Goal: Transaction & Acquisition: Purchase product/service

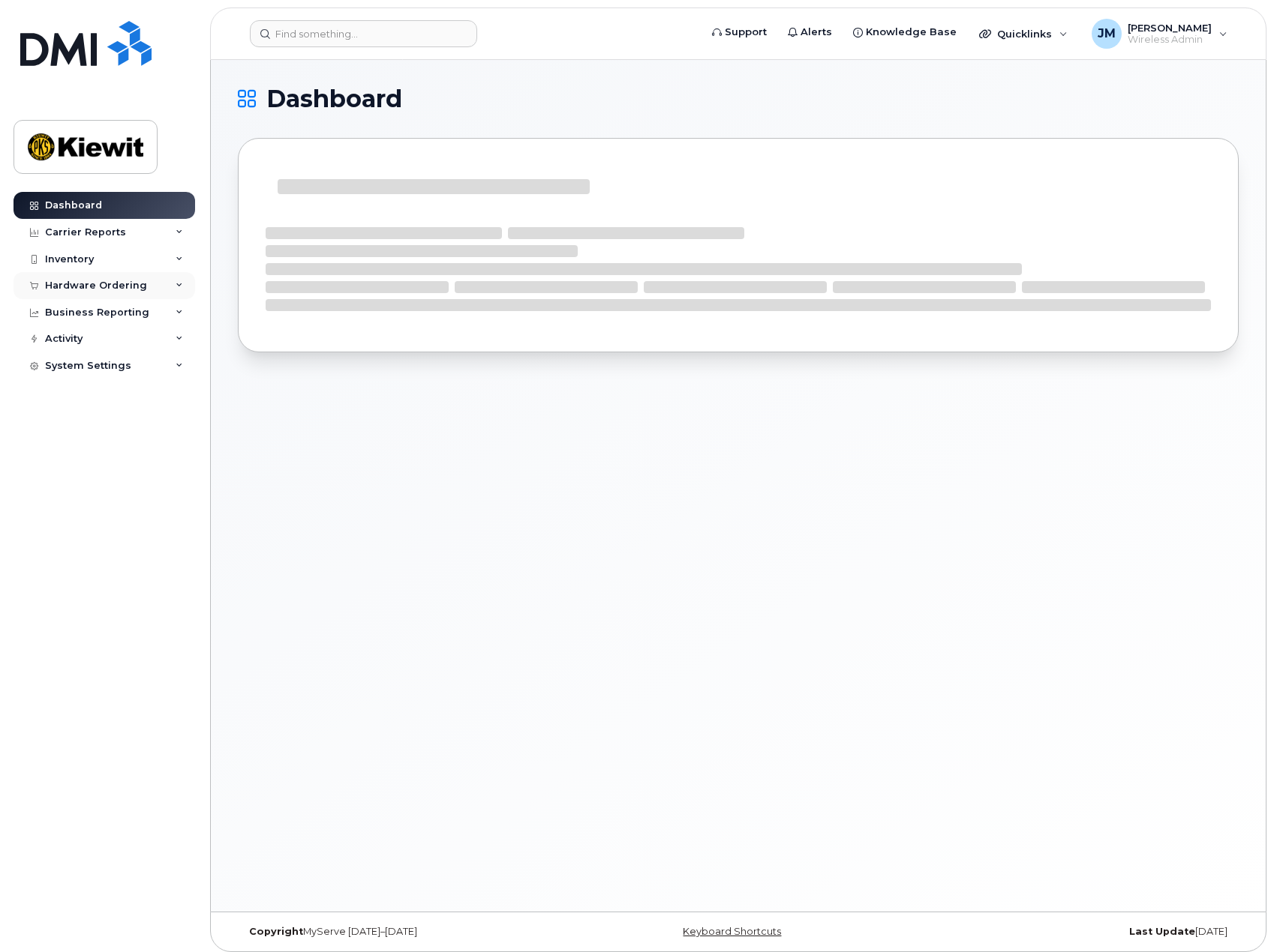
click at [91, 280] on div "Hardware Ordering" at bounding box center [96, 285] width 102 height 12
click at [98, 277] on div "Hardware Ordering" at bounding box center [104, 286] width 182 height 27
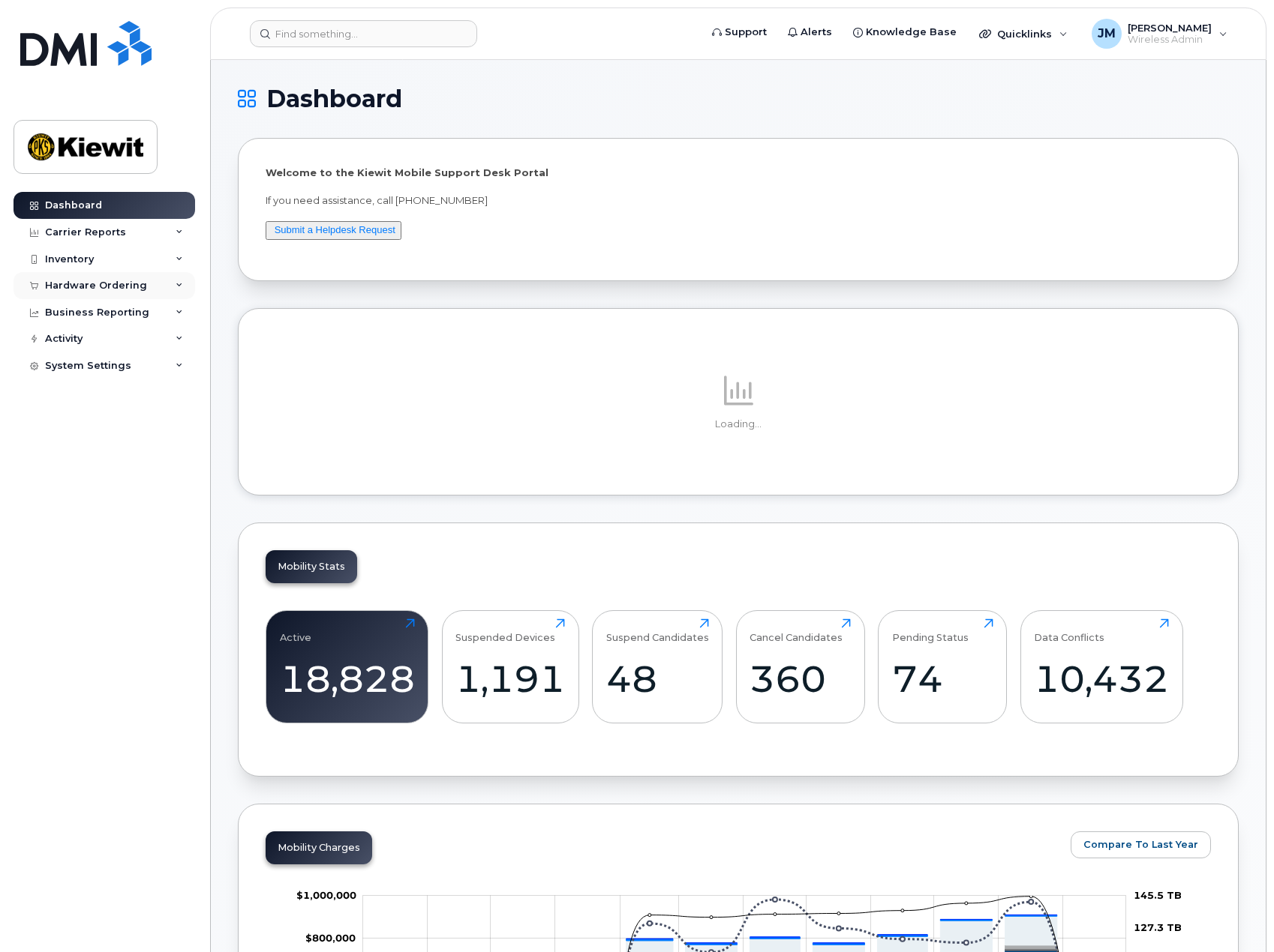
click at [98, 284] on div "Hardware Ordering" at bounding box center [96, 285] width 102 height 12
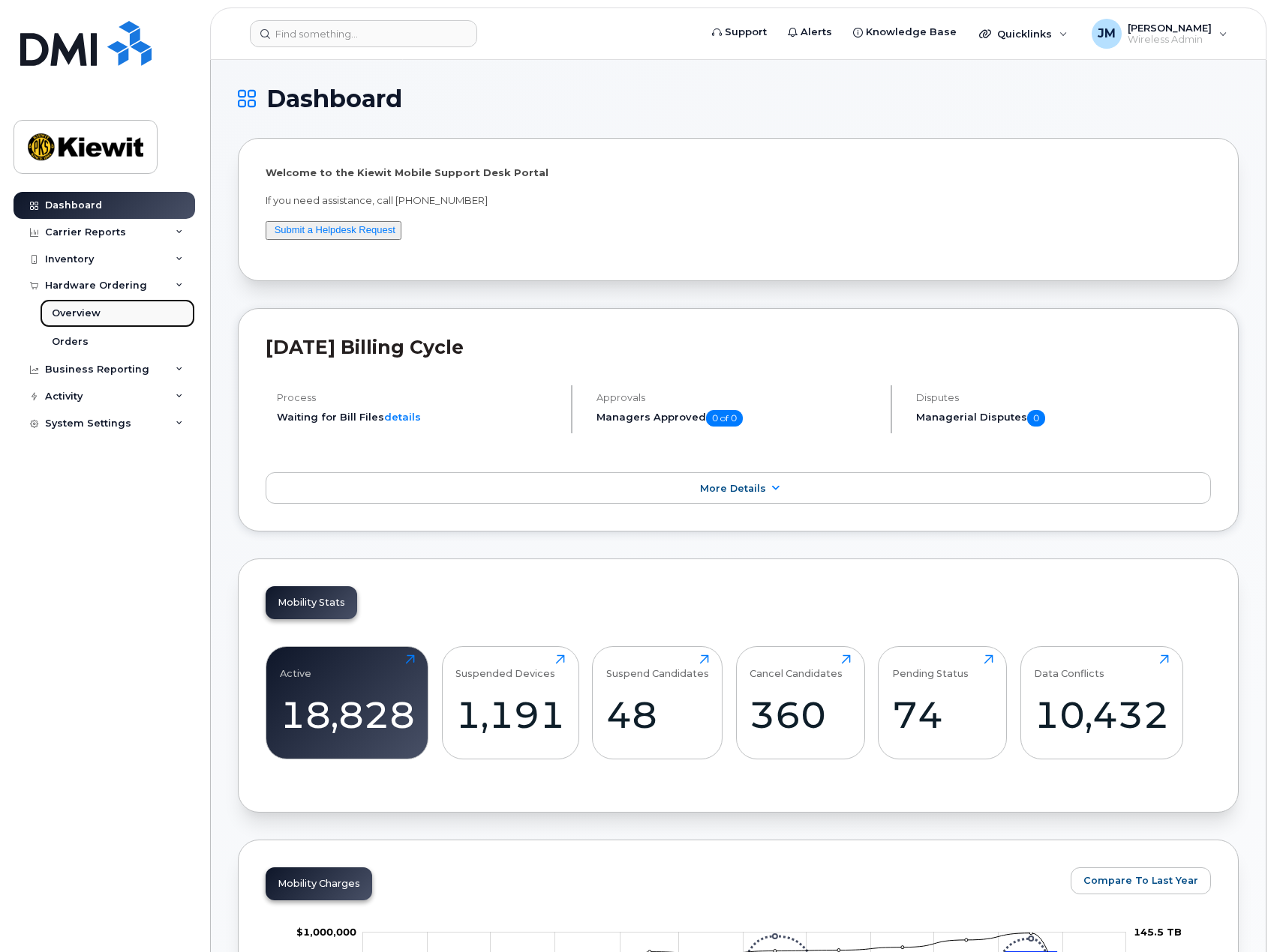
click at [87, 318] on div "Overview" at bounding box center [76, 313] width 49 height 13
click at [84, 341] on link "Orders" at bounding box center [117, 342] width 155 height 28
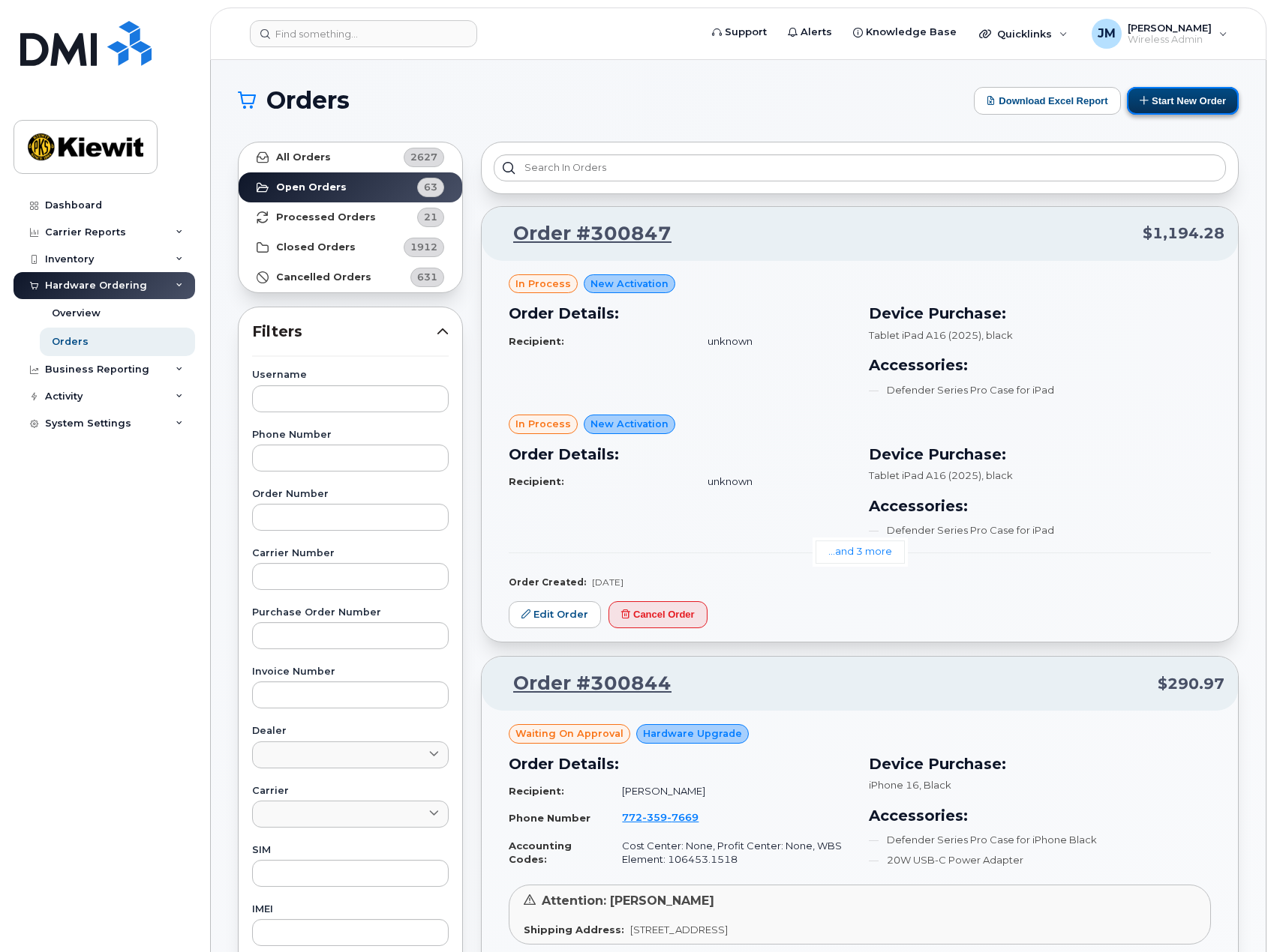
click at [1174, 103] on button "Start New Order" at bounding box center [1182, 100] width 111 height 28
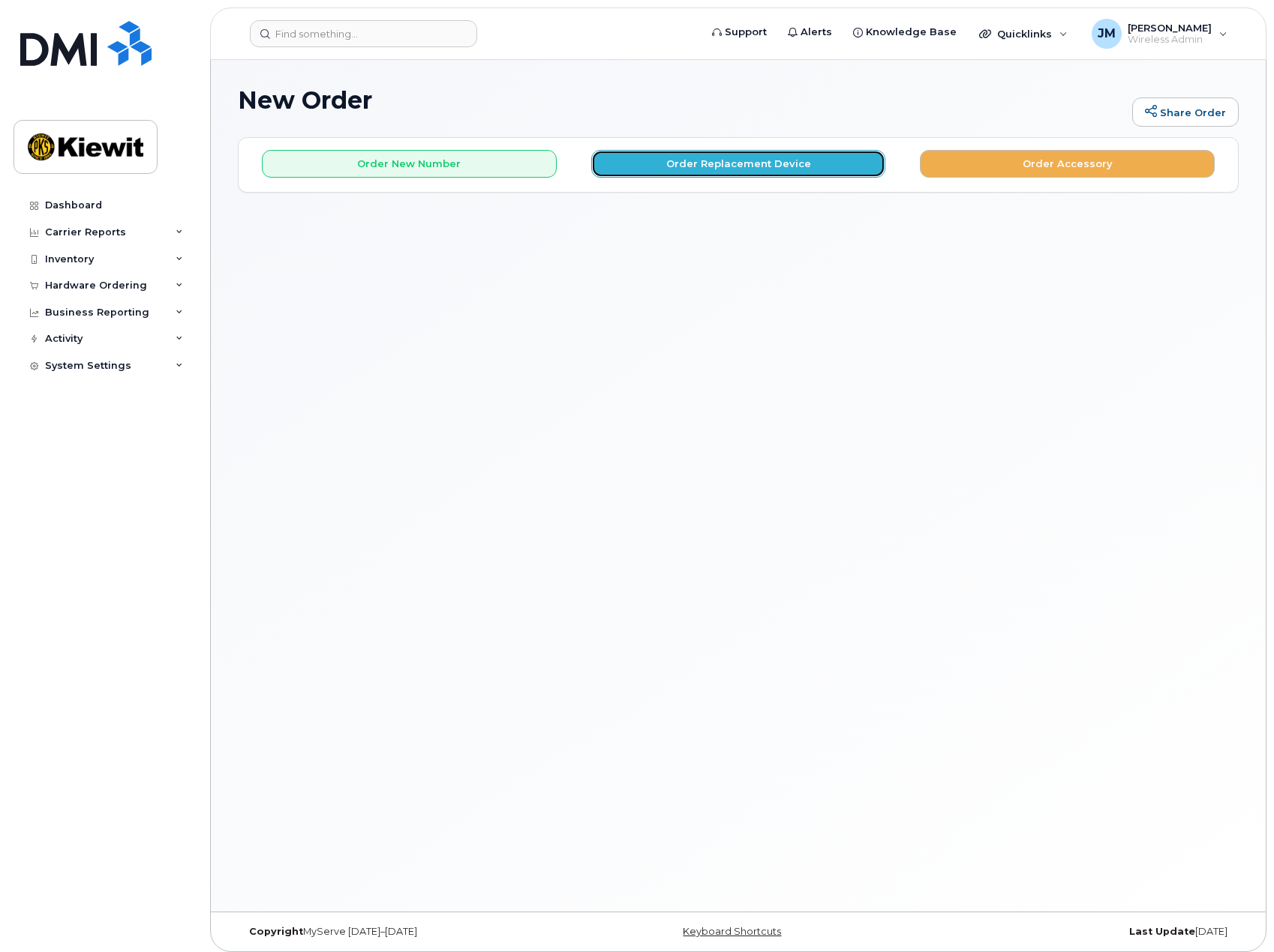
click at [737, 171] on button "Order Replacement Device" at bounding box center [738, 164] width 295 height 28
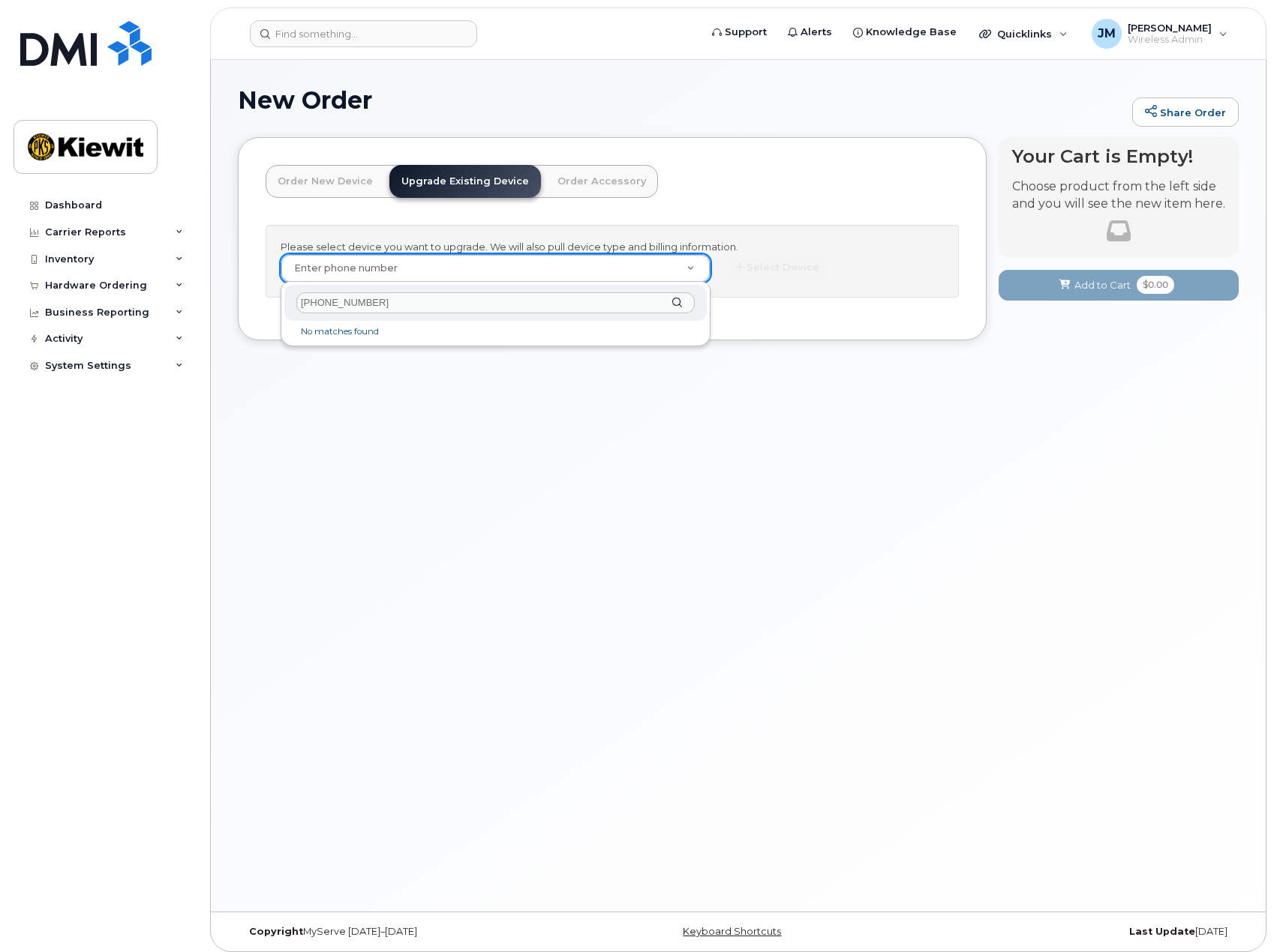
click at [314, 302] on input "+14026306183" at bounding box center [496, 303] width 398 height 22
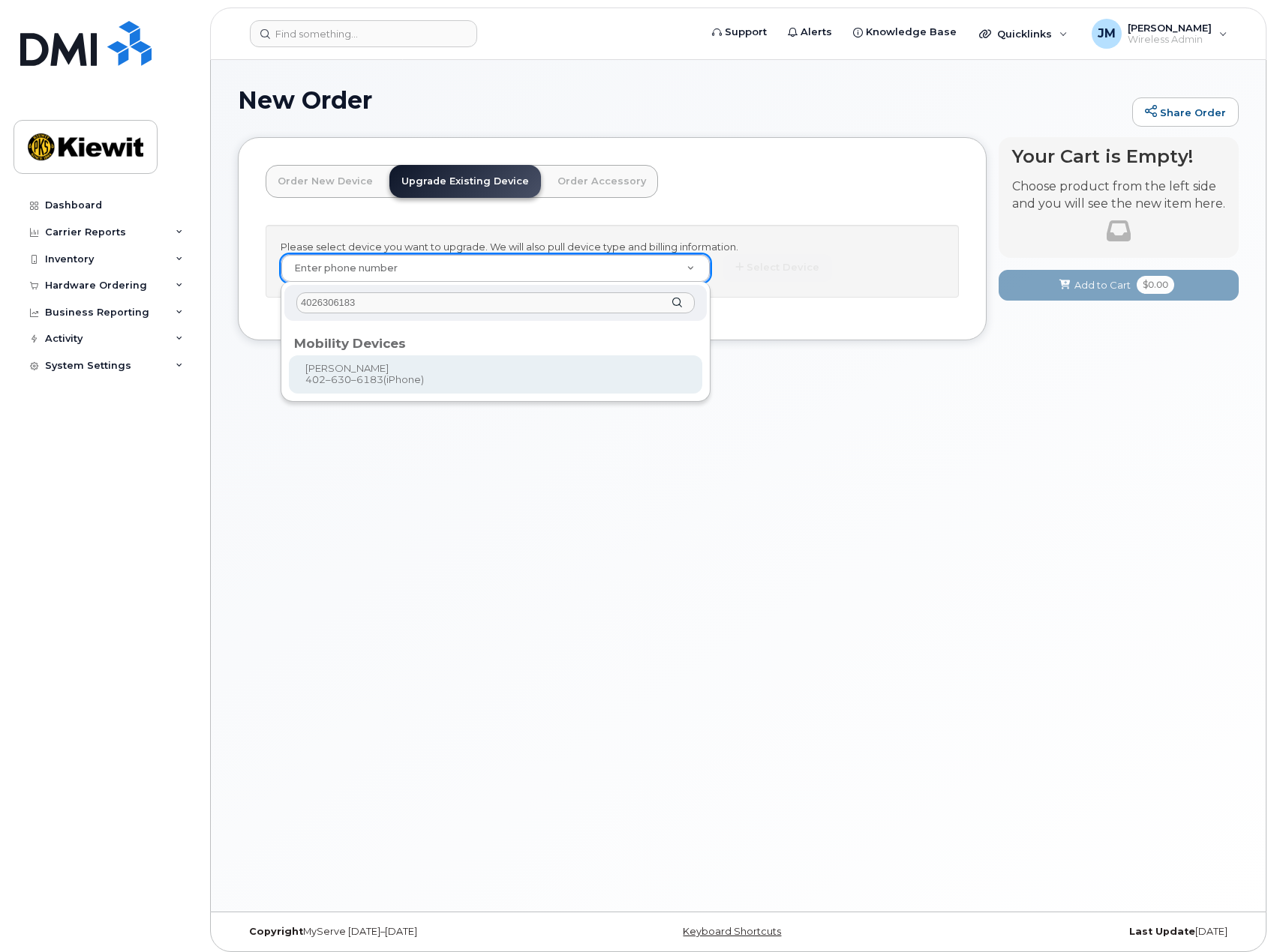
type input "4026306183"
type input "1167694"
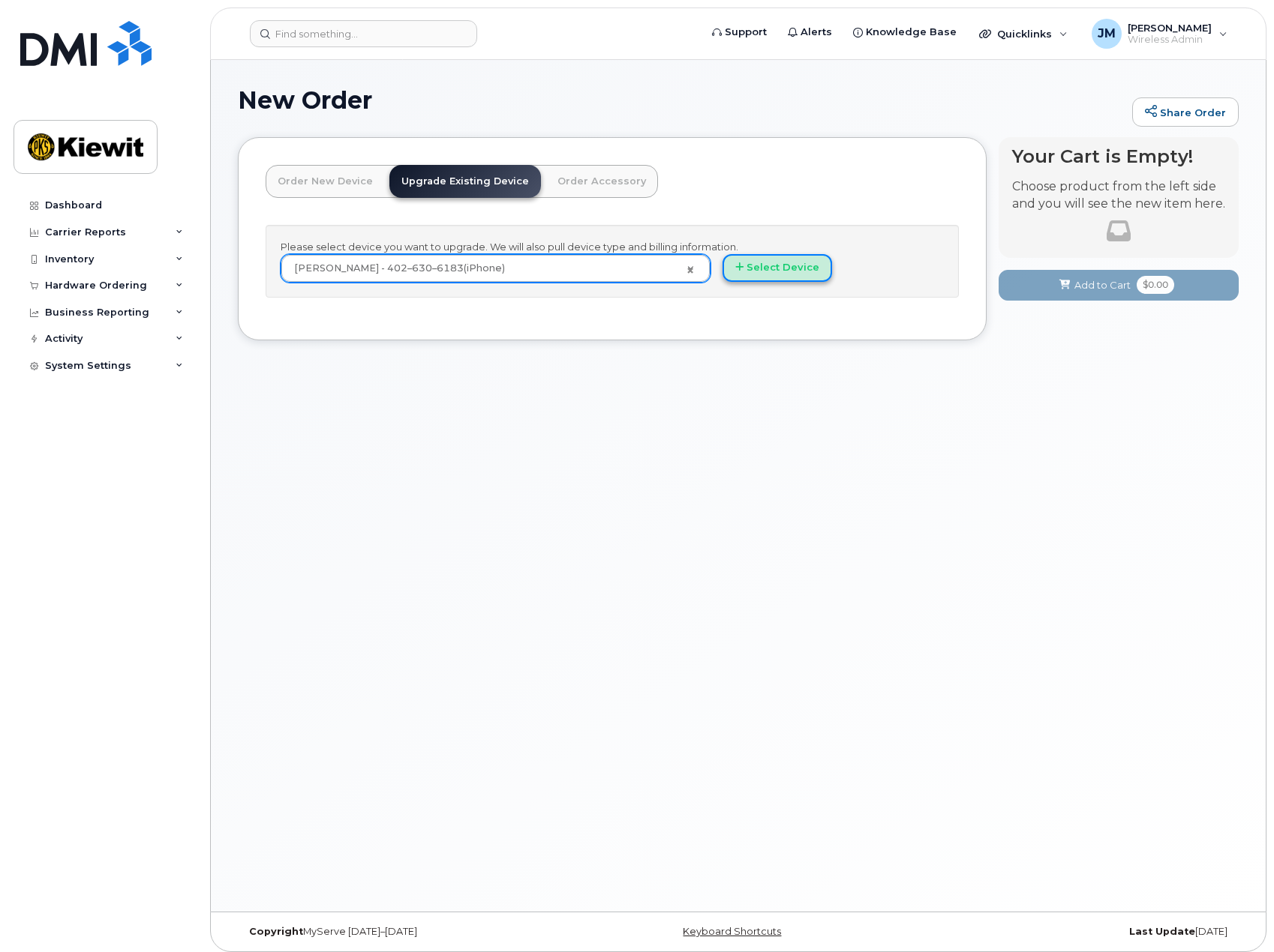
click at [778, 273] on button "Select Device" at bounding box center [777, 268] width 110 height 28
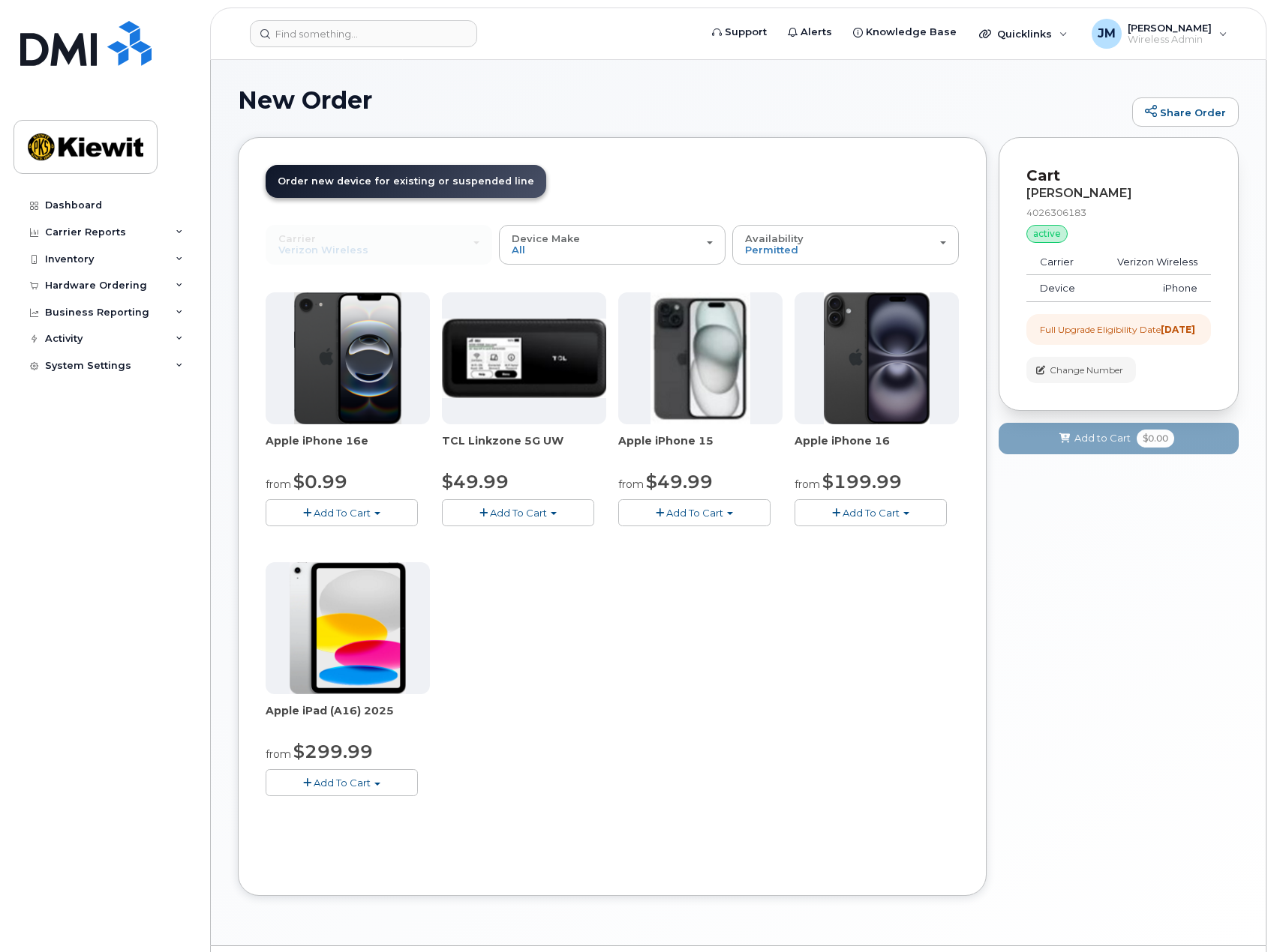
click at [346, 512] on span "Add To Cart" at bounding box center [342, 513] width 57 height 12
click at [347, 509] on span "Add To Cart" at bounding box center [342, 513] width 57 height 12
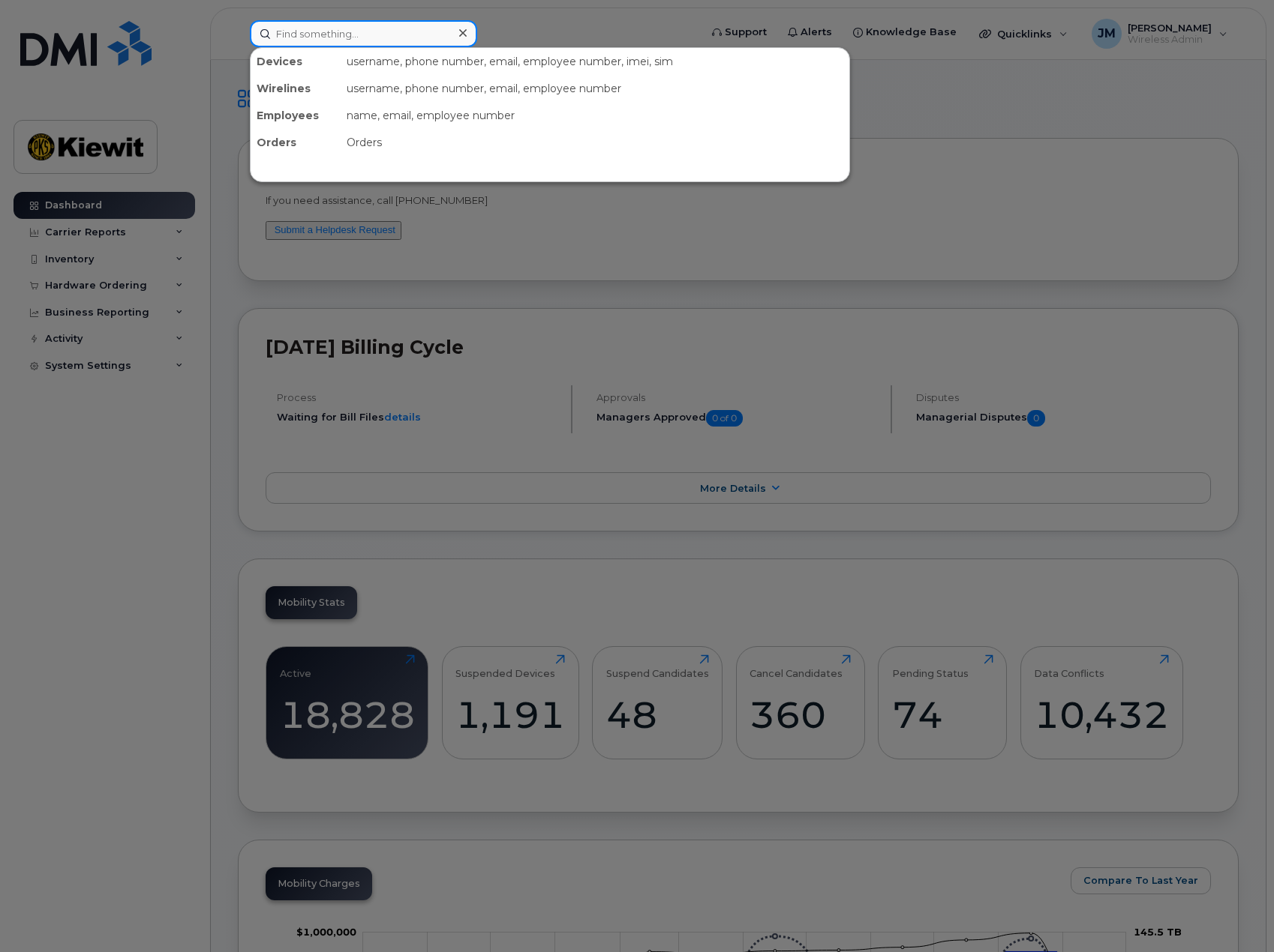
click at [437, 37] on input at bounding box center [364, 34] width 228 height 27
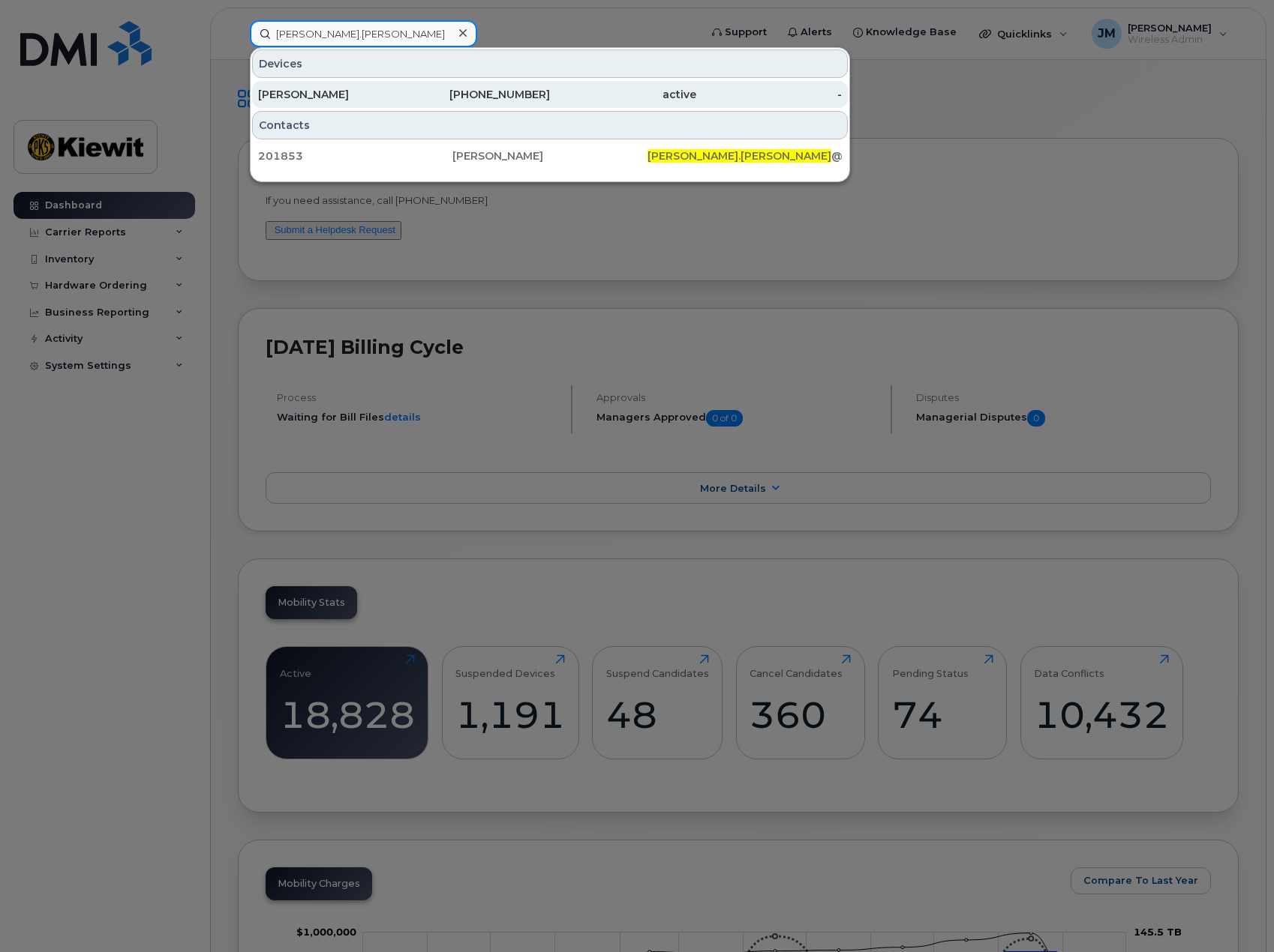
type input "jessica.mcgraw"
click at [329, 96] on div "JESSICA MCGRAW" at bounding box center [331, 94] width 146 height 15
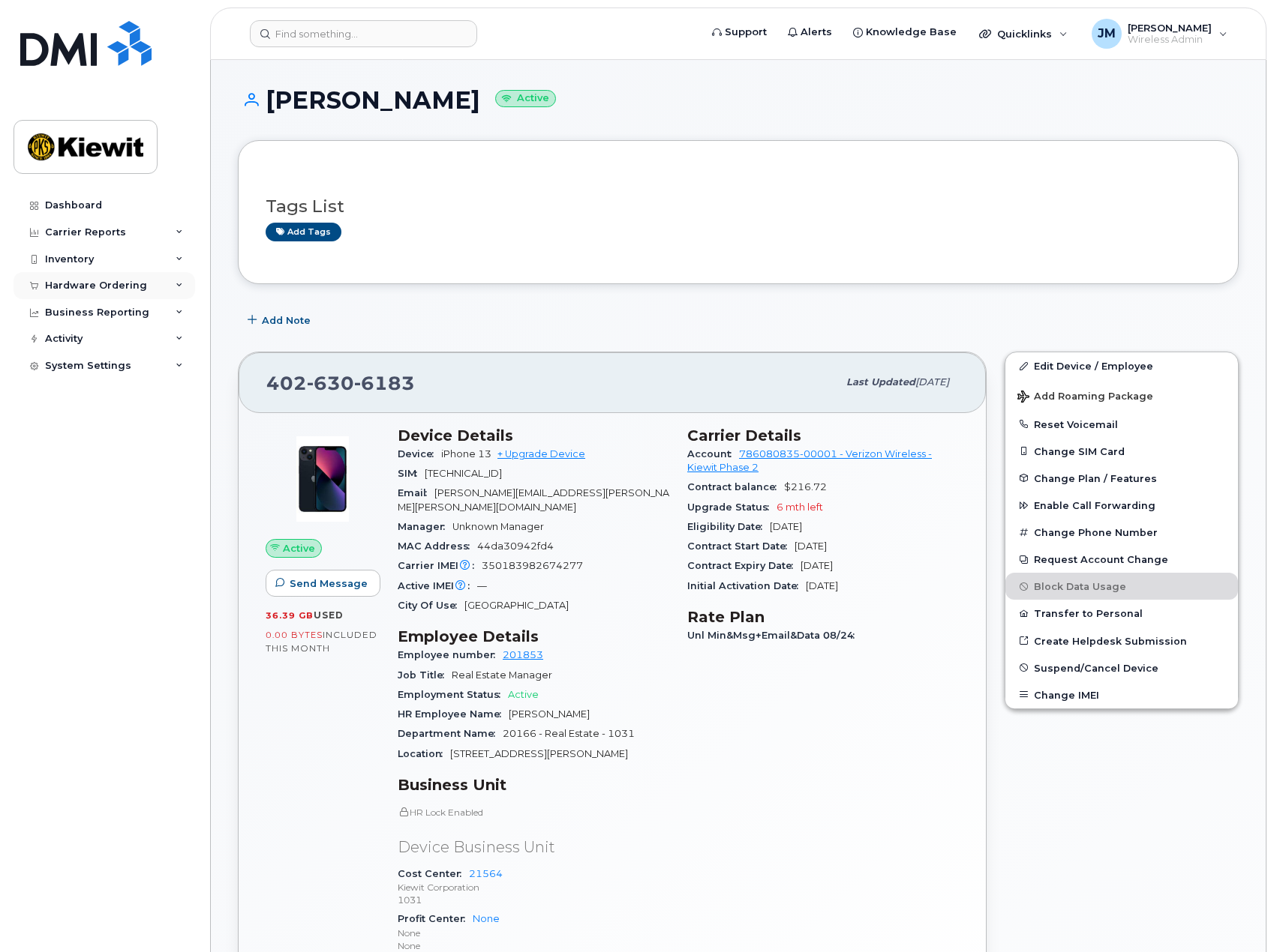
click at [90, 286] on div "Hardware Ordering" at bounding box center [96, 285] width 102 height 12
click at [86, 335] on link "Orders" at bounding box center [117, 342] width 155 height 28
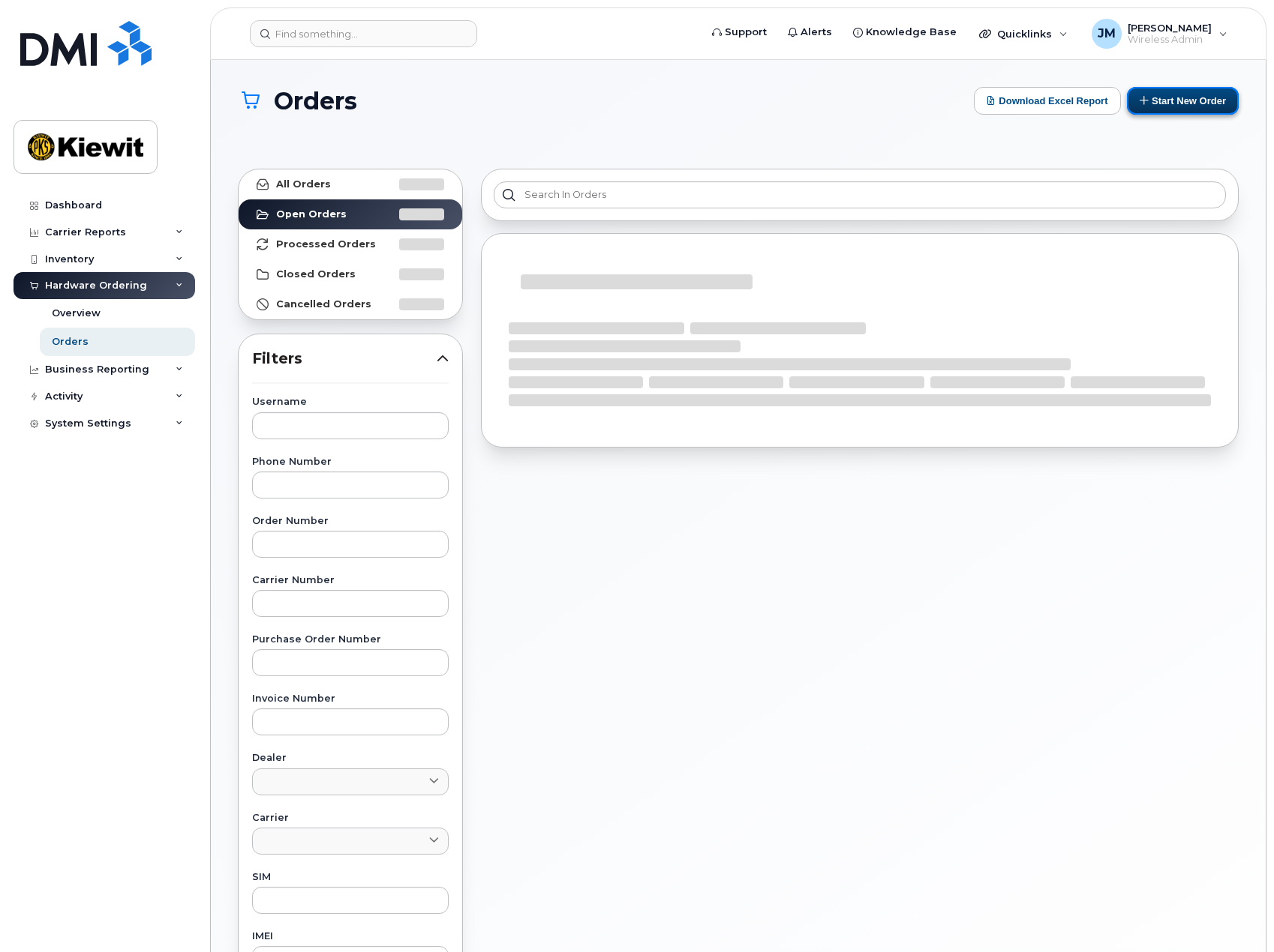
click at [1166, 102] on button "Start New Order" at bounding box center [1182, 100] width 111 height 28
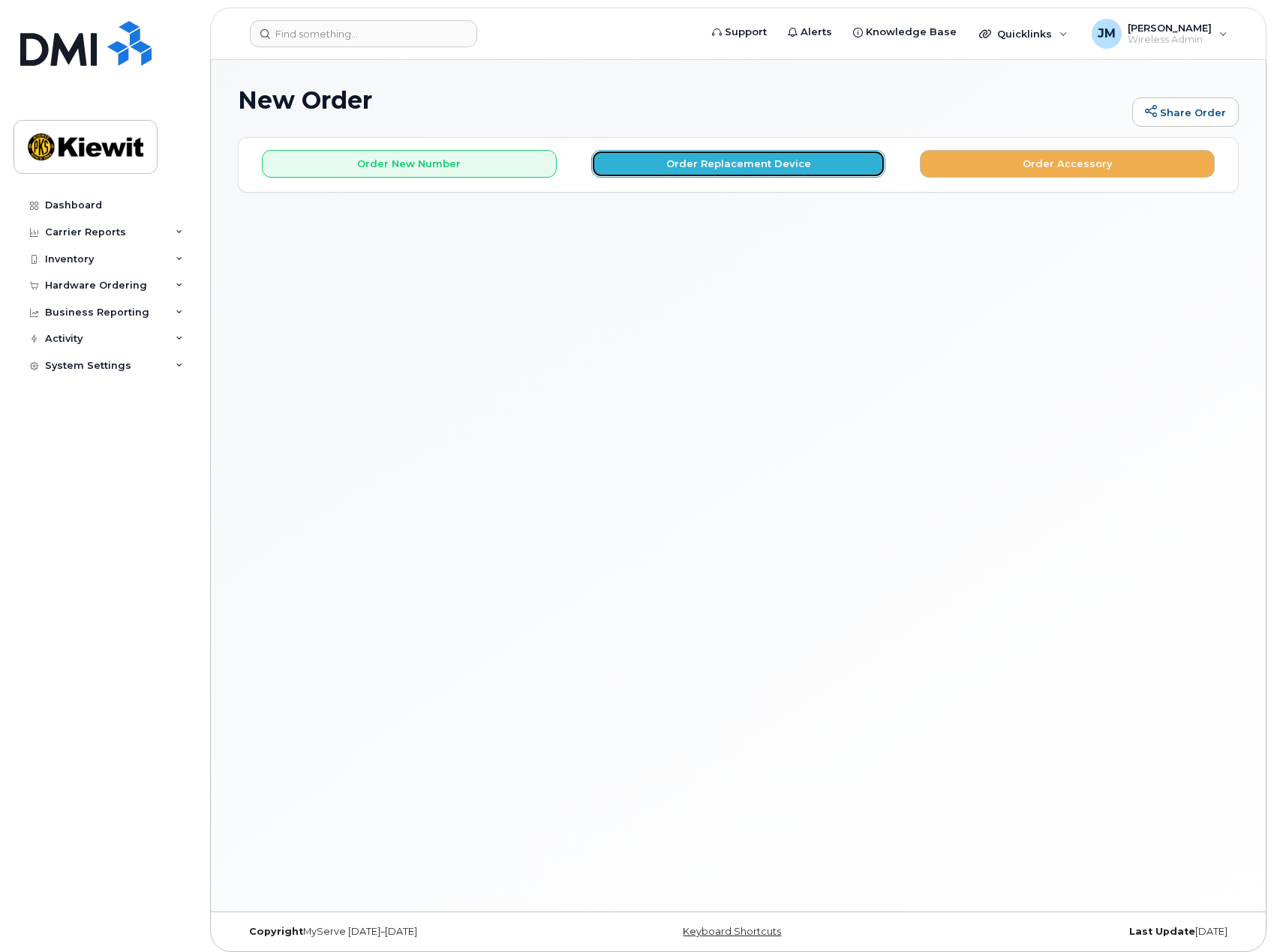
click at [671, 167] on button "Order Replacement Device" at bounding box center [738, 164] width 295 height 28
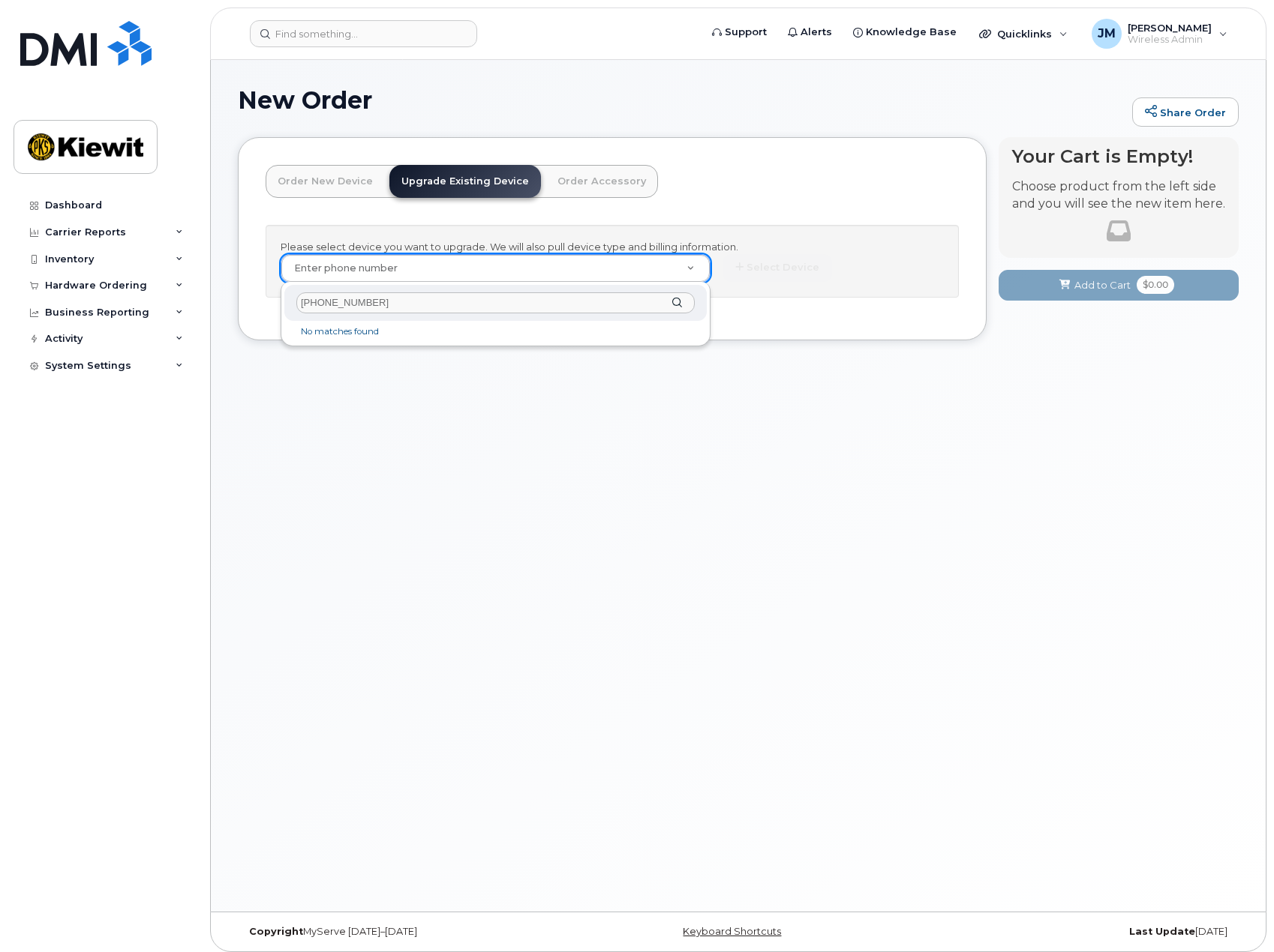
click at [313, 304] on input "+14029795640" at bounding box center [496, 303] width 398 height 22
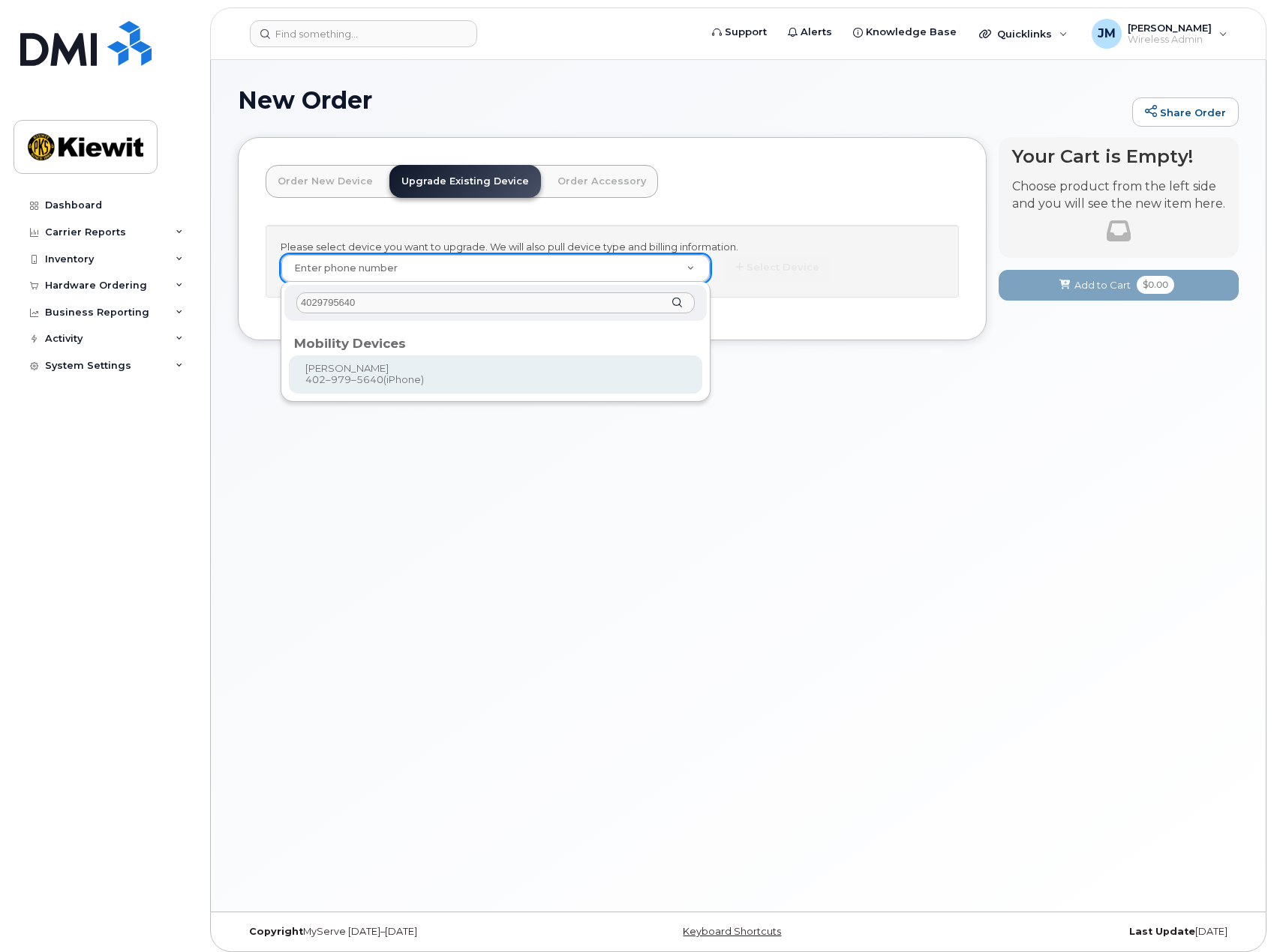
type input "4029795640"
type input "1168136"
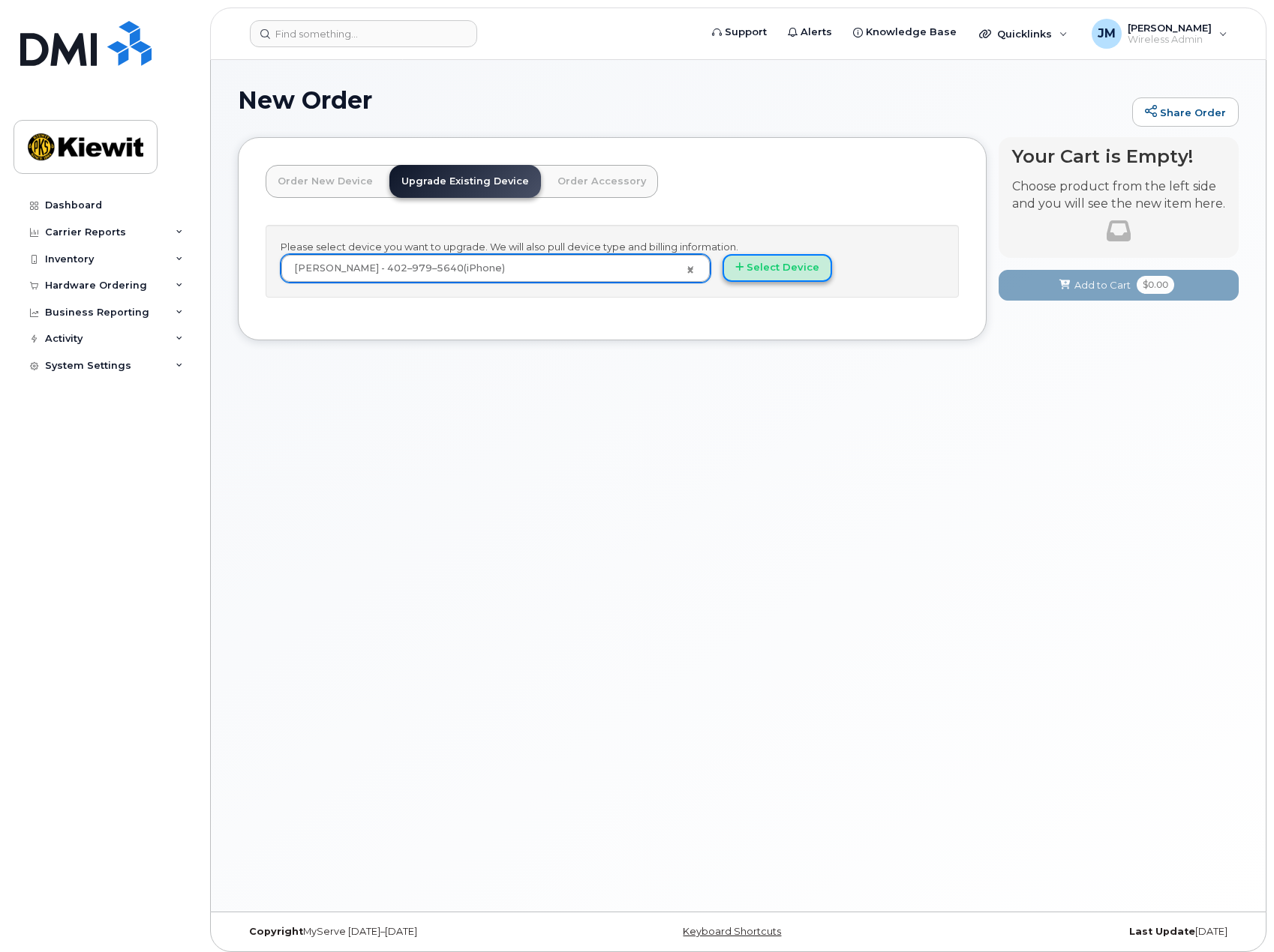
click at [784, 264] on button "Select Device" at bounding box center [777, 268] width 110 height 28
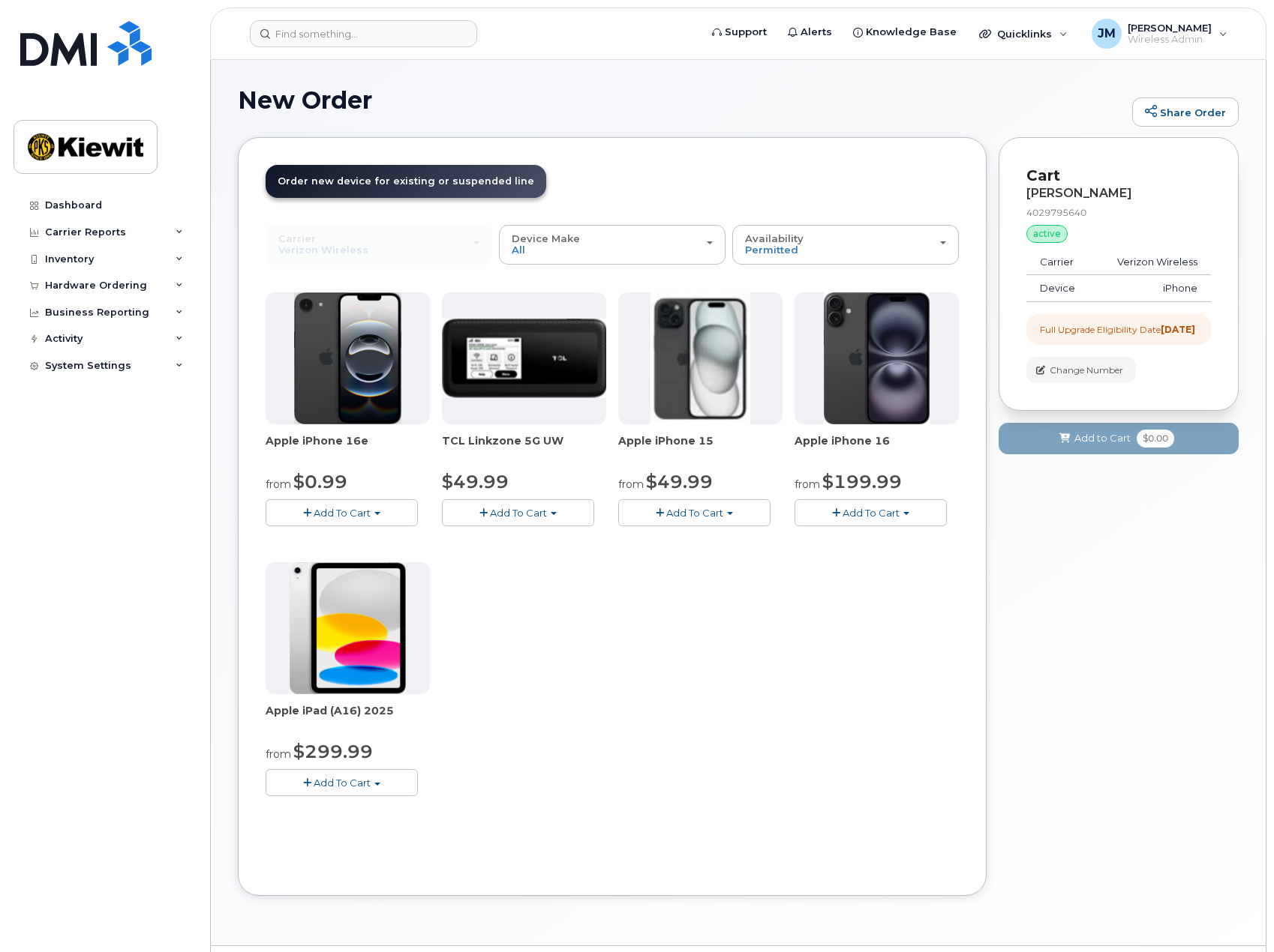
click at [866, 513] on span "Add To Cart" at bounding box center [871, 513] width 57 height 12
click at [895, 556] on link "$199.99 - 2 Year Upgrade (128GB)" at bounding box center [899, 559] width 202 height 19
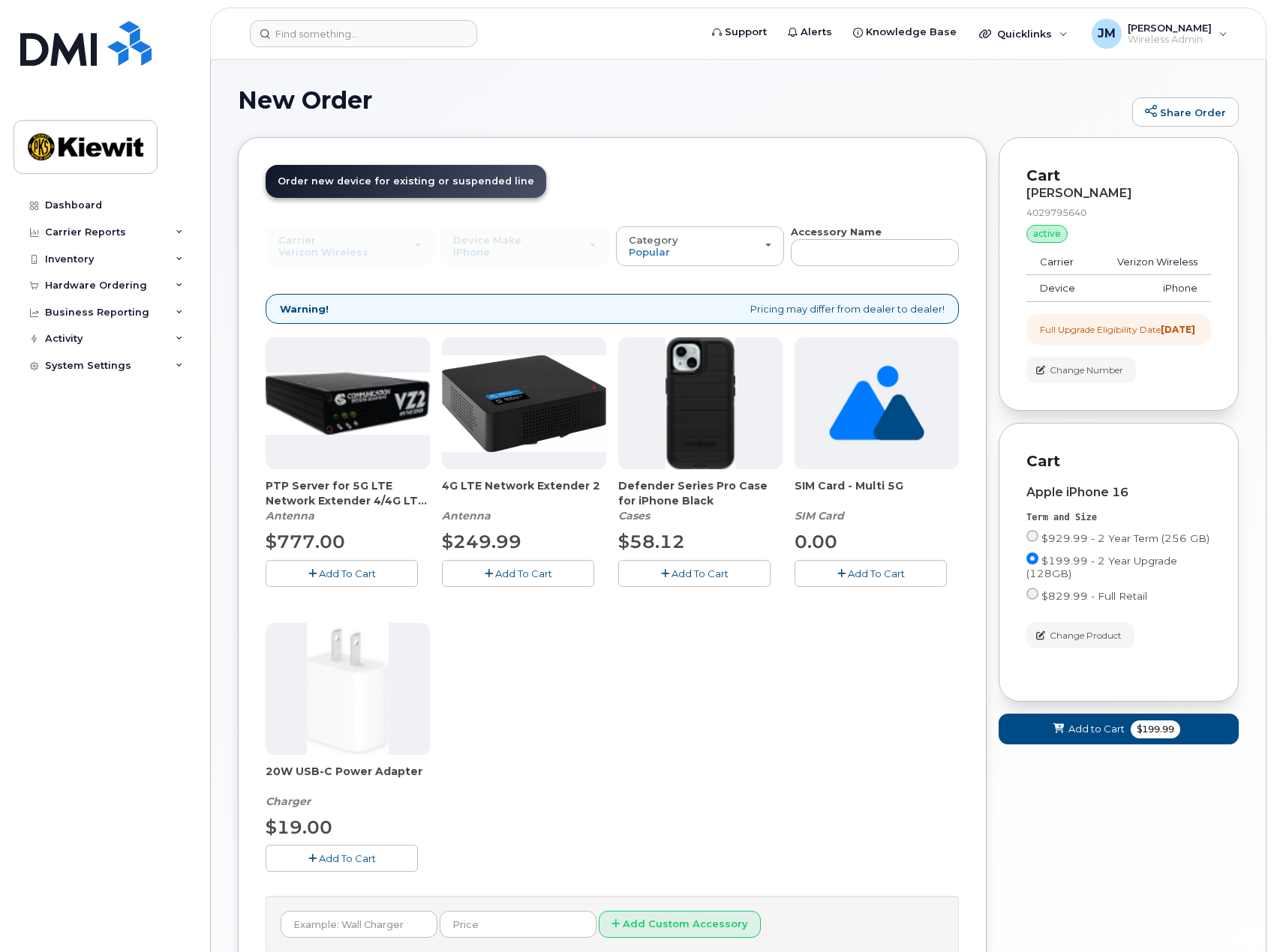
scroll to position [141, 0]
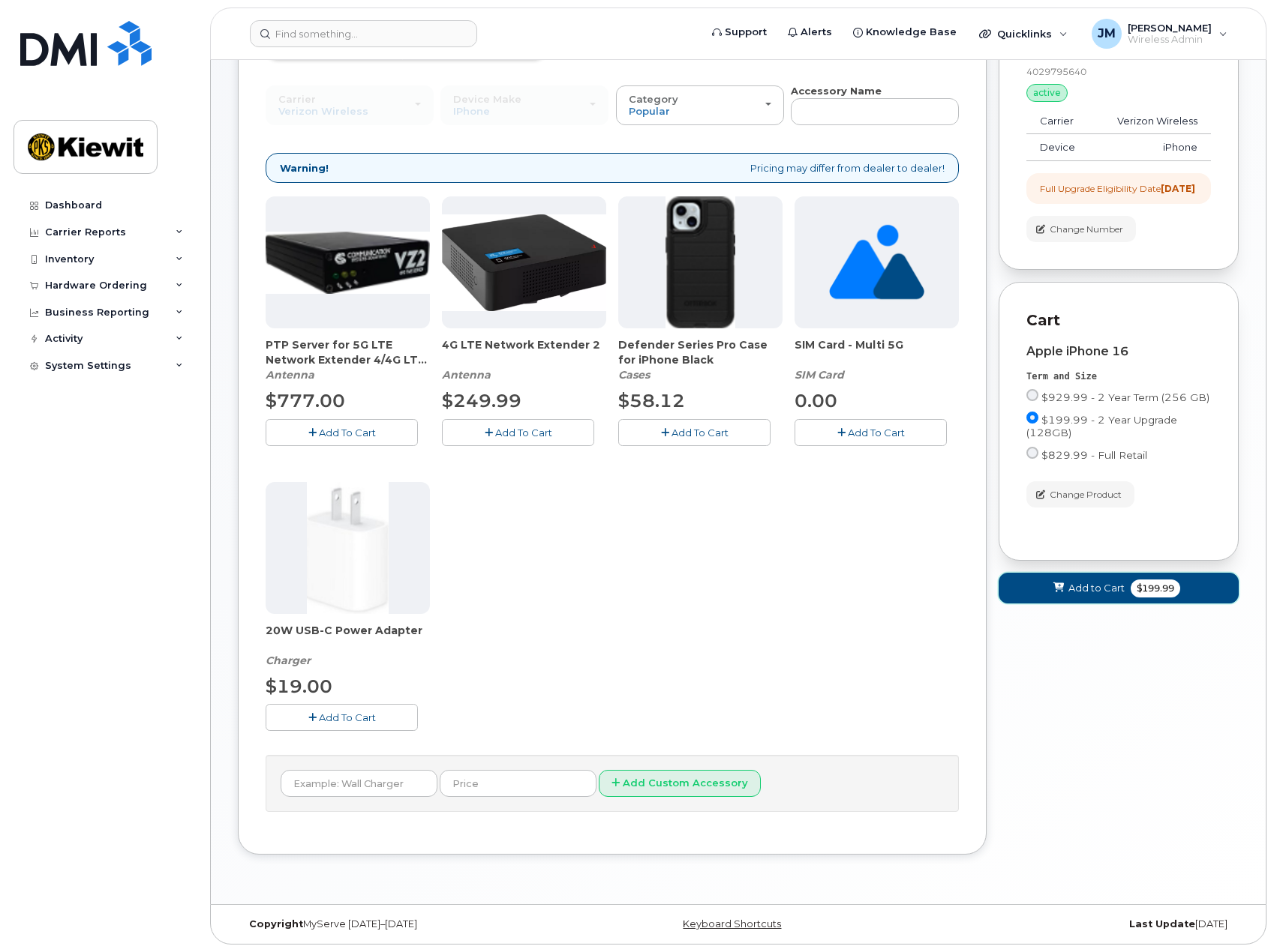
click at [1096, 596] on span "Add to Cart" at bounding box center [1096, 589] width 56 height 14
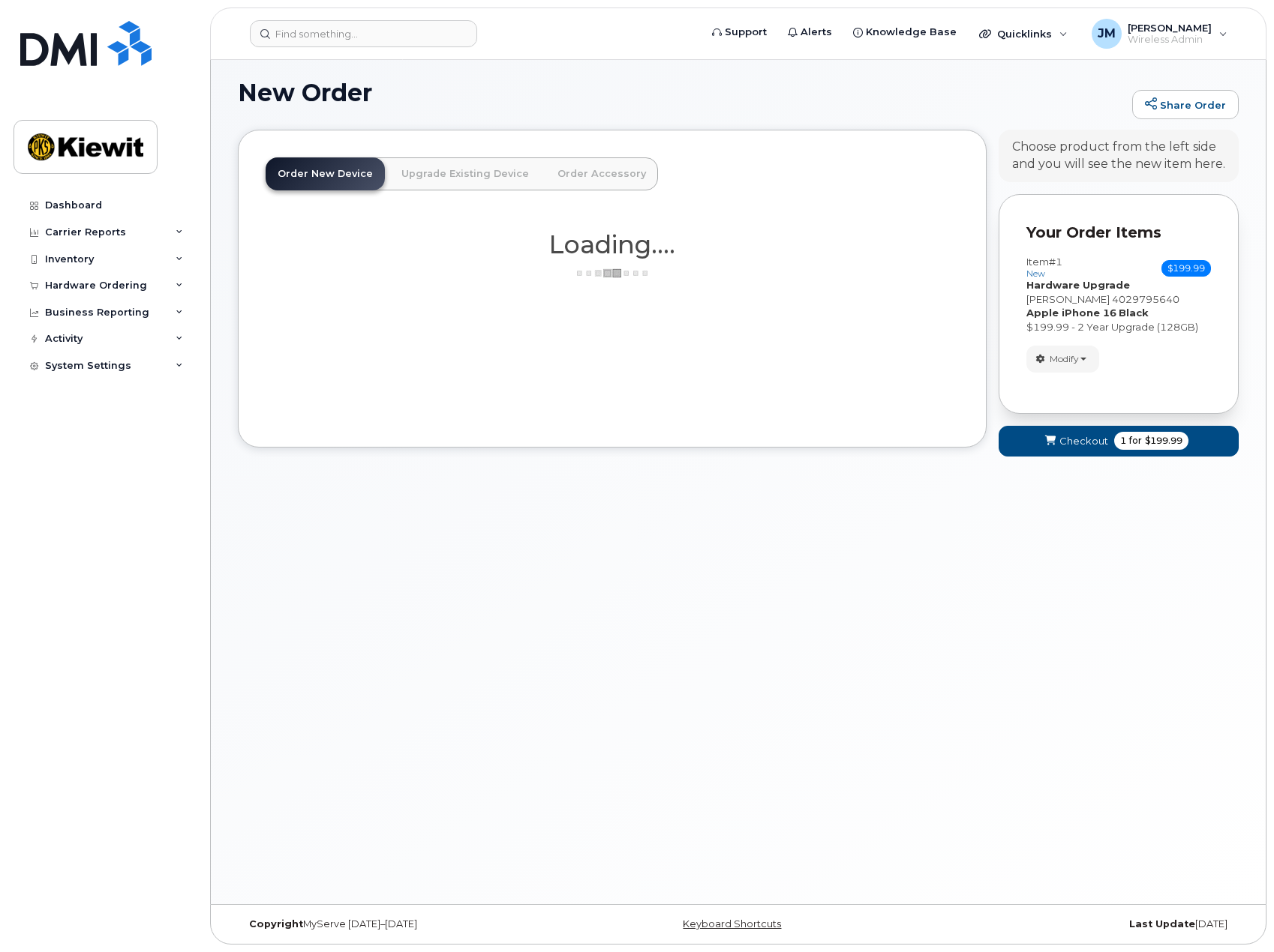
scroll to position [41, 0]
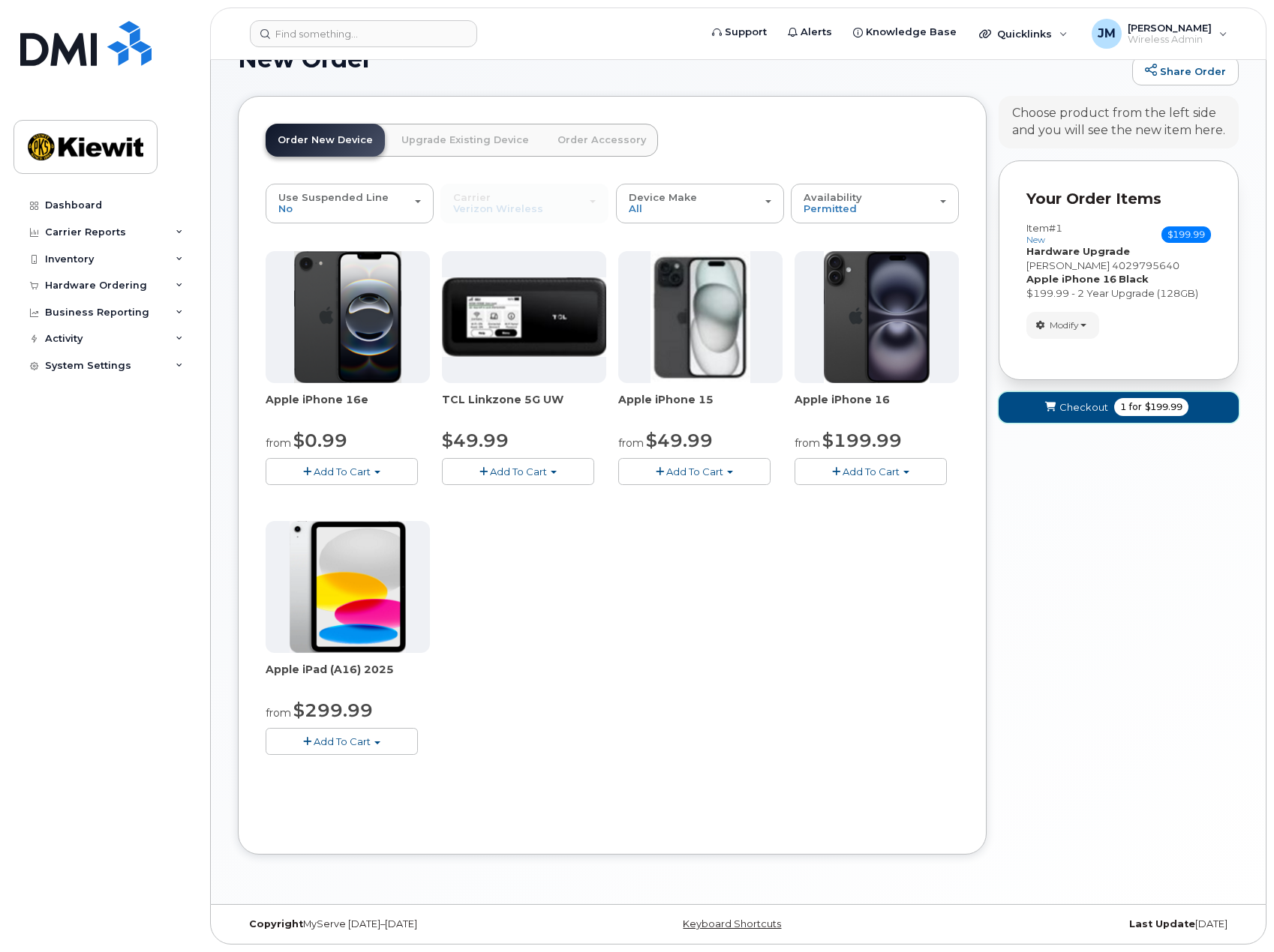
click at [1086, 413] on span "Checkout" at bounding box center [1084, 408] width 49 height 14
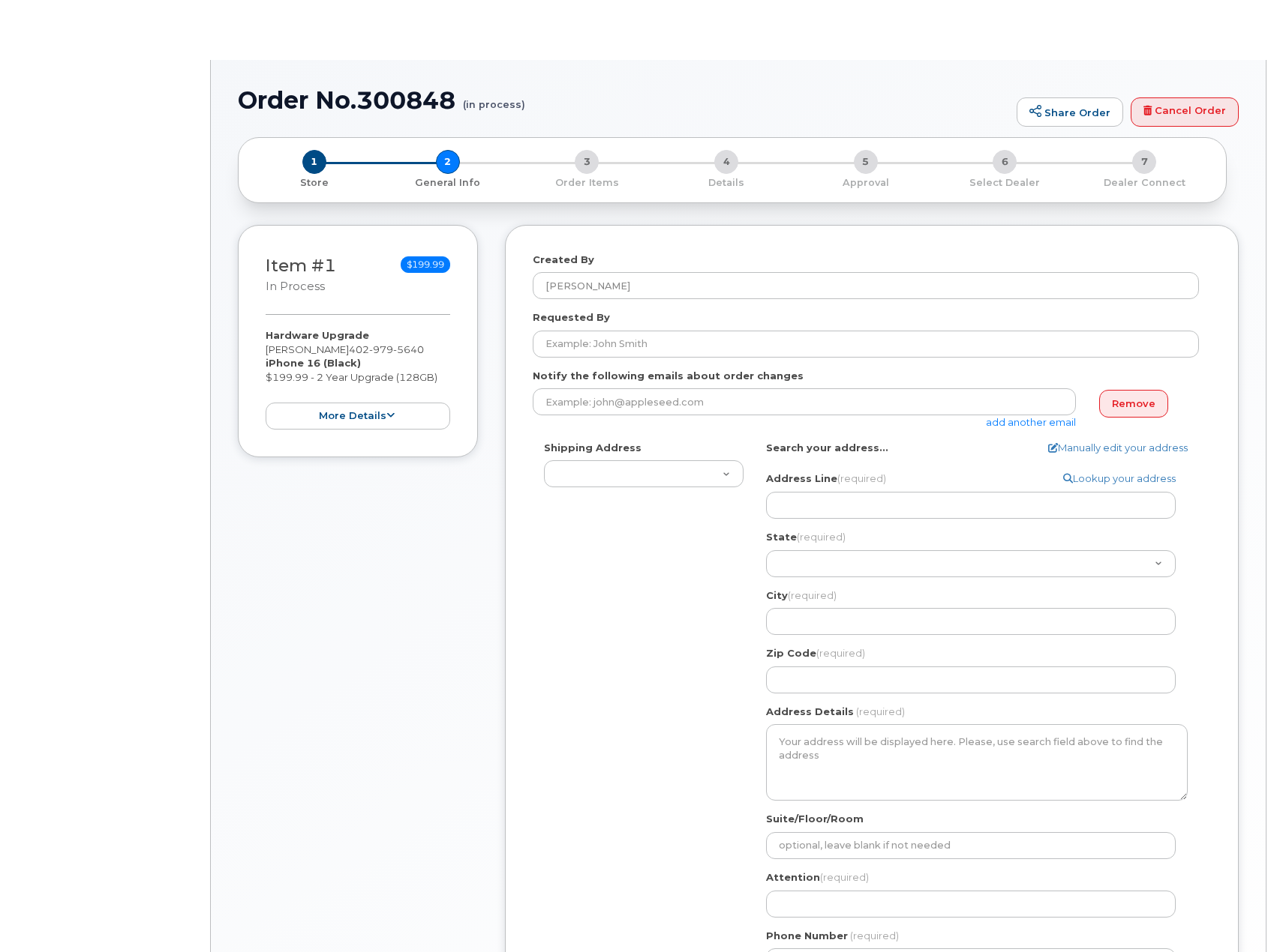
select select
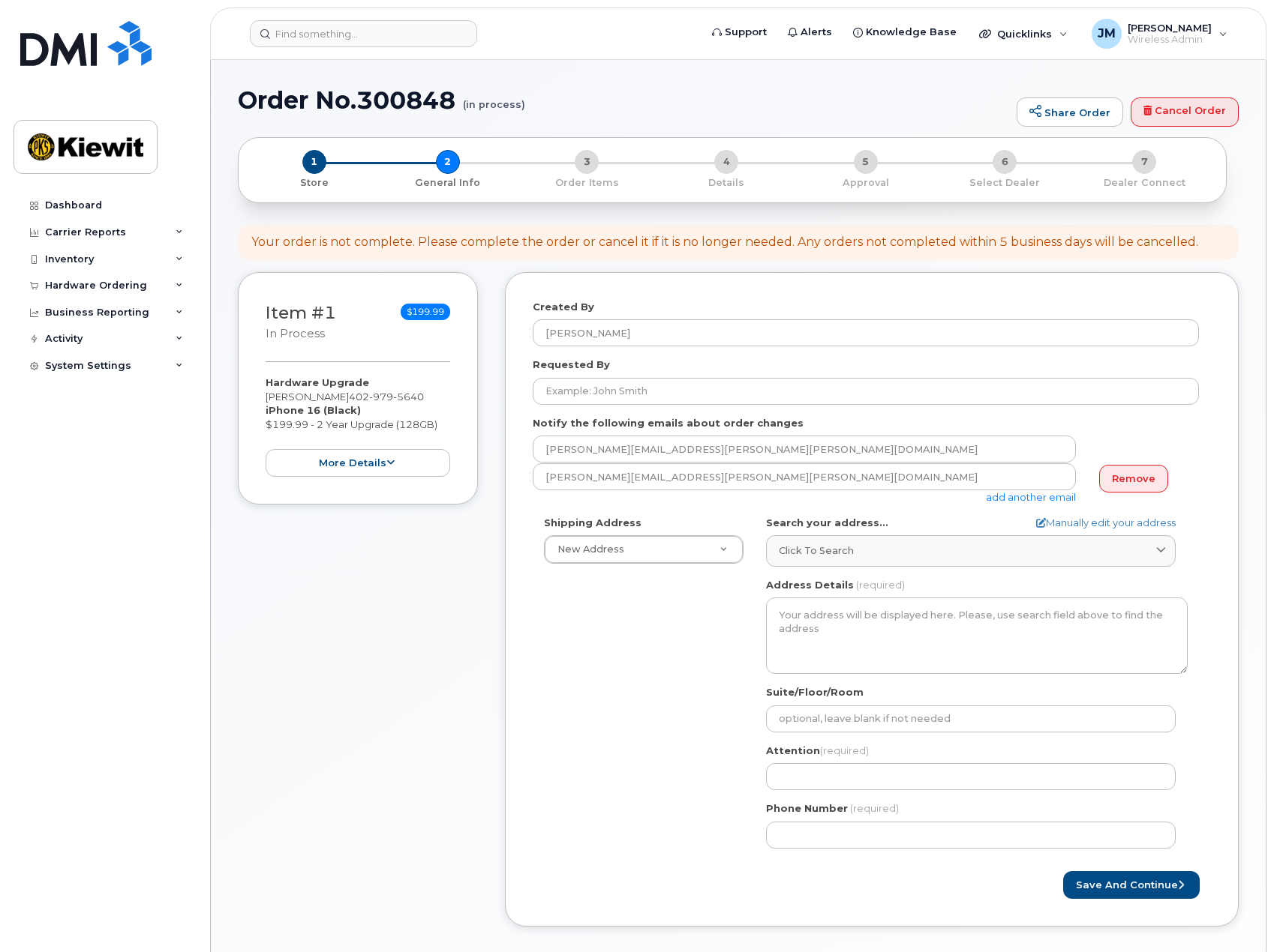
click at [209, 674] on body "Support Alerts Knowledge Base Quicklinks Suspend / Cancel Device Change SIM Car…" at bounding box center [637, 684] width 1274 height 1369
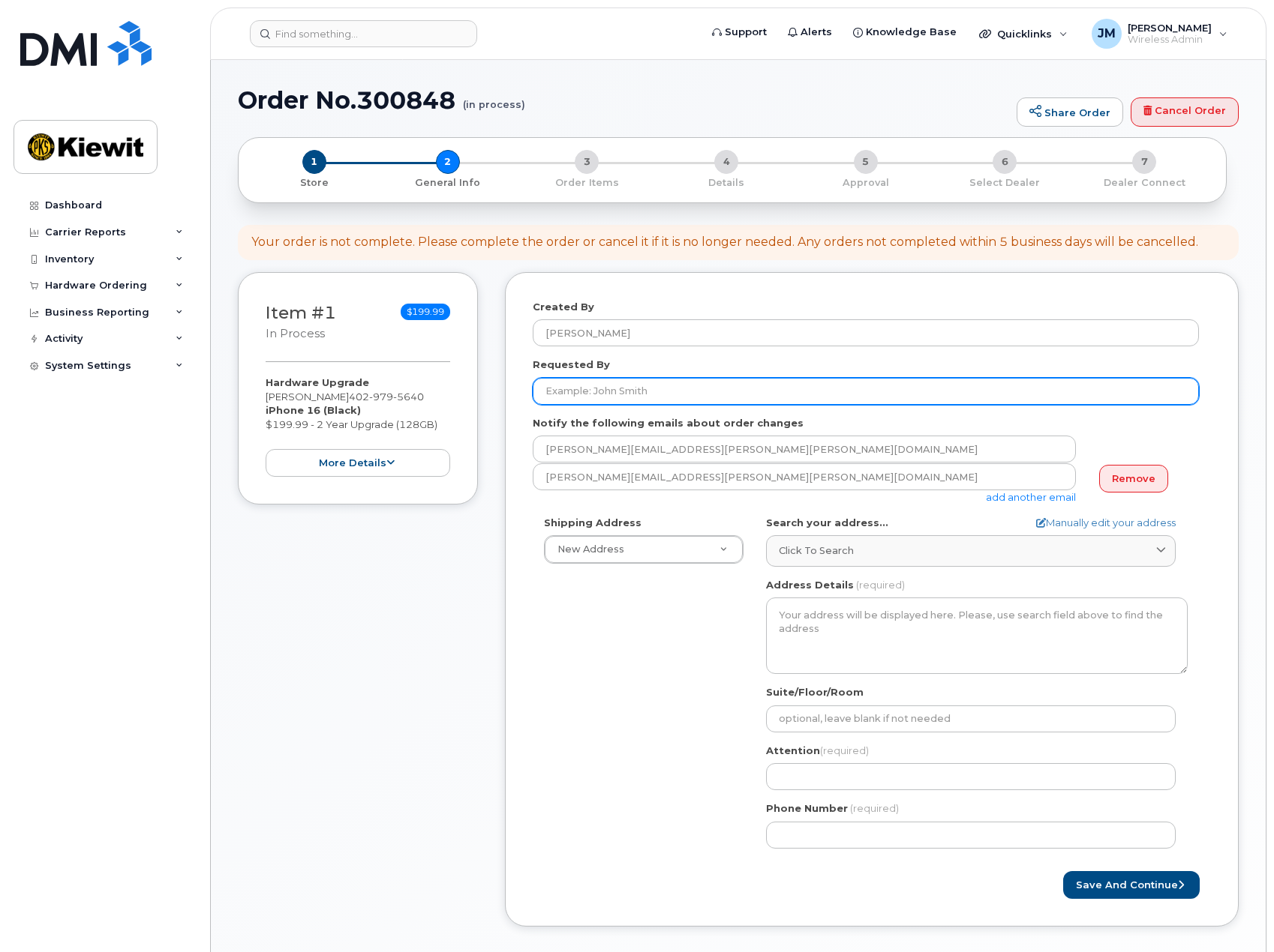
click at [568, 391] on input "Requested By" at bounding box center [865, 391] width 666 height 27
type input "[PERSON_NAME]"
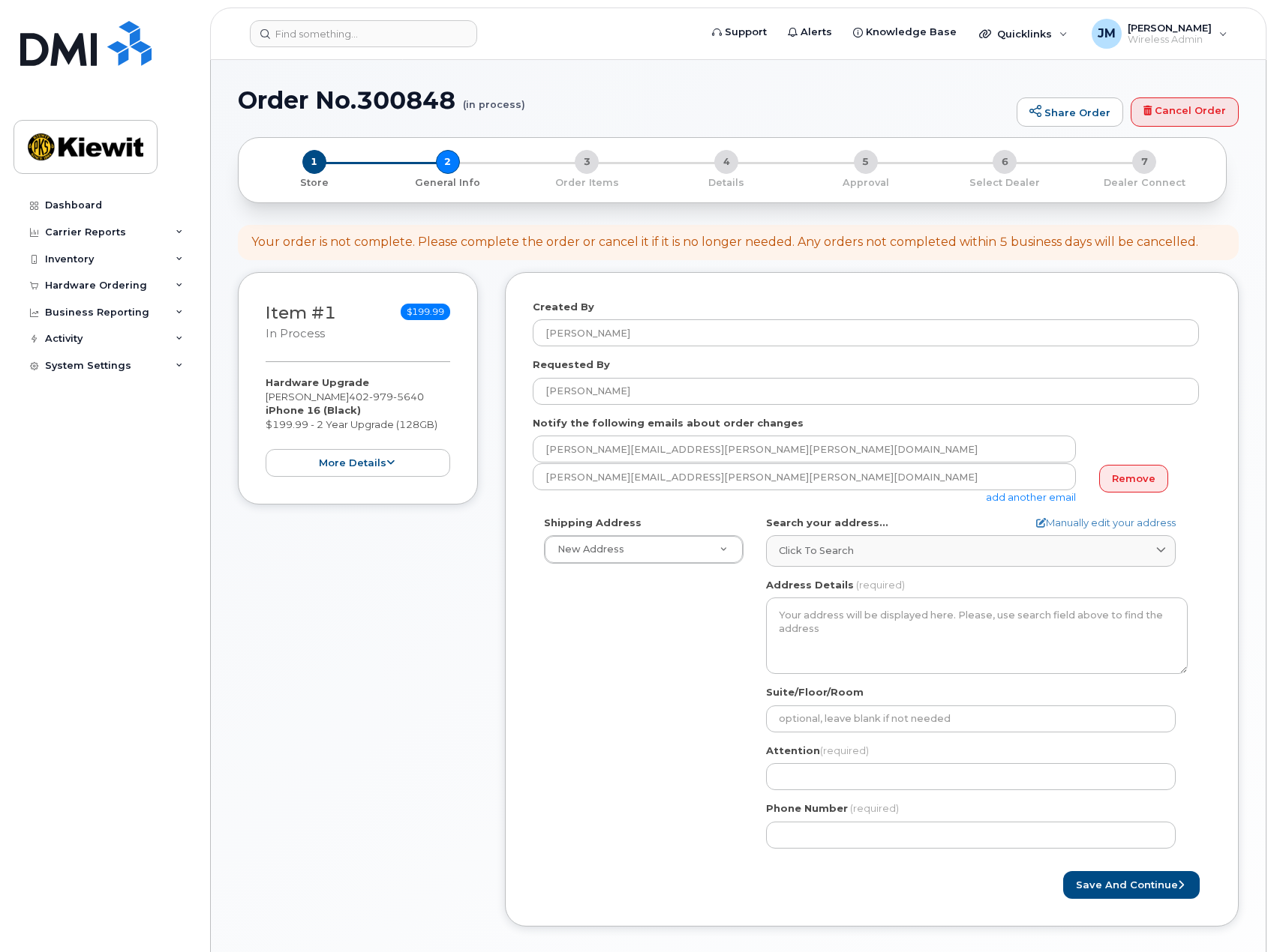
click at [366, 671] on div "Item #1 in process $199.99 Hardware Upgrade [PERSON_NAME] [PHONE_NUMBER] iPhone…" at bounding box center [358, 611] width 240 height 677
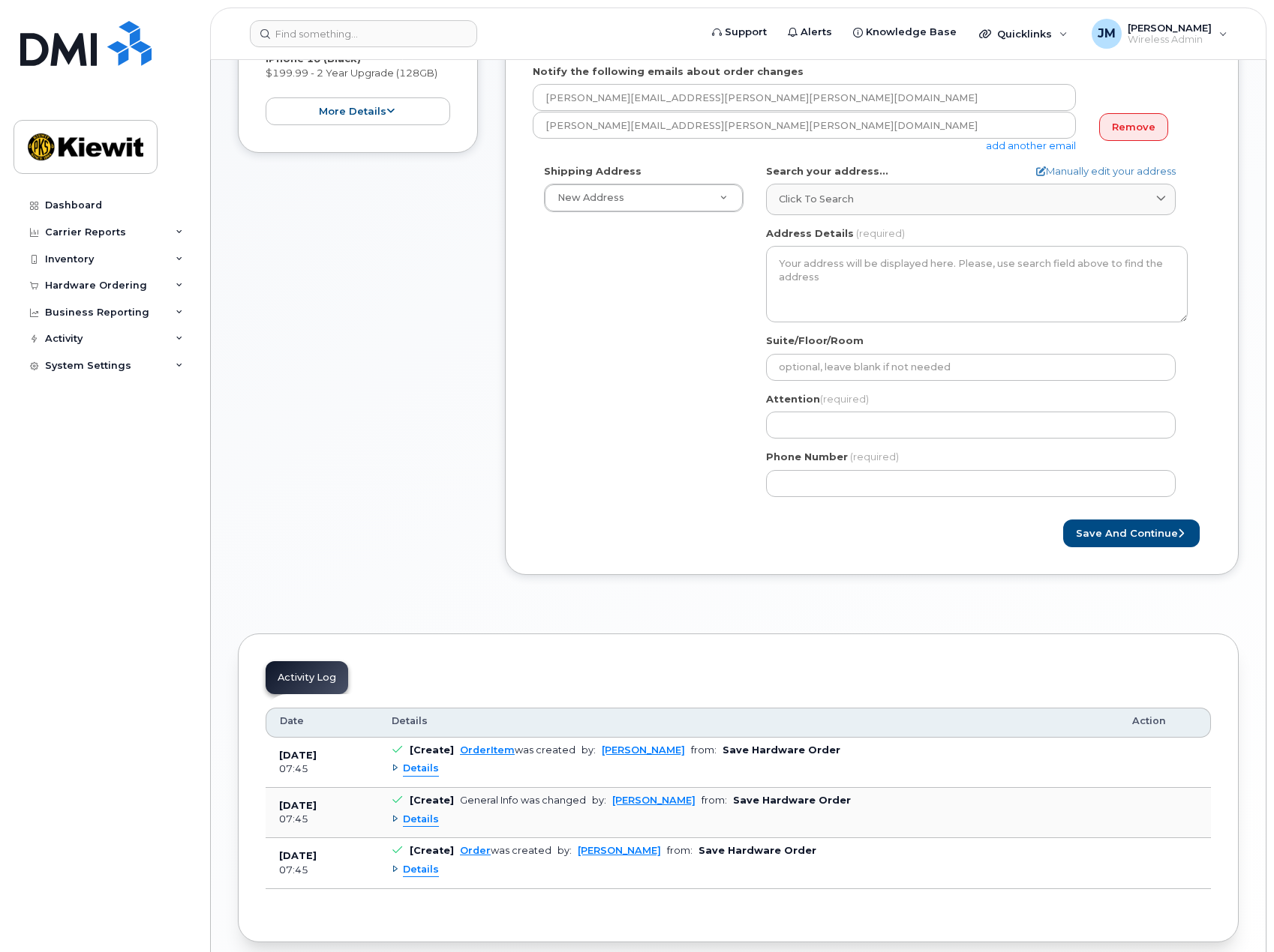
scroll to position [375, 0]
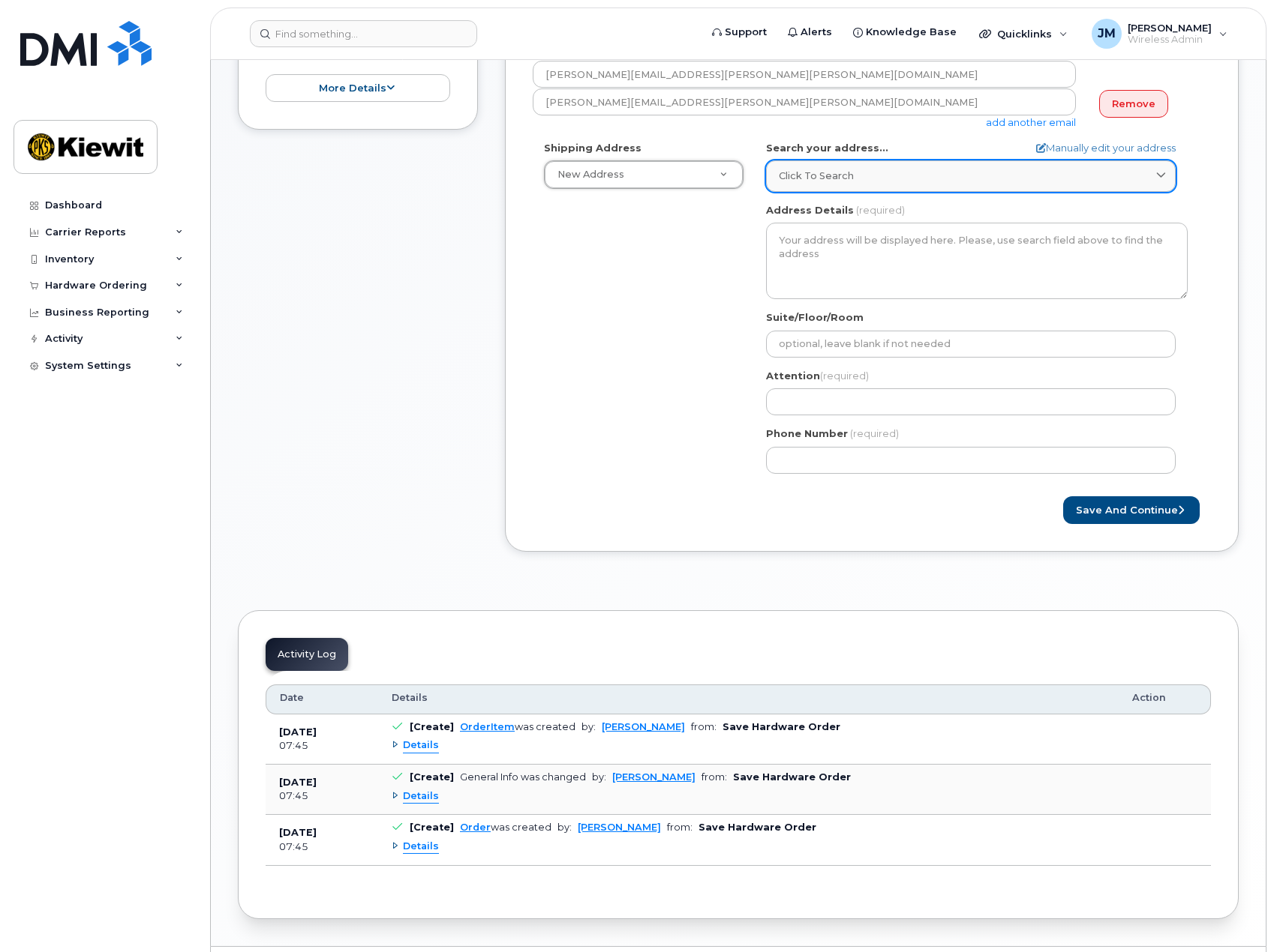
click at [836, 164] on link "Click to search" at bounding box center [971, 175] width 409 height 31
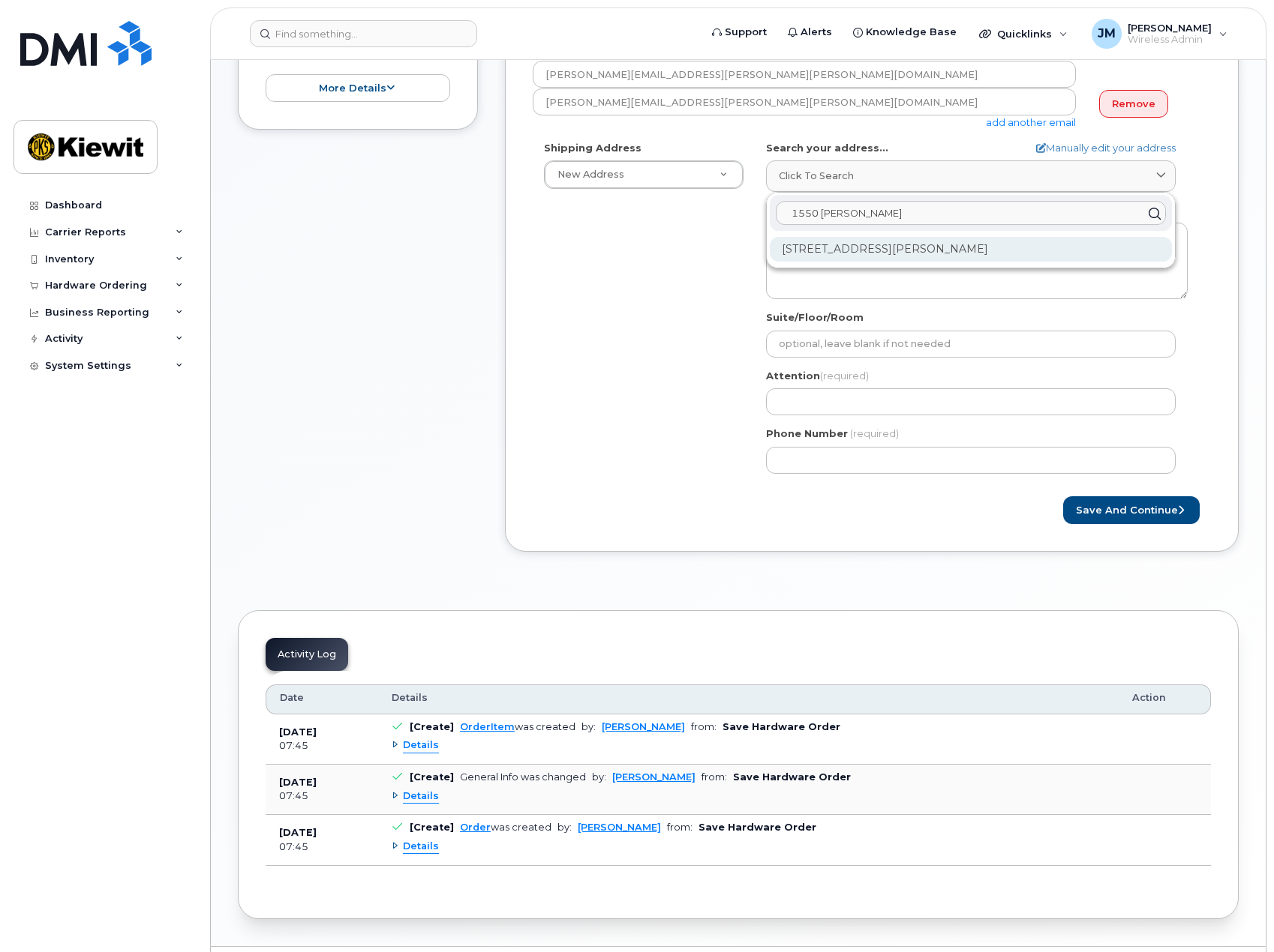
type input "1550 [PERSON_NAME]"
click at [877, 246] on div "[STREET_ADDRESS][PERSON_NAME]" at bounding box center [971, 249] width 402 height 24
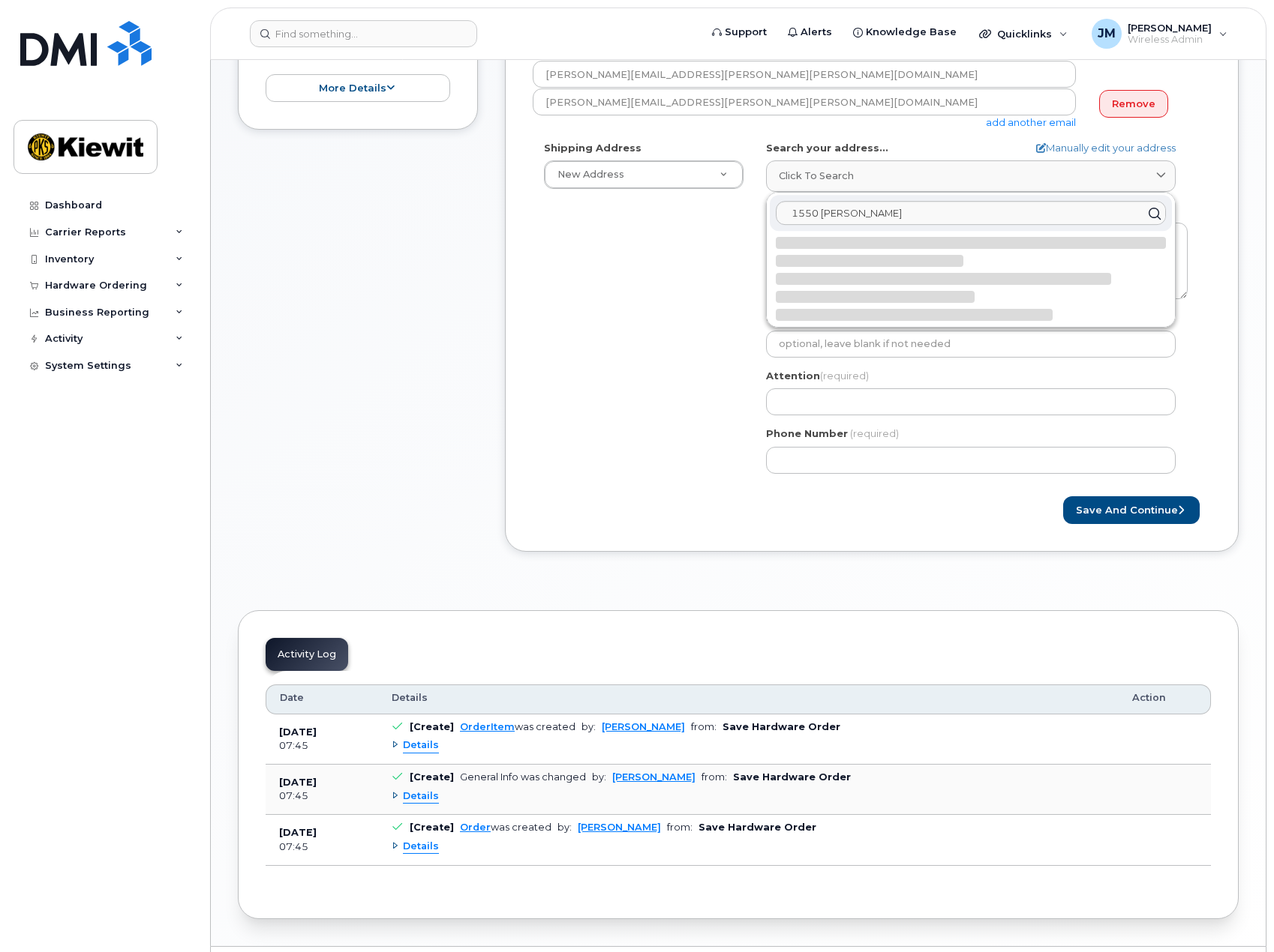
select select
type textarea "[STREET_ADDRESS][PERSON_NAME]"
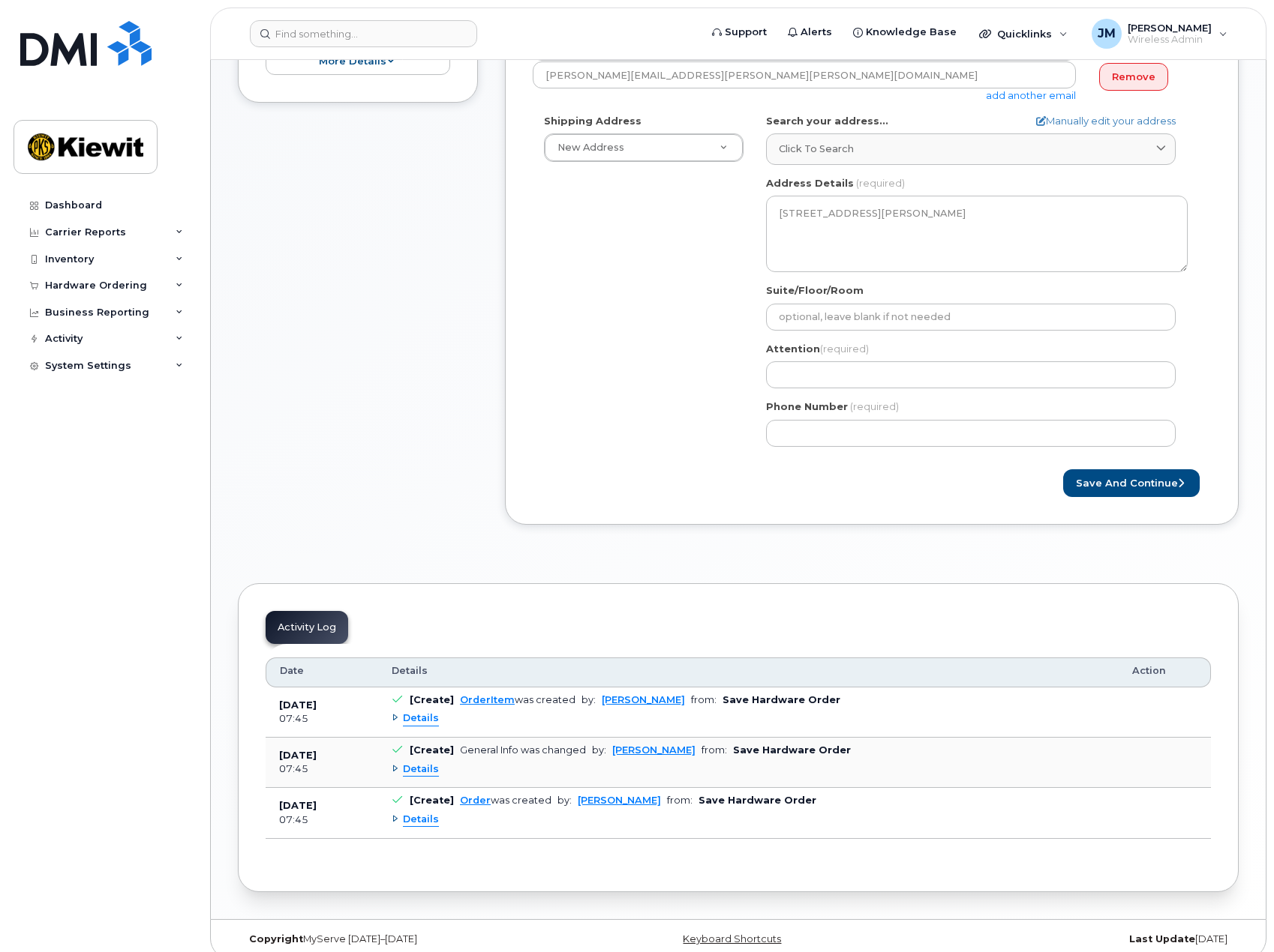
scroll to position [417, 0]
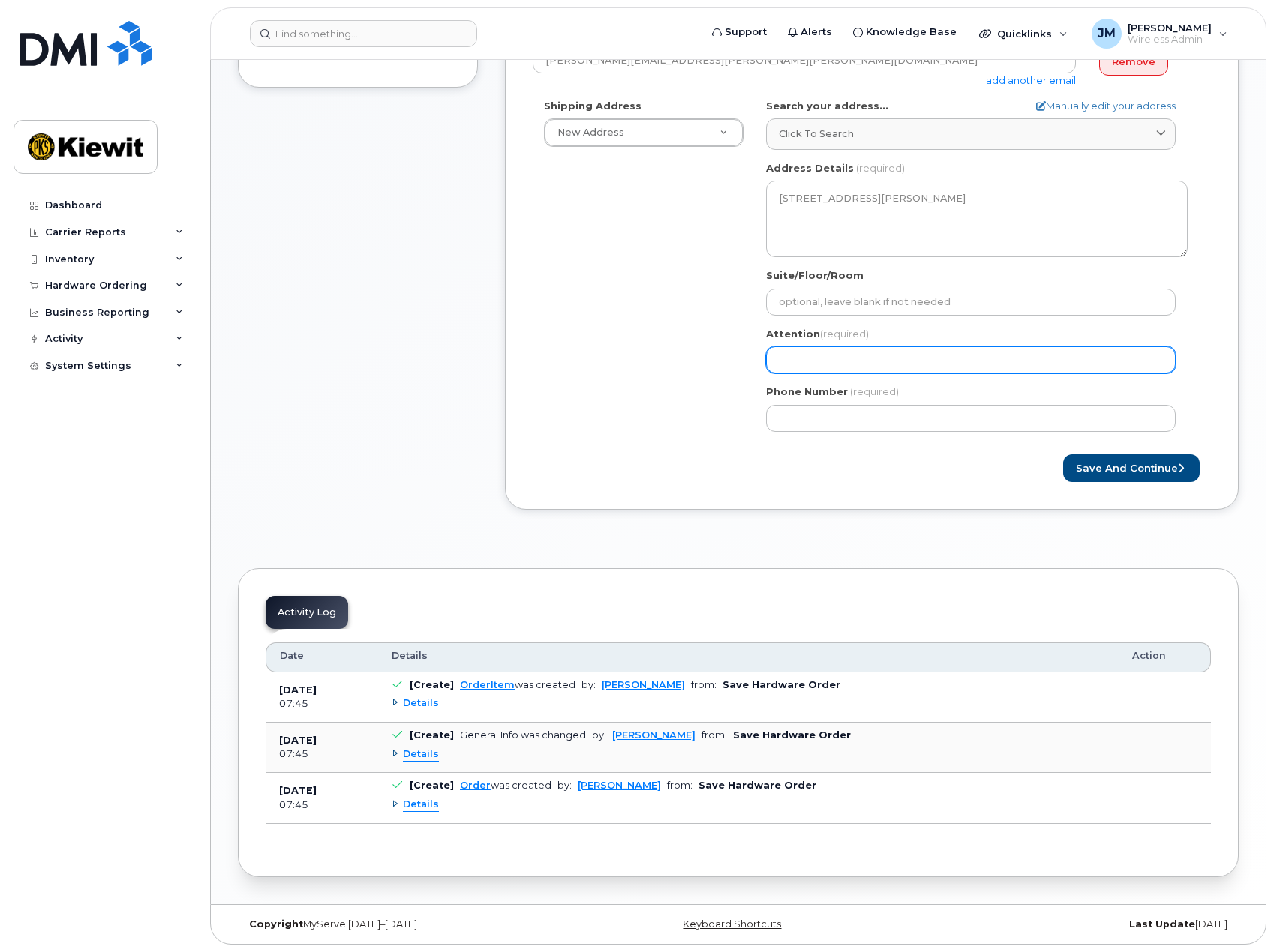
click at [825, 358] on input "Attention (required)" at bounding box center [971, 360] width 409 height 27
select select
type input "J"
select select
type input "Jo"
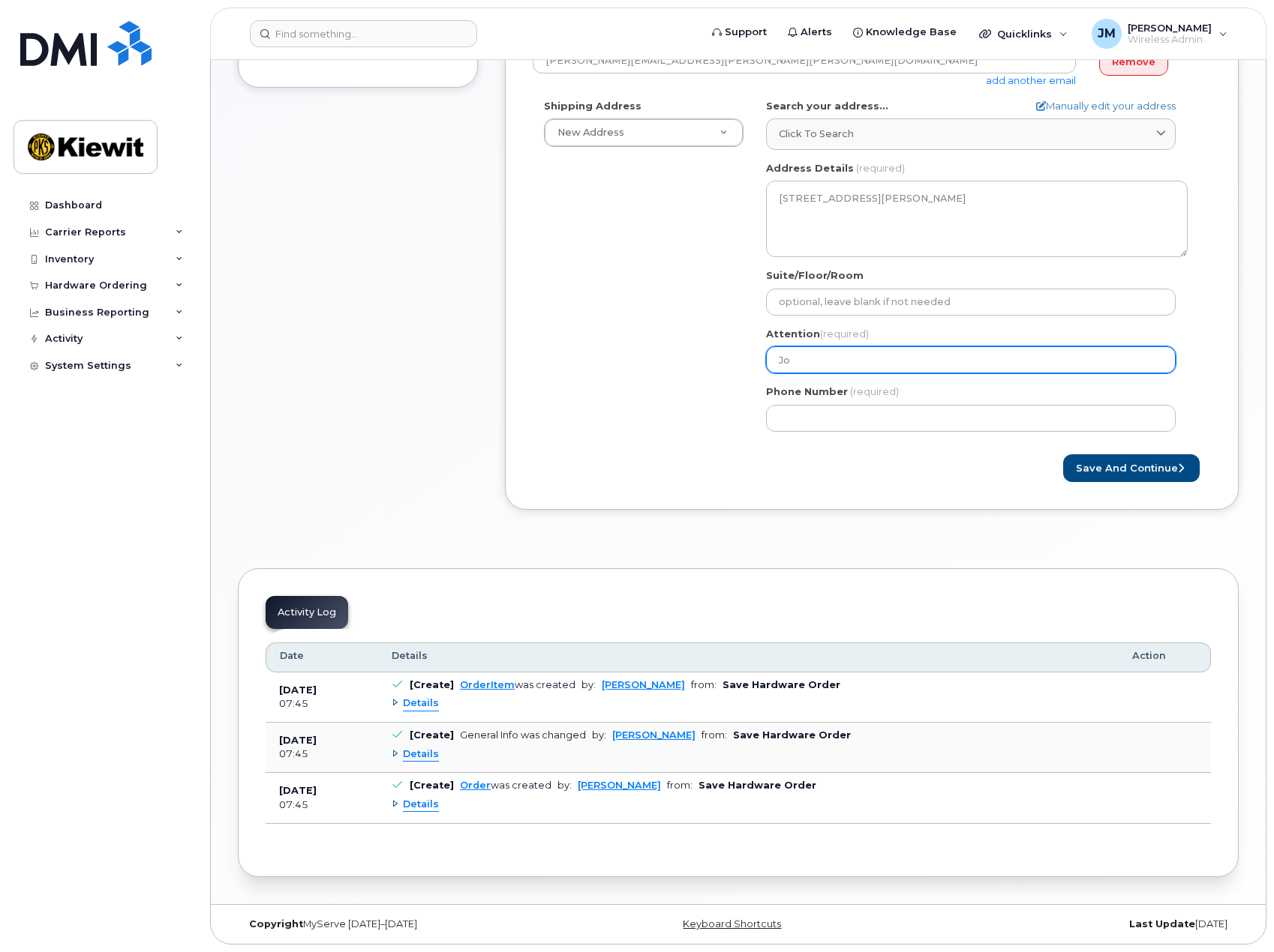
select select
type input "Joh"
select select
type input "[PERSON_NAME]"
select select
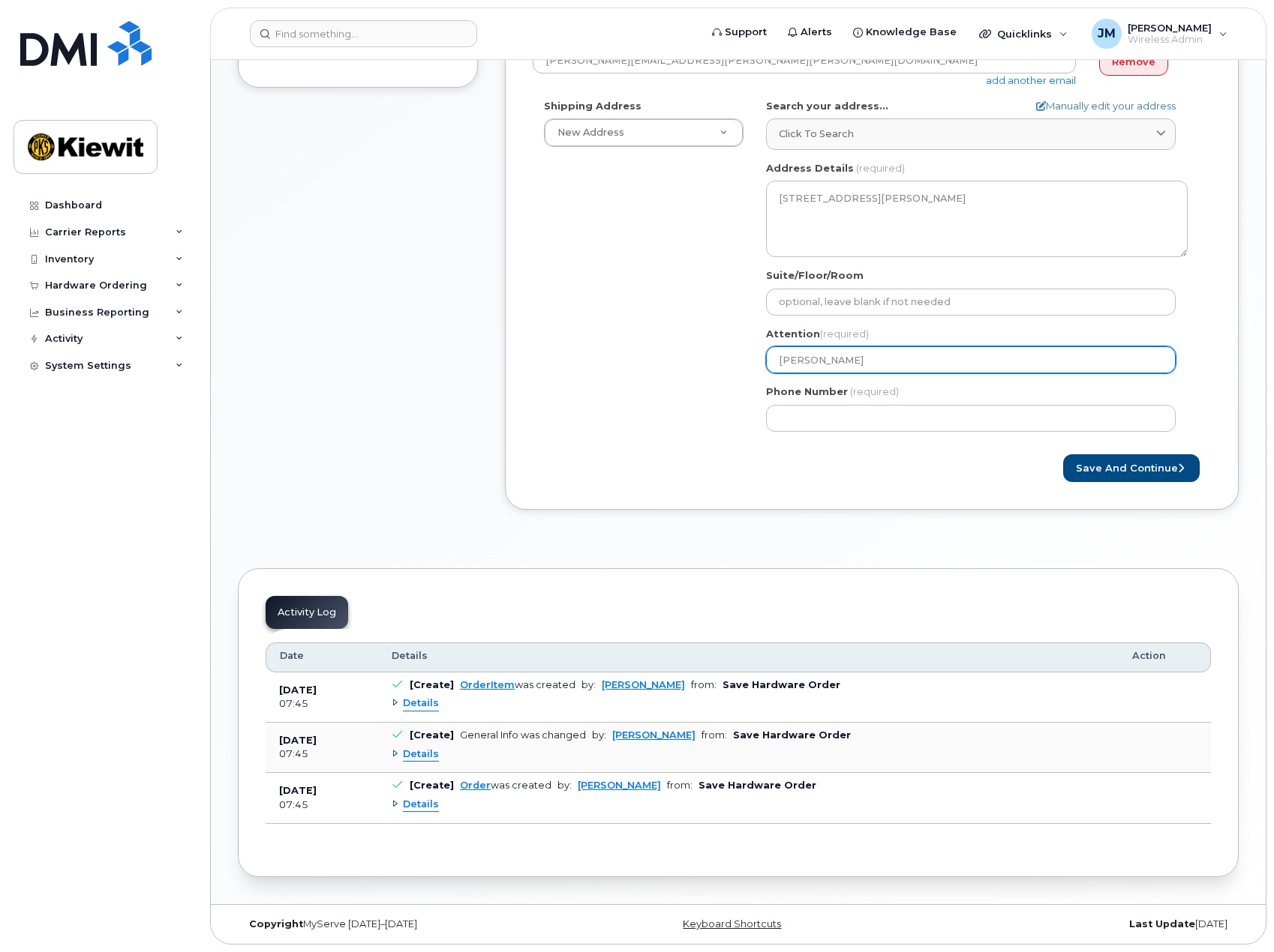
type input "[PERSON_NAME]"
select select
type input "[PERSON_NAME]"
select select
type input "[PERSON_NAME]"
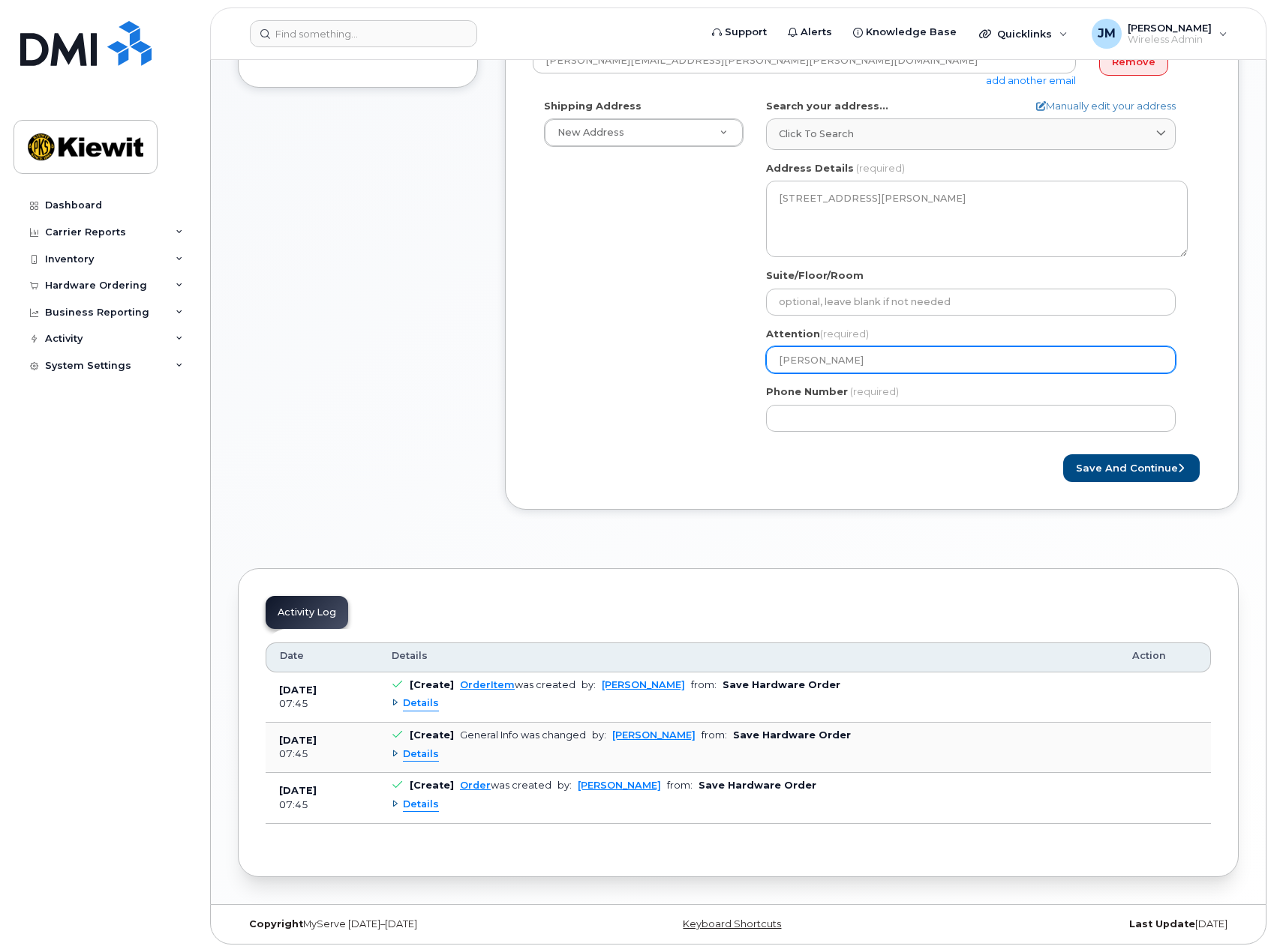
select select
type input "[PERSON_NAME]"
select select
type input "[PERSON_NAME]"
select select
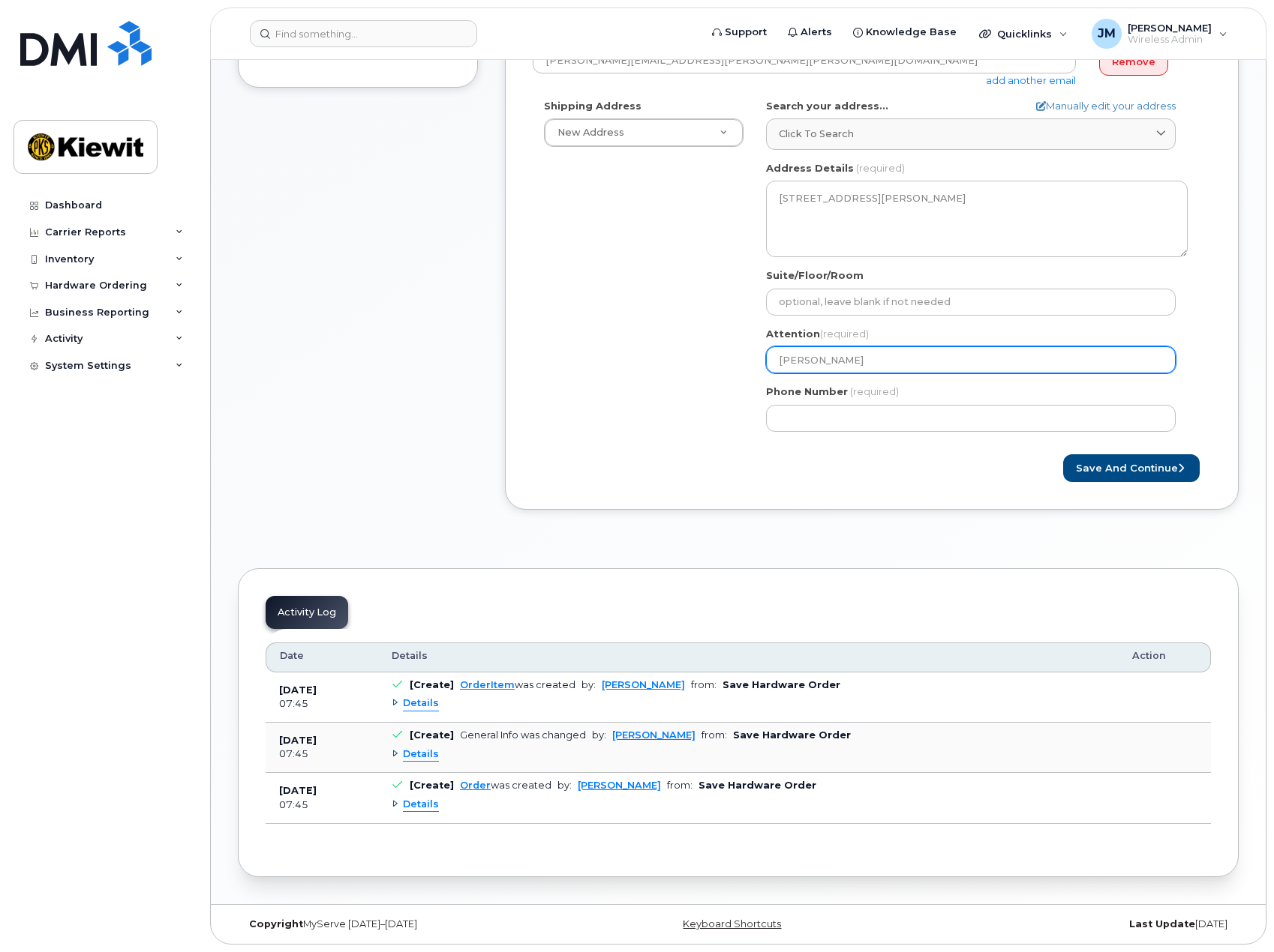
type input "[PERSON_NAME]"
select select
type input "[PERSON_NAME]"
click at [877, 405] on div "Phone Number (required)" at bounding box center [976, 408] width 421 height 47
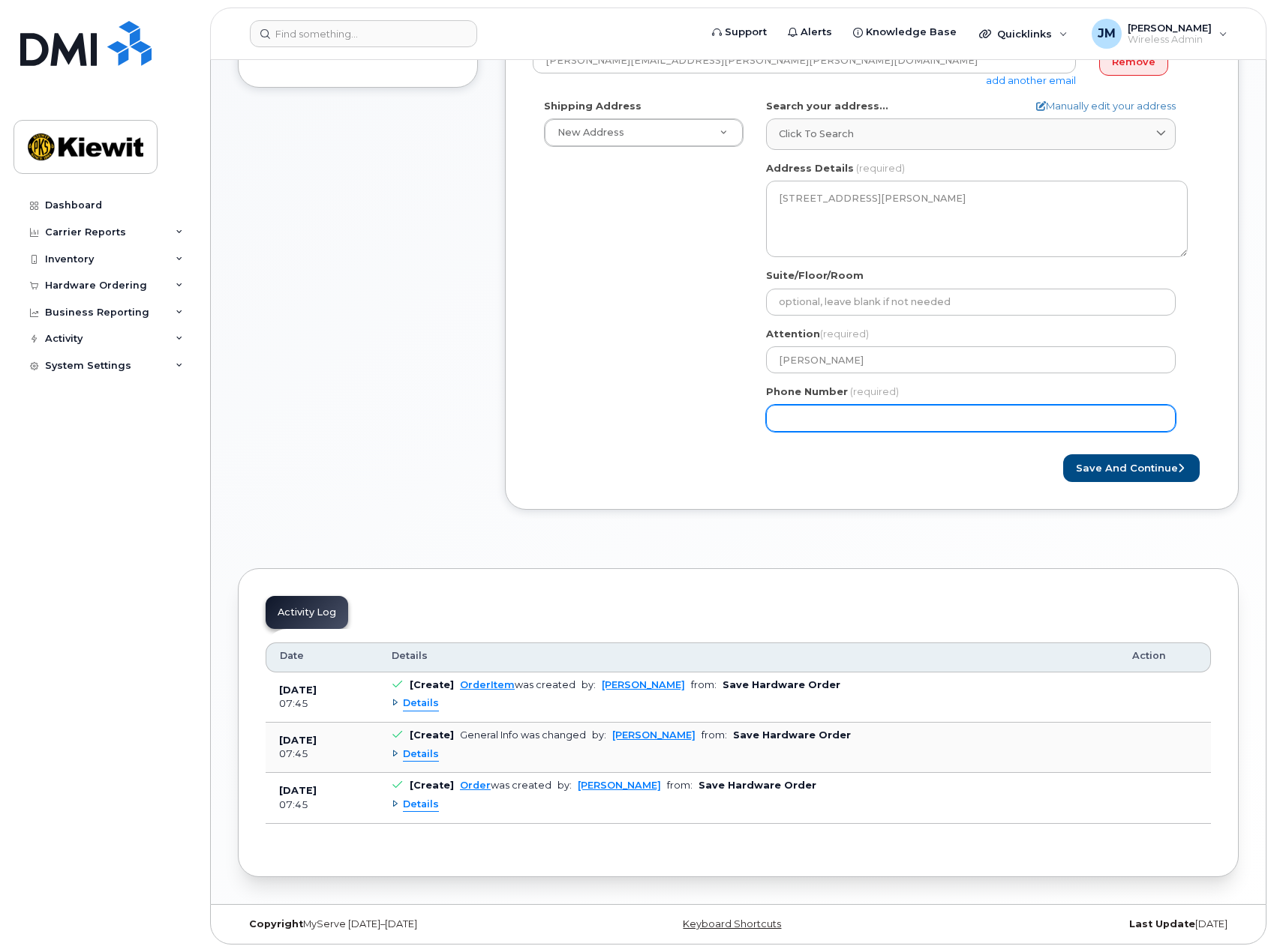
click at [878, 411] on input "Phone Number" at bounding box center [971, 419] width 409 height 27
paste input "14029795640"
type input "14029795640"
click at [785, 420] on input "14029795640" at bounding box center [971, 419] width 409 height 27
select select
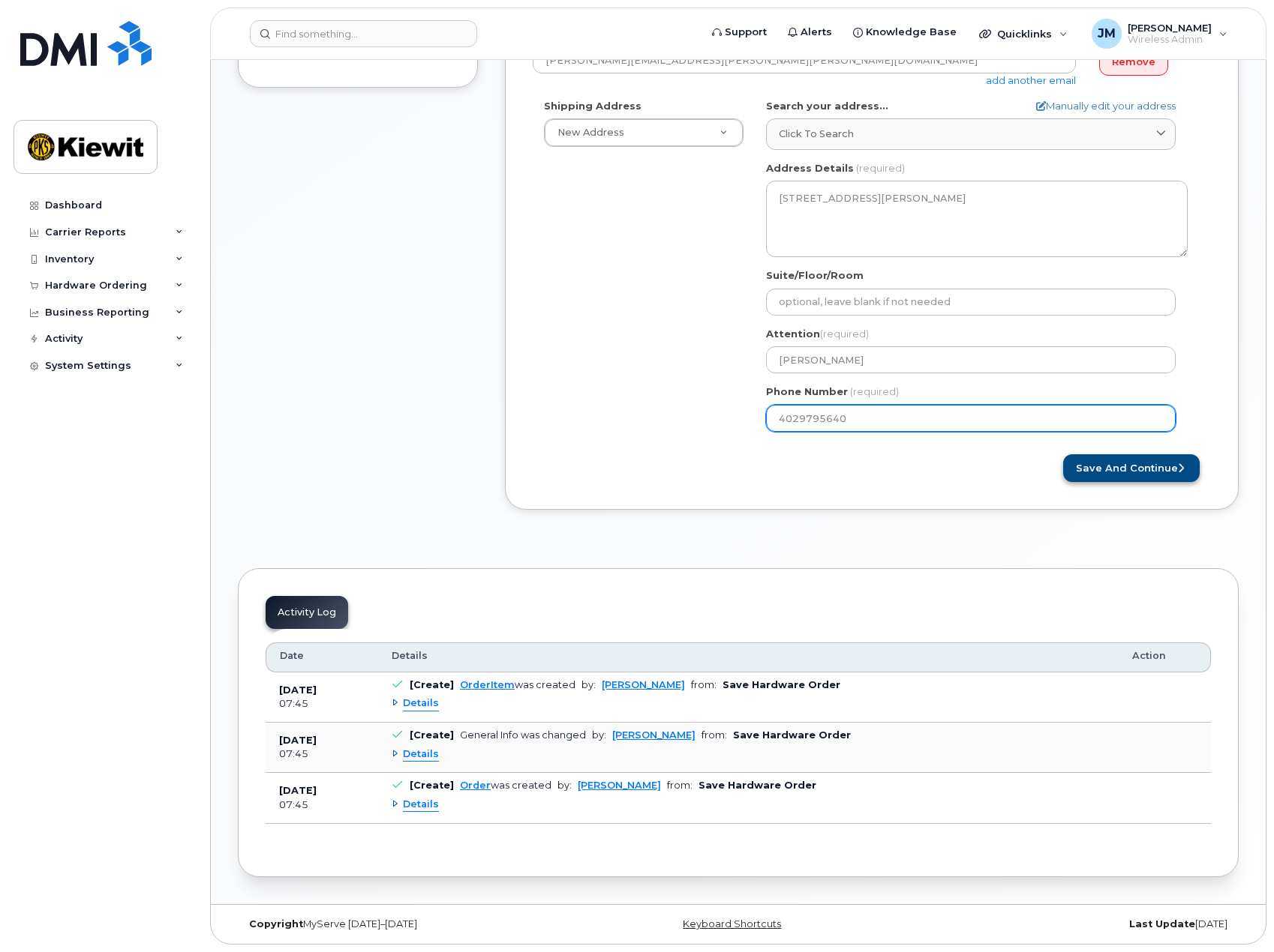
type input "4029795640"
click at [1086, 472] on button "Save and Continue" at bounding box center [1131, 468] width 137 height 28
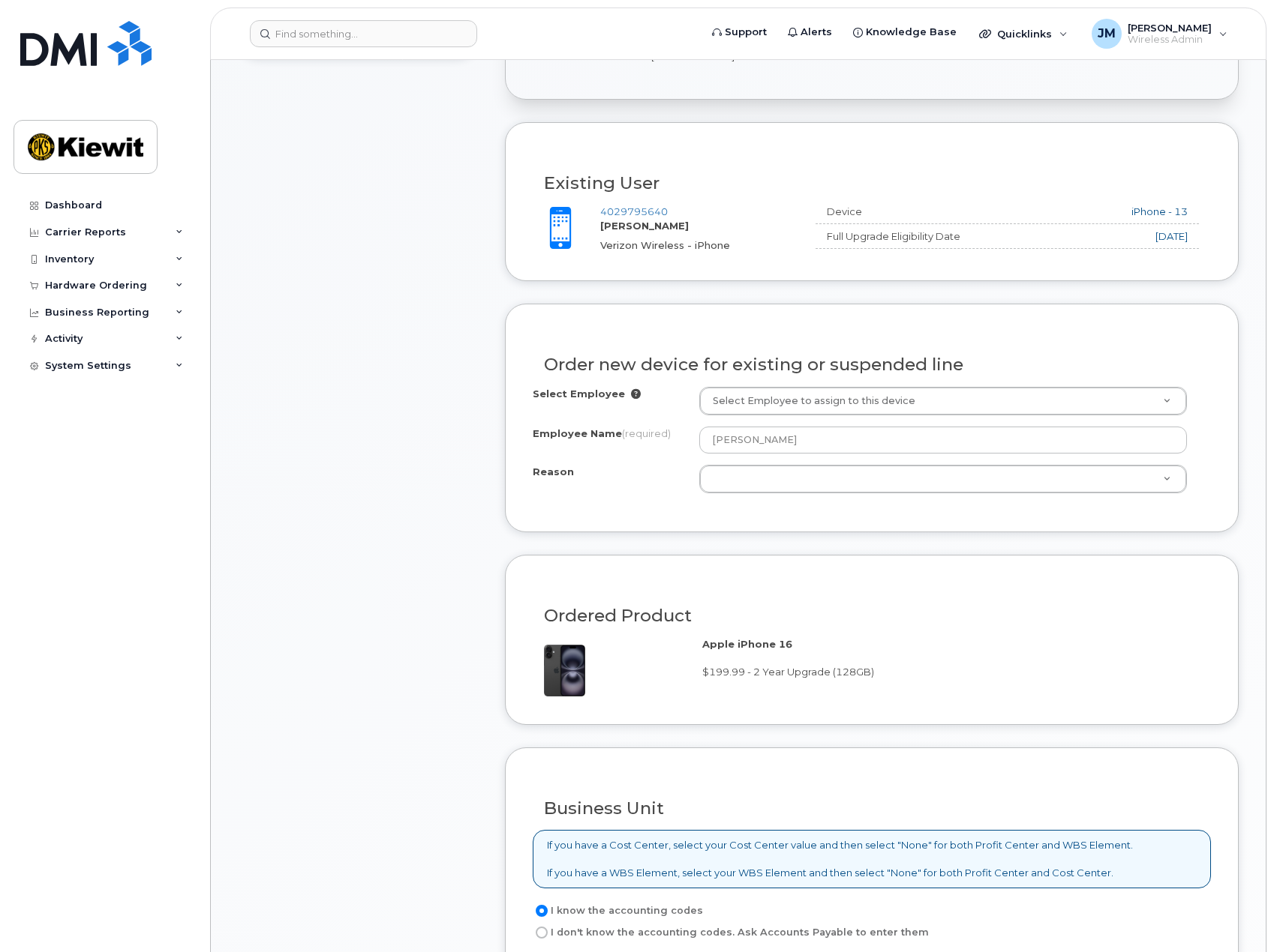
scroll to position [450, 0]
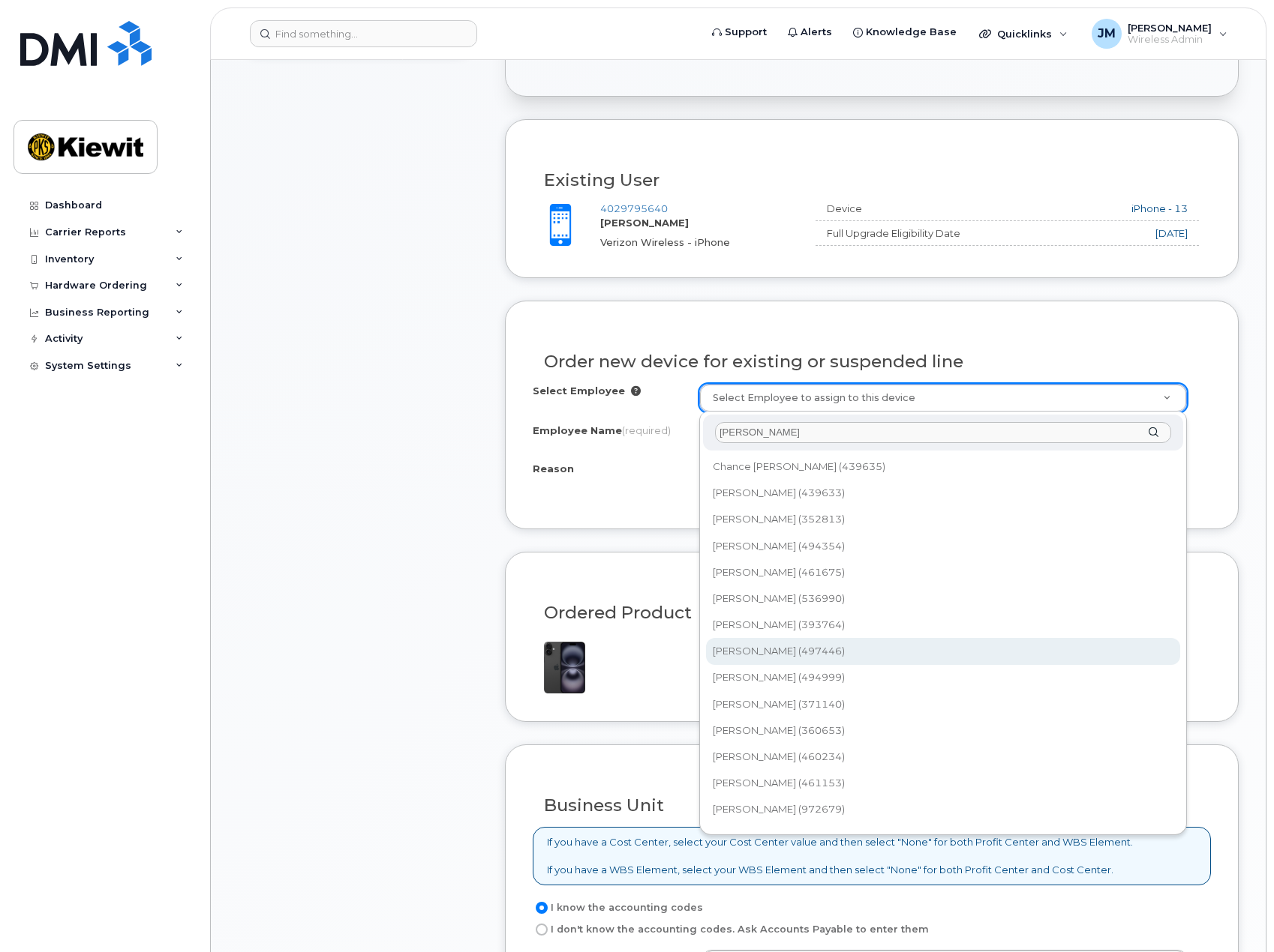
type input "[PERSON_NAME]"
type input "2162495"
type input "[PERSON_NAME]"
select select
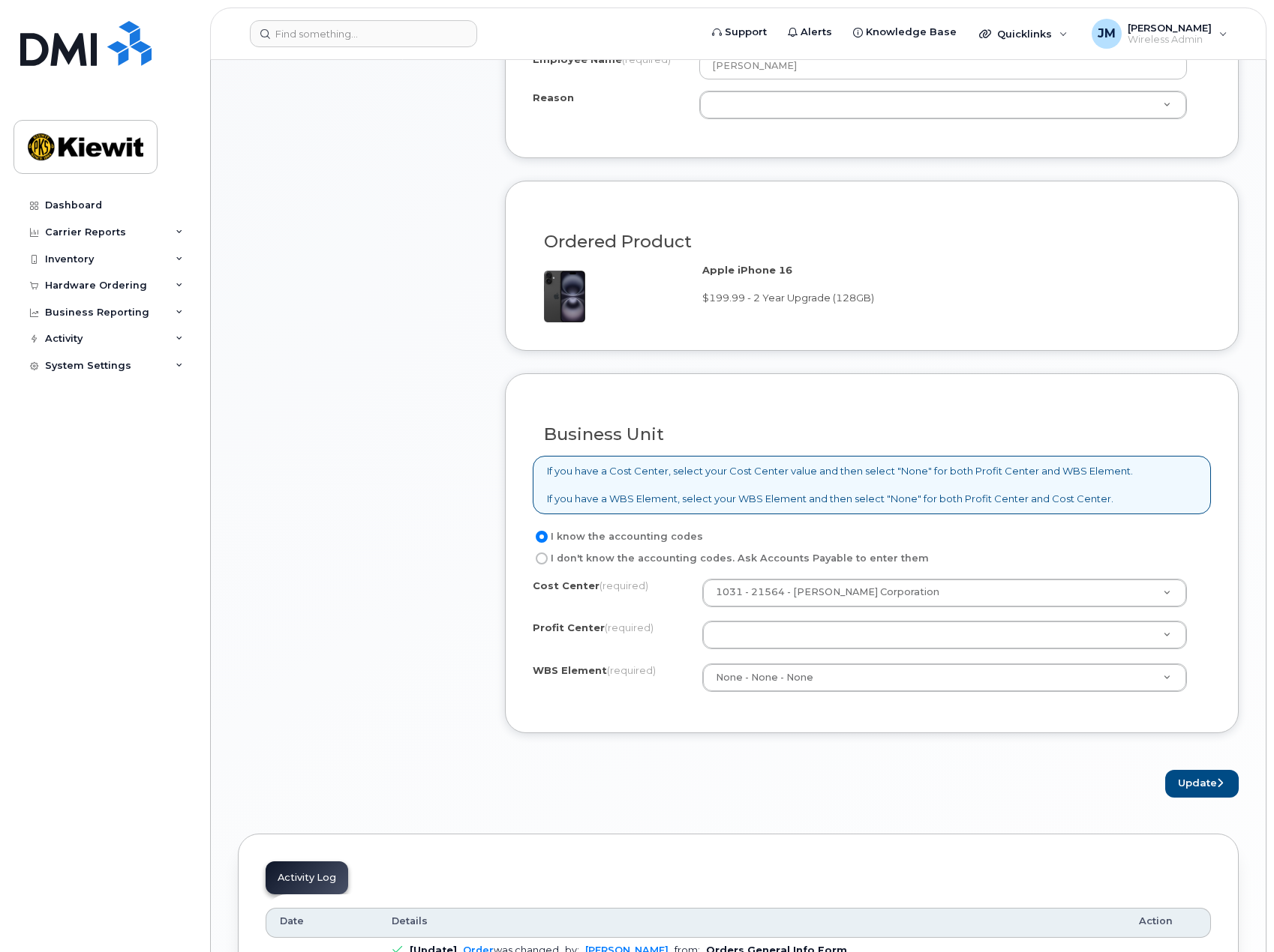
scroll to position [825, 0]
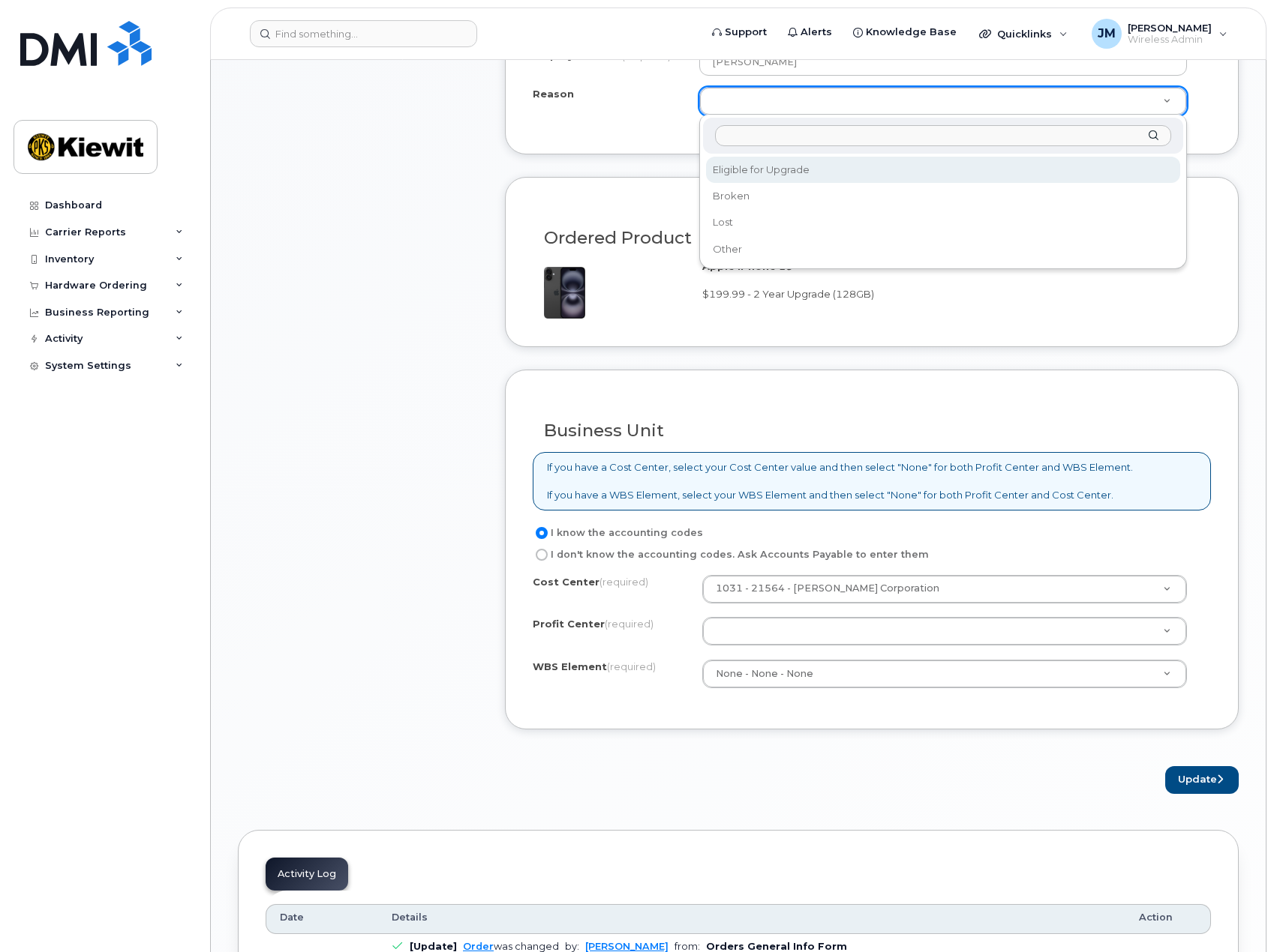
select select "eligible_for_upgrade"
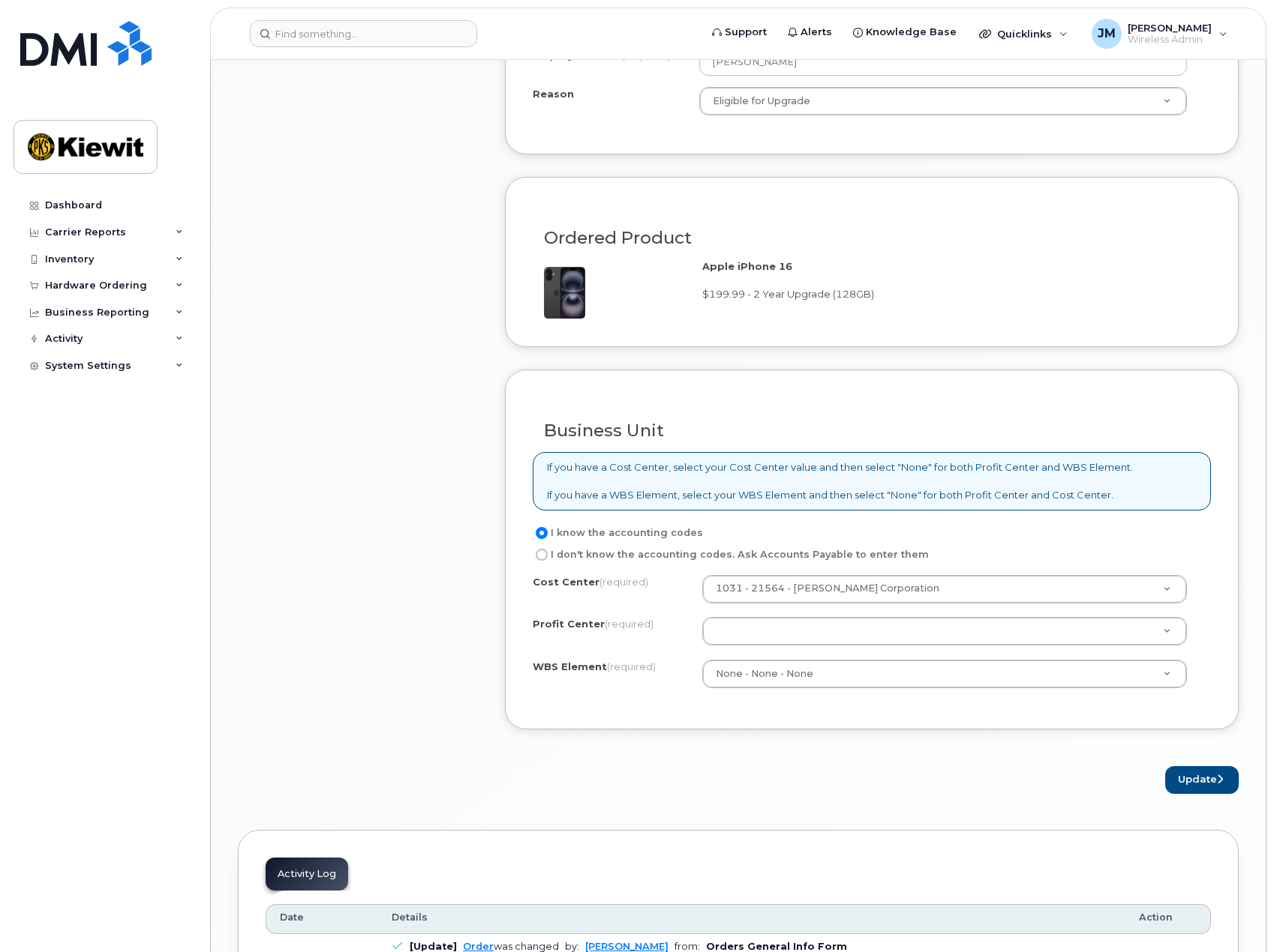
click at [468, 427] on div "Item #1 in process $199.99 Hardware Upgrade [PERSON_NAME] [PHONE_NUMBER] iPhone…" at bounding box center [358, 120] width 240 height 1347
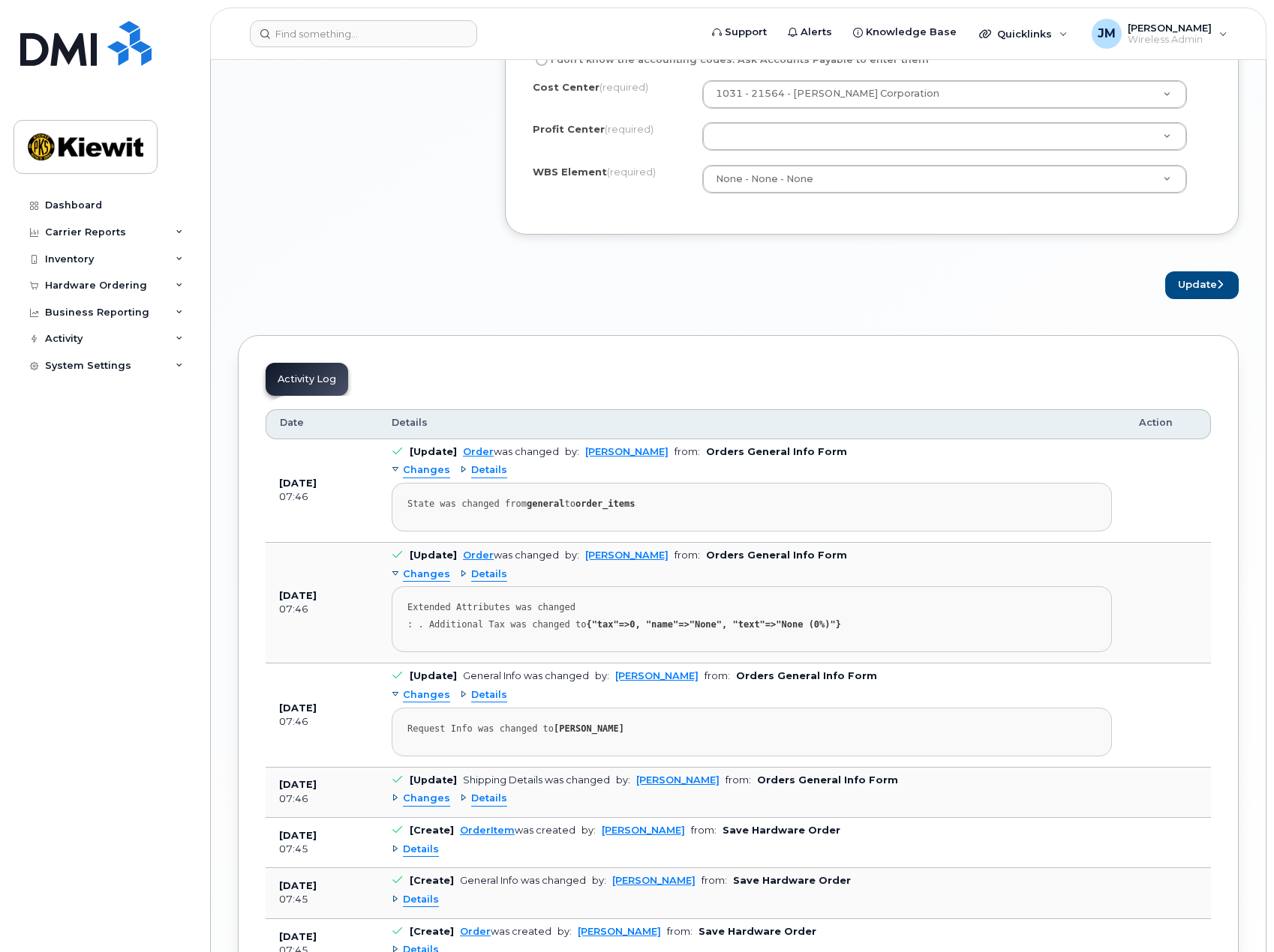
scroll to position [1424, 0]
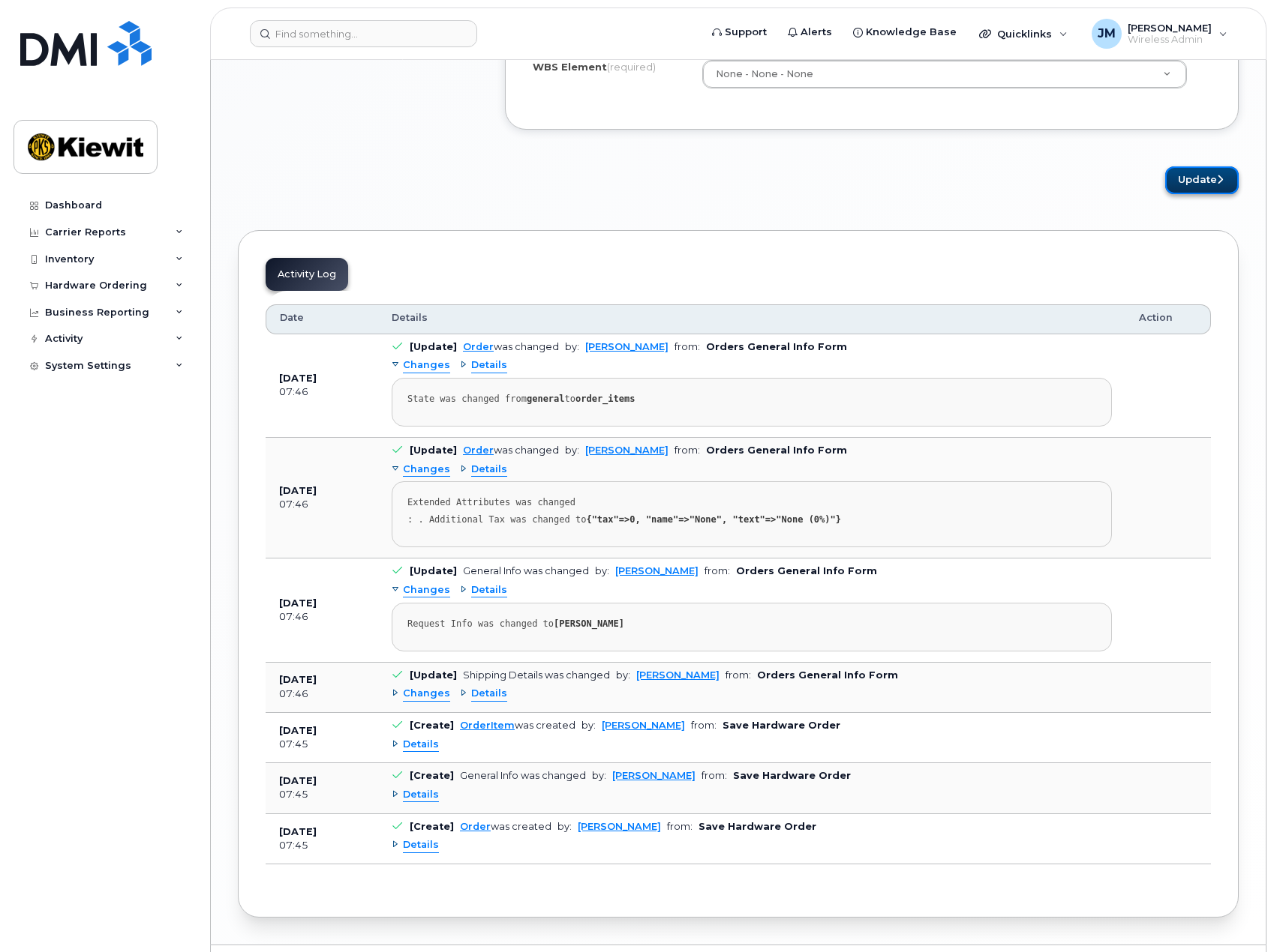
click at [1192, 185] on button "Update" at bounding box center [1201, 180] width 74 height 28
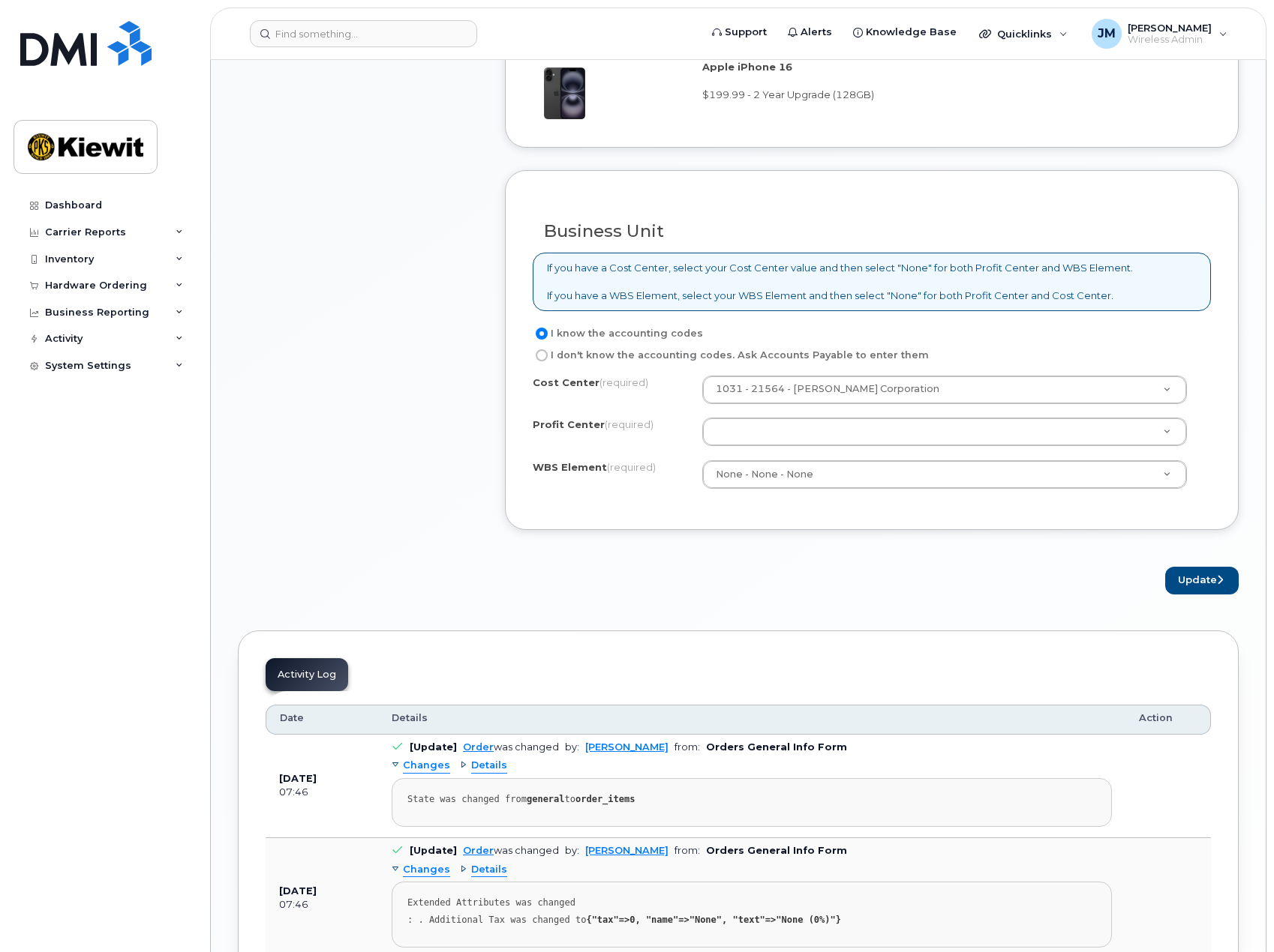
scroll to position [944, 0]
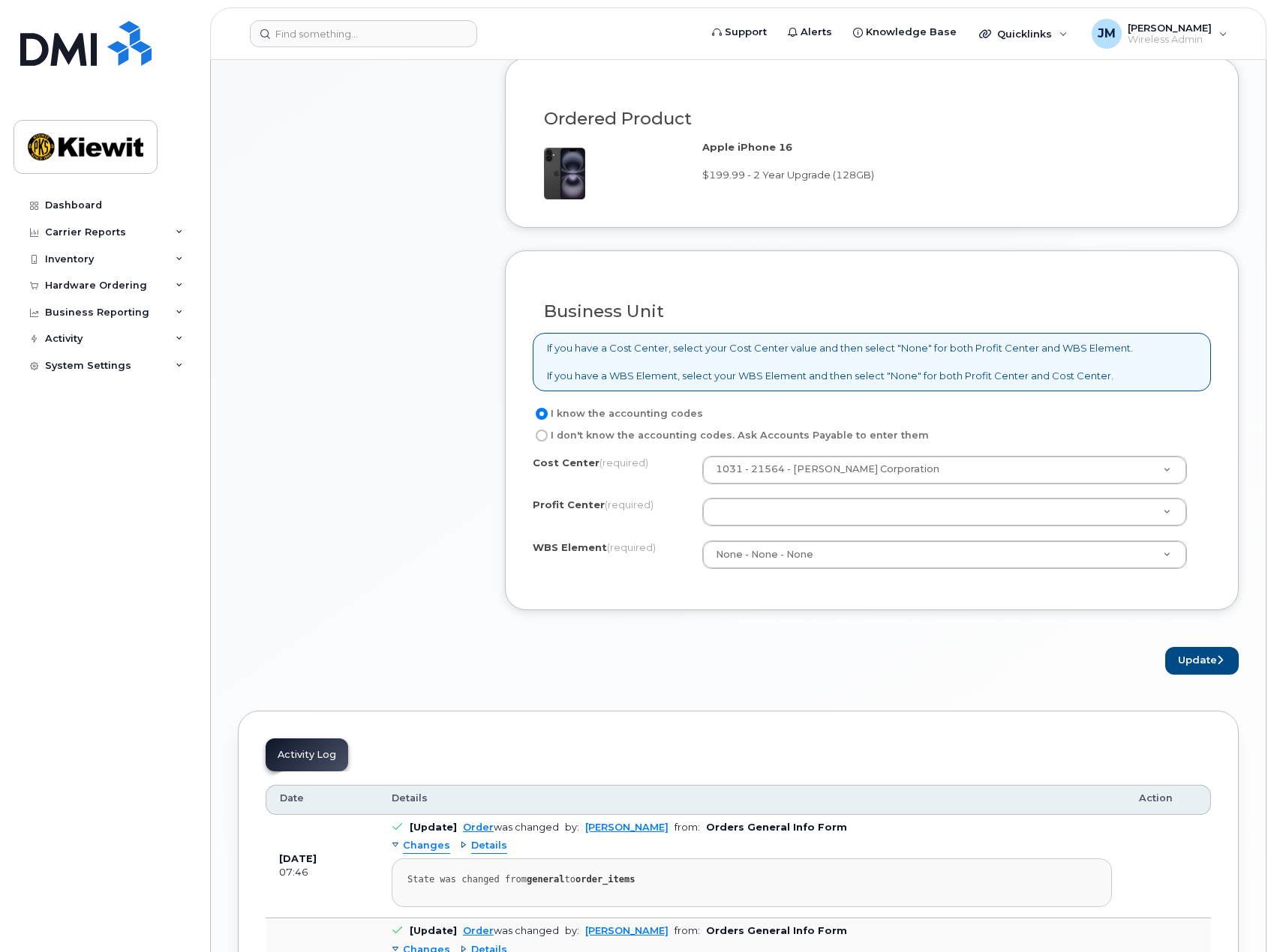
click at [395, 451] on div "Item #1 in process $199.99 Hardware Upgrade [PERSON_NAME] [PHONE_NUMBER] iPhone…" at bounding box center [358, 2] width 240 height 1347
click at [1204, 659] on button "Update" at bounding box center [1201, 660] width 74 height 28
click at [827, 662] on div "Update" at bounding box center [872, 660] width 733 height 28
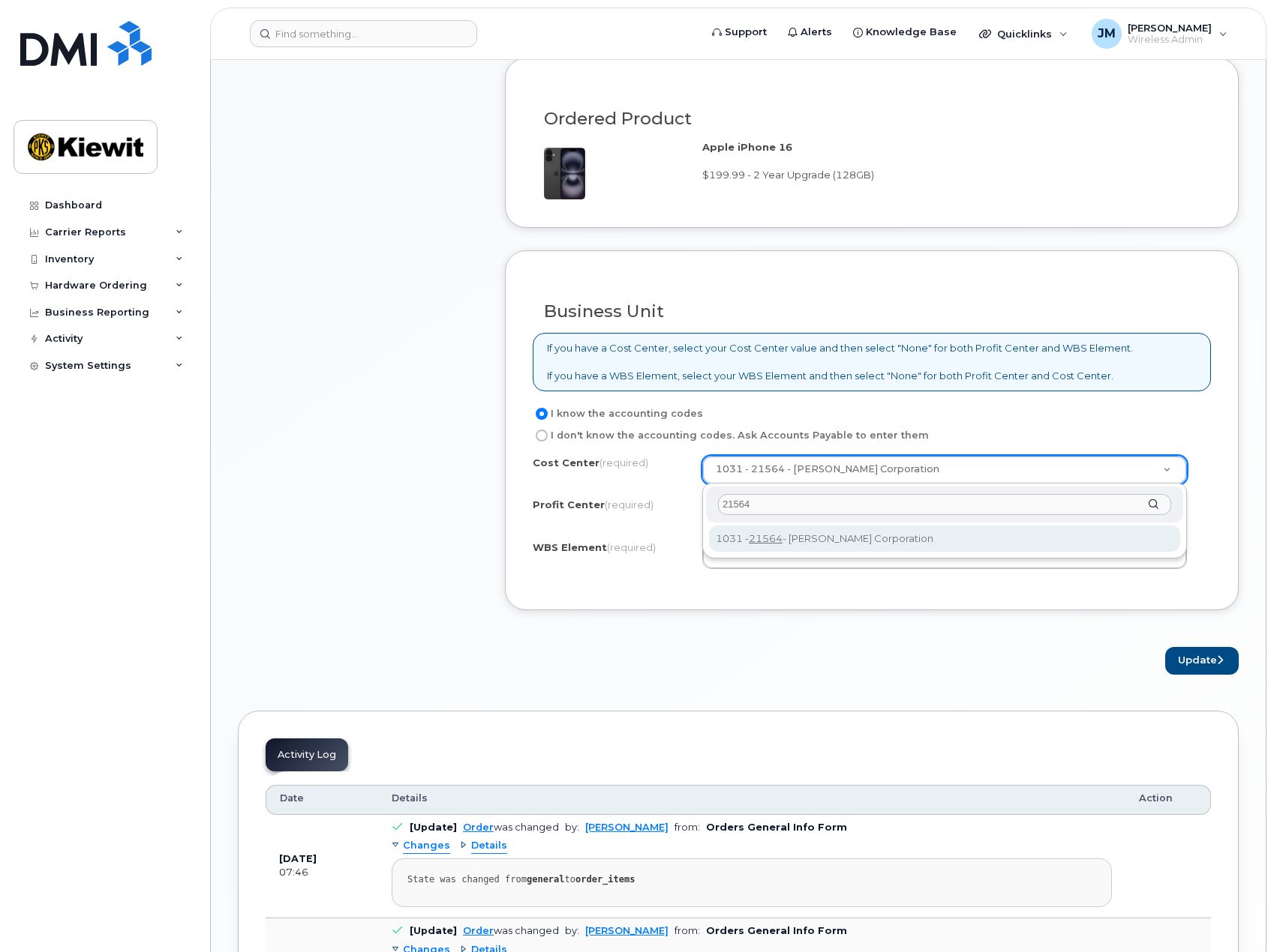
type input "21564"
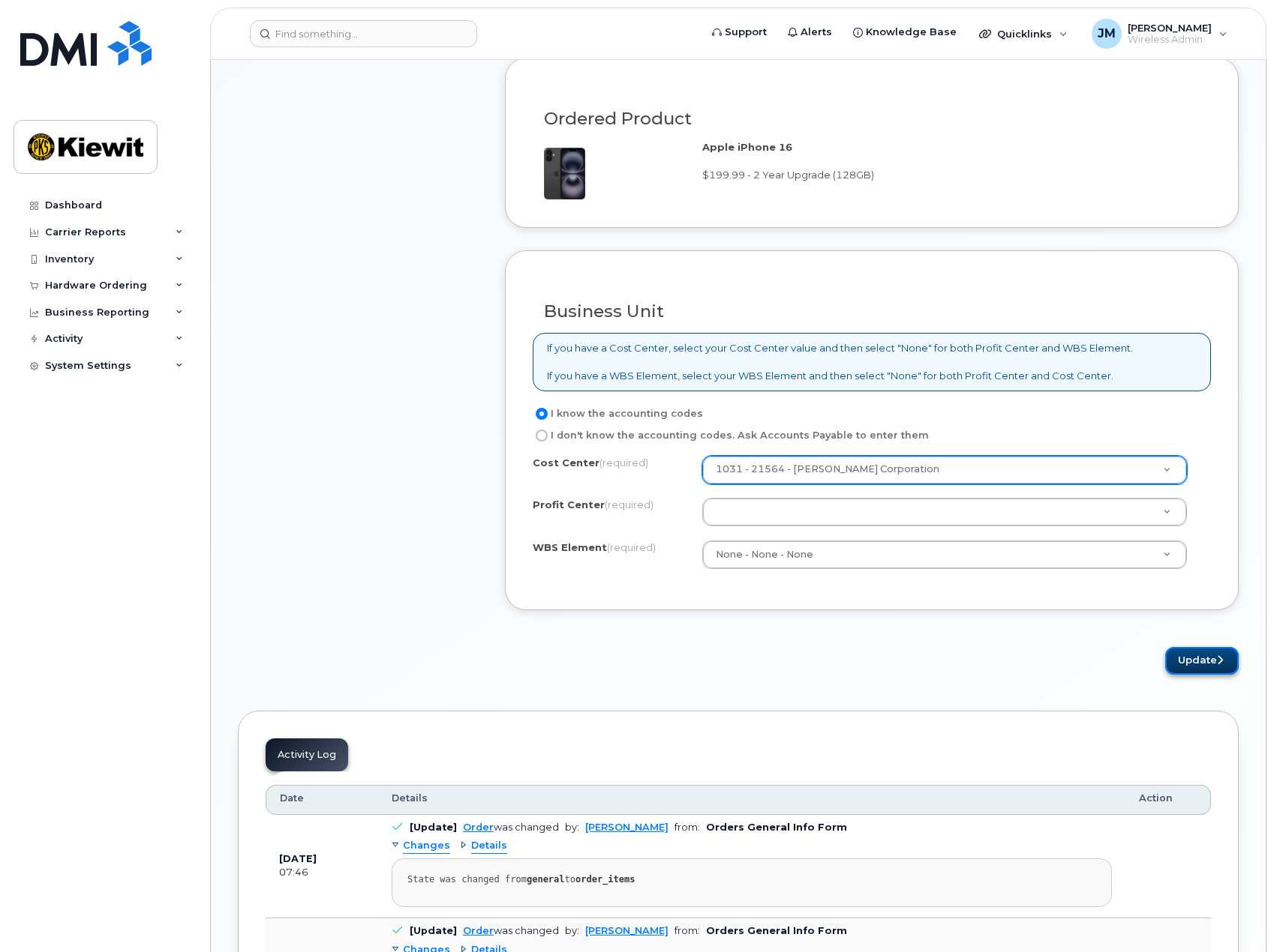
click at [1199, 666] on button "Update" at bounding box center [1201, 660] width 74 height 28
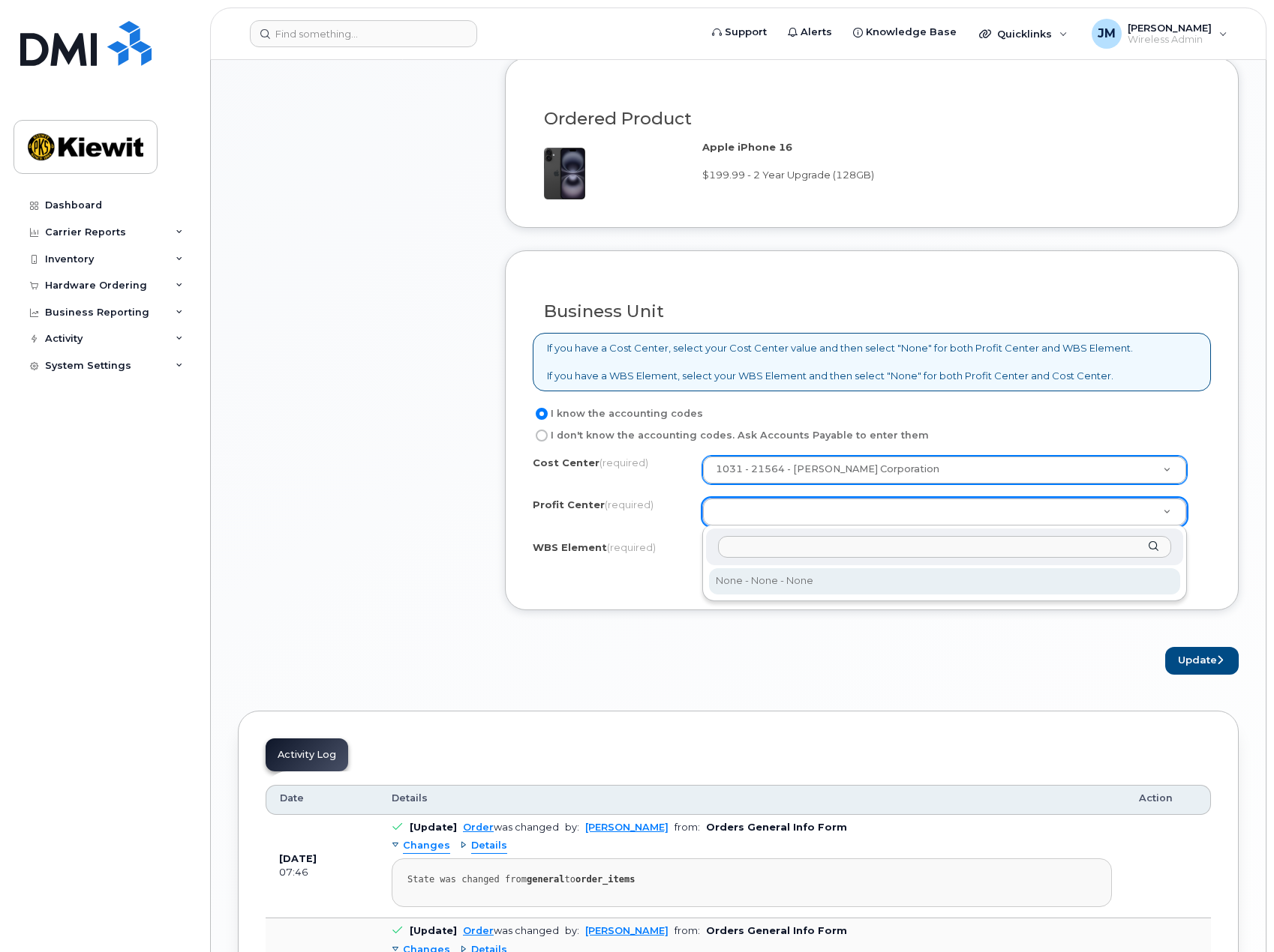
select select "None"
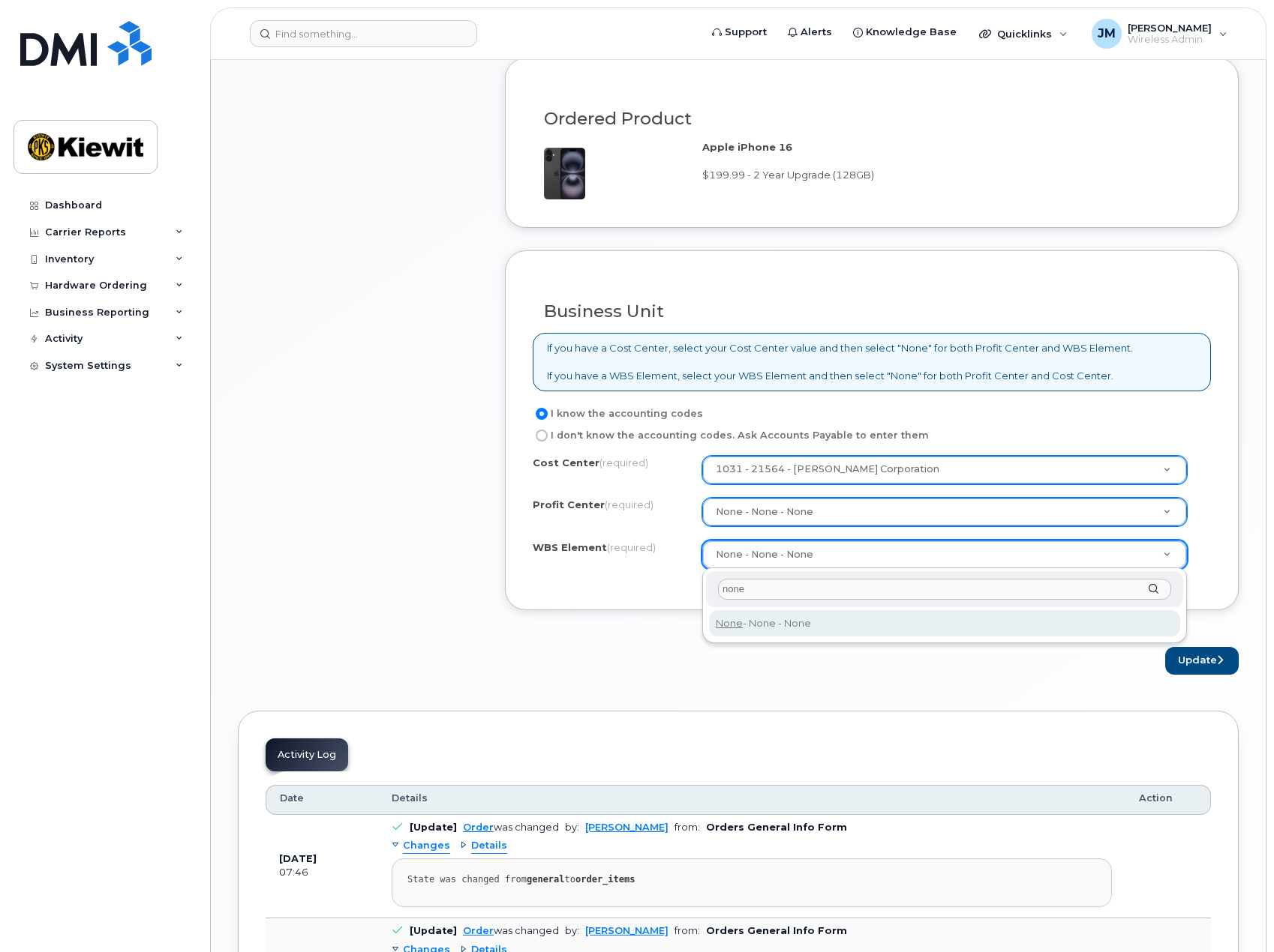
type input "none"
type input "None"
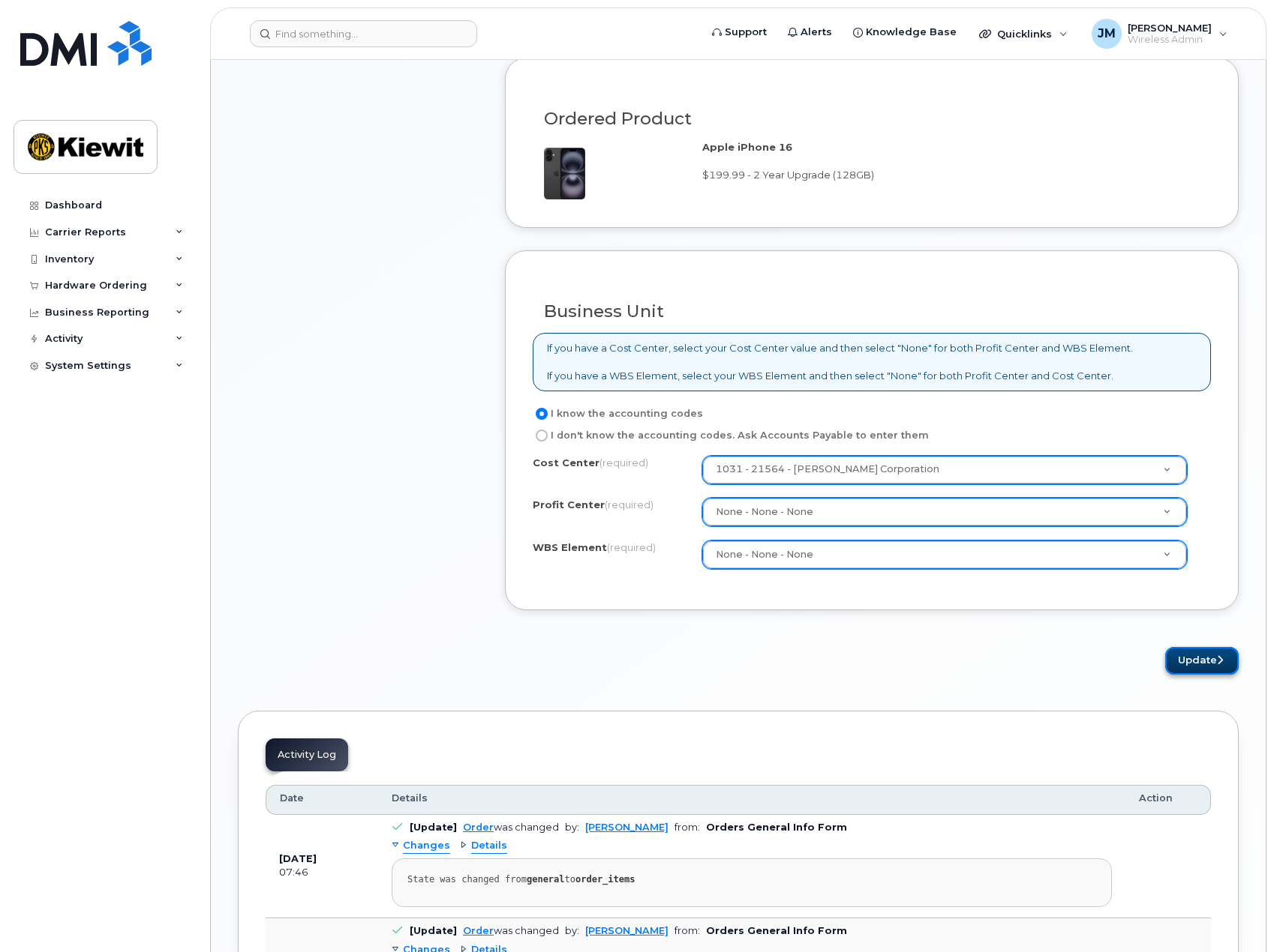
click at [1205, 666] on button "Update" at bounding box center [1201, 660] width 74 height 28
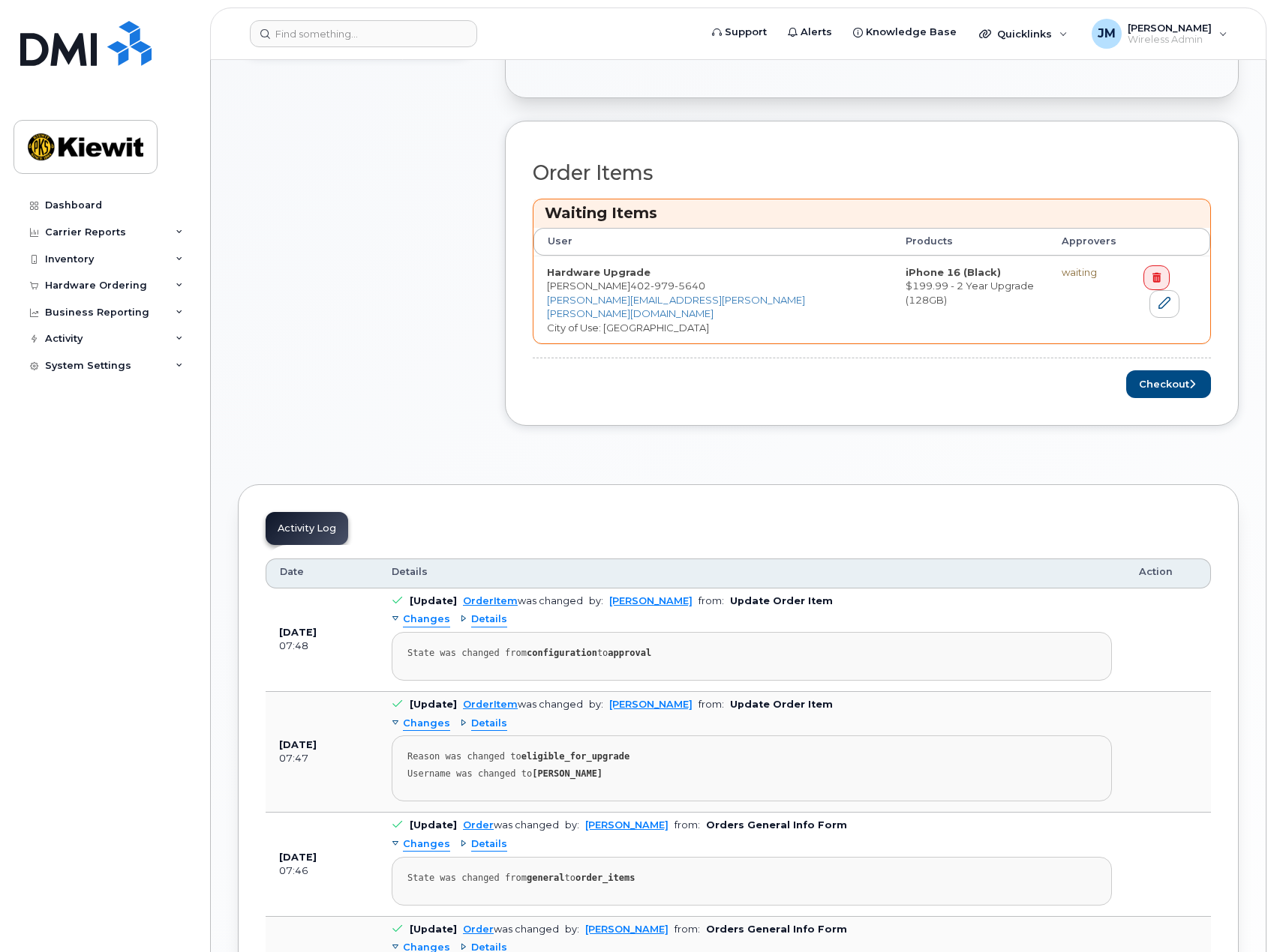
scroll to position [525, 0]
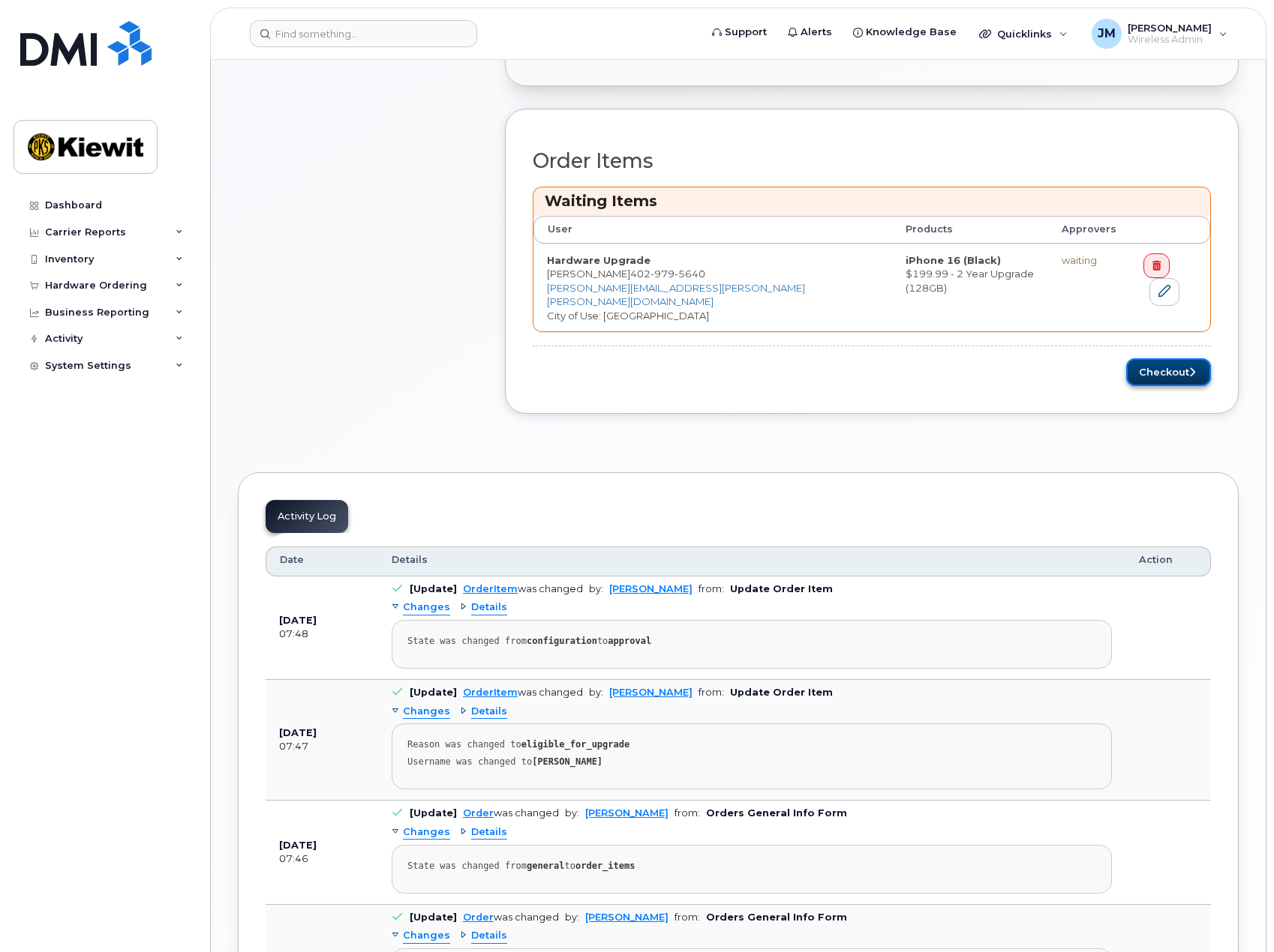
click at [1171, 359] on button "Checkout" at bounding box center [1168, 372] width 85 height 28
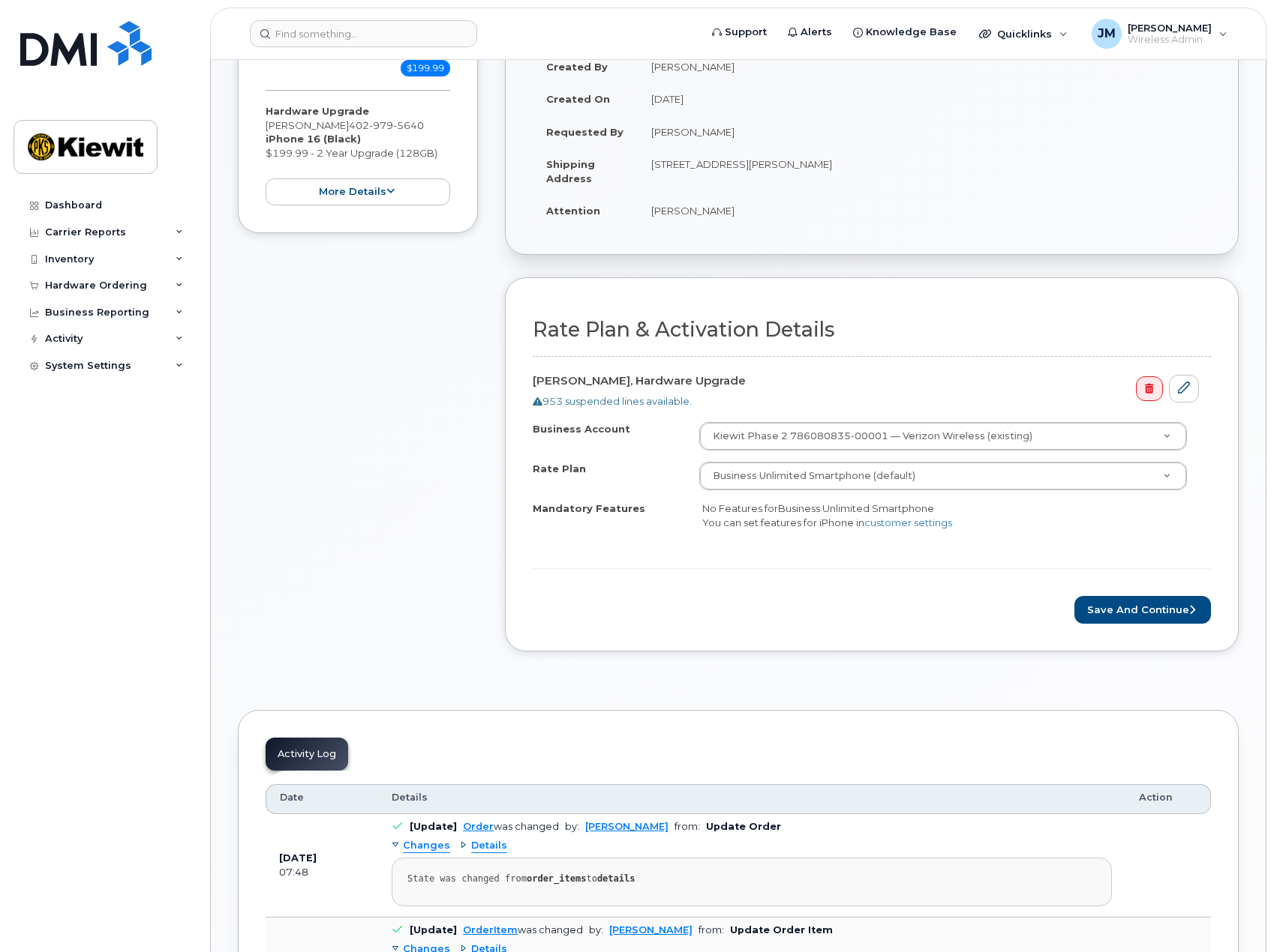
scroll to position [300, 0]
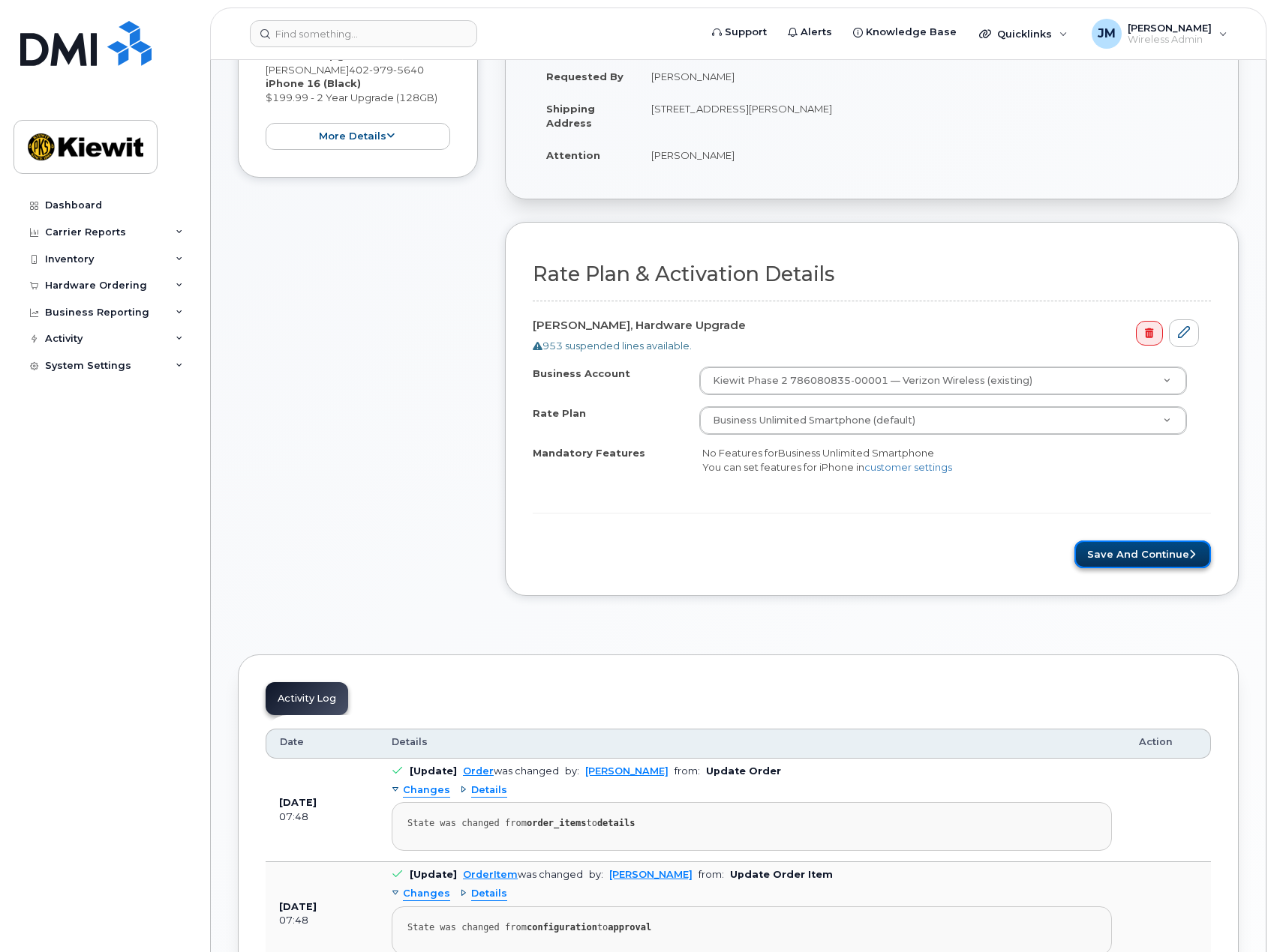
click at [1125, 548] on button "Save and Continue" at bounding box center [1142, 554] width 137 height 28
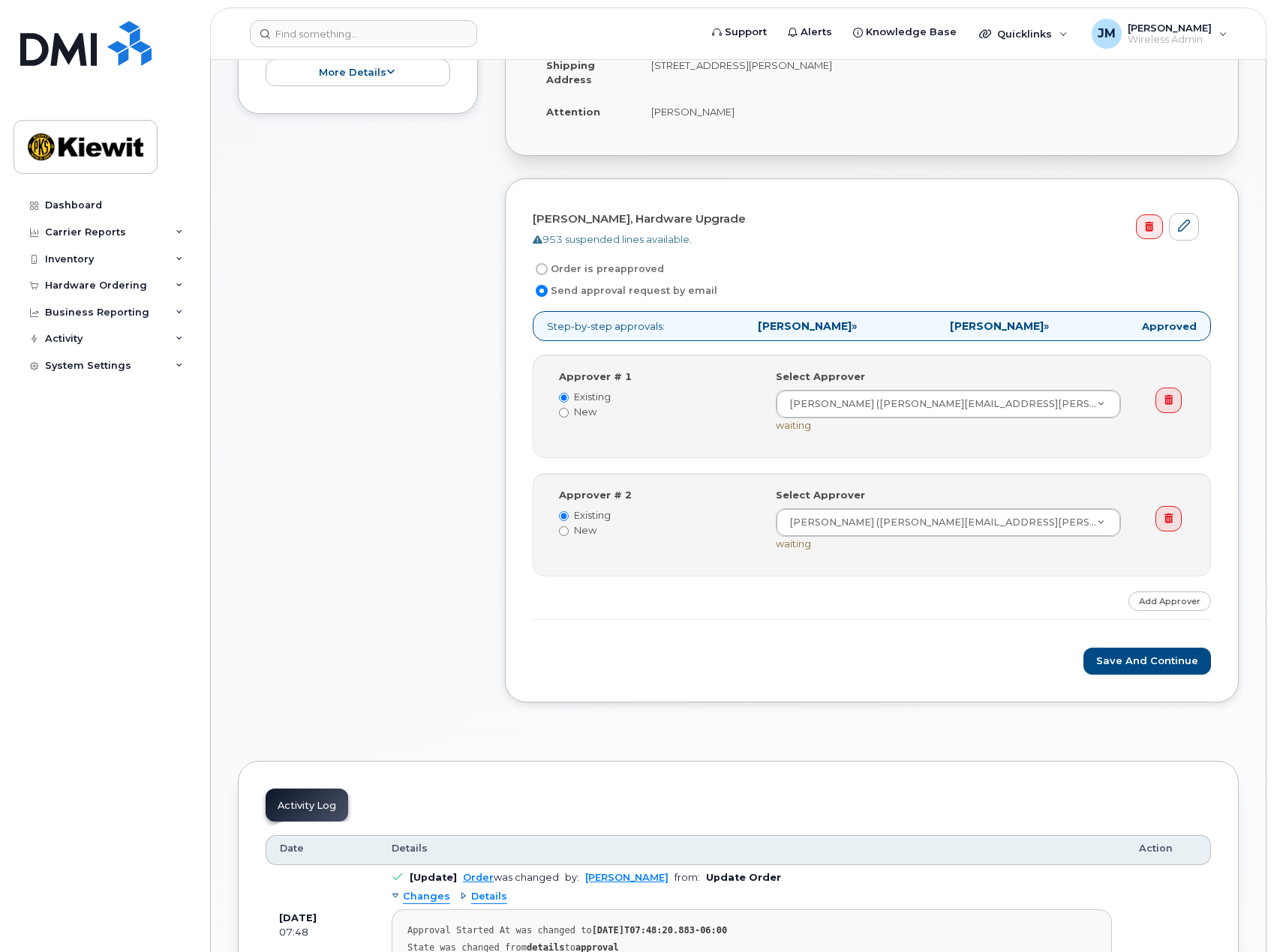
scroll to position [375, 0]
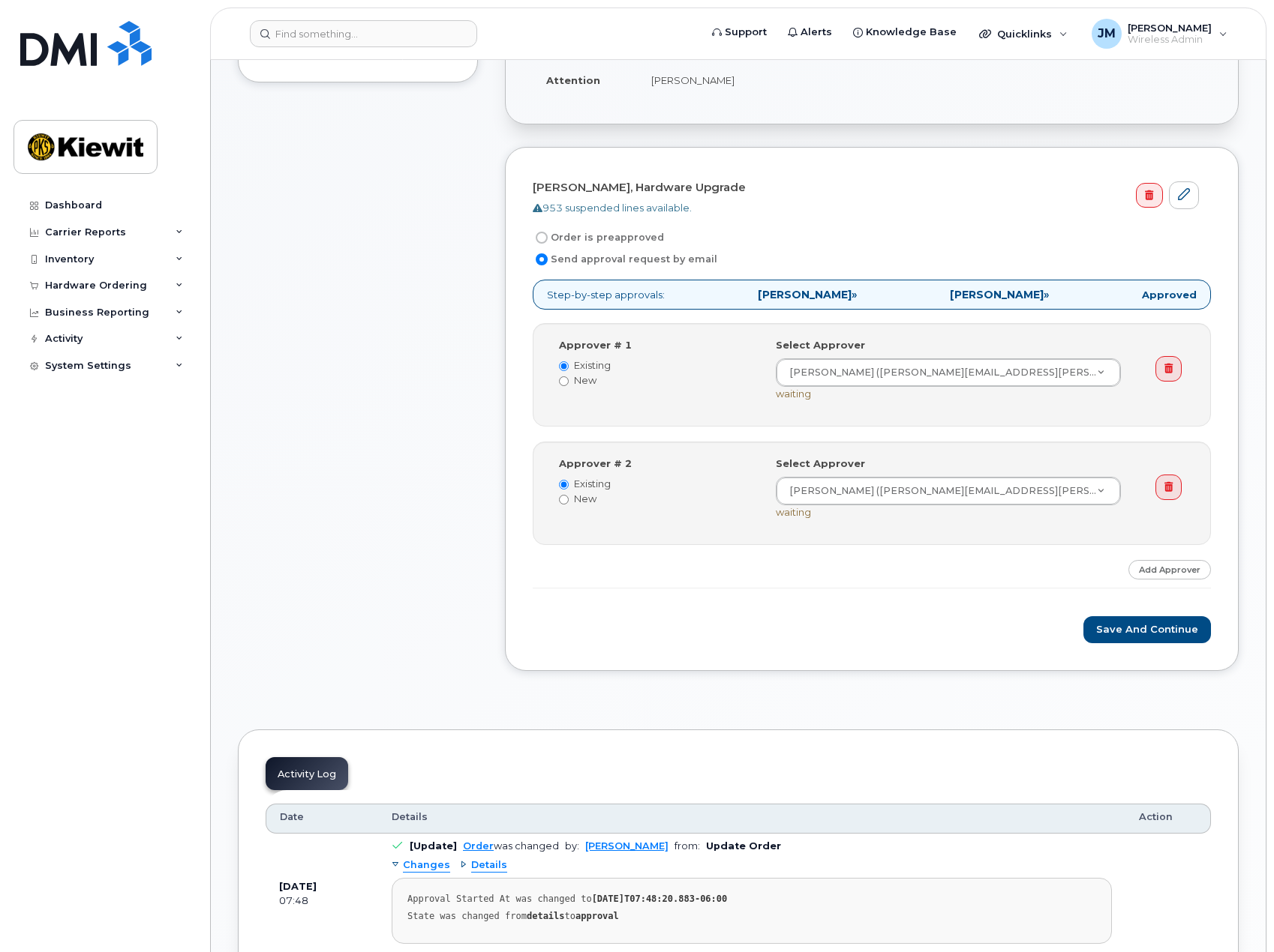
click at [610, 237] on label "Order is preapproved" at bounding box center [598, 237] width 131 height 18
click at [548, 237] on input "Order is preapproved" at bounding box center [541, 237] width 12 height 12
radio input "true"
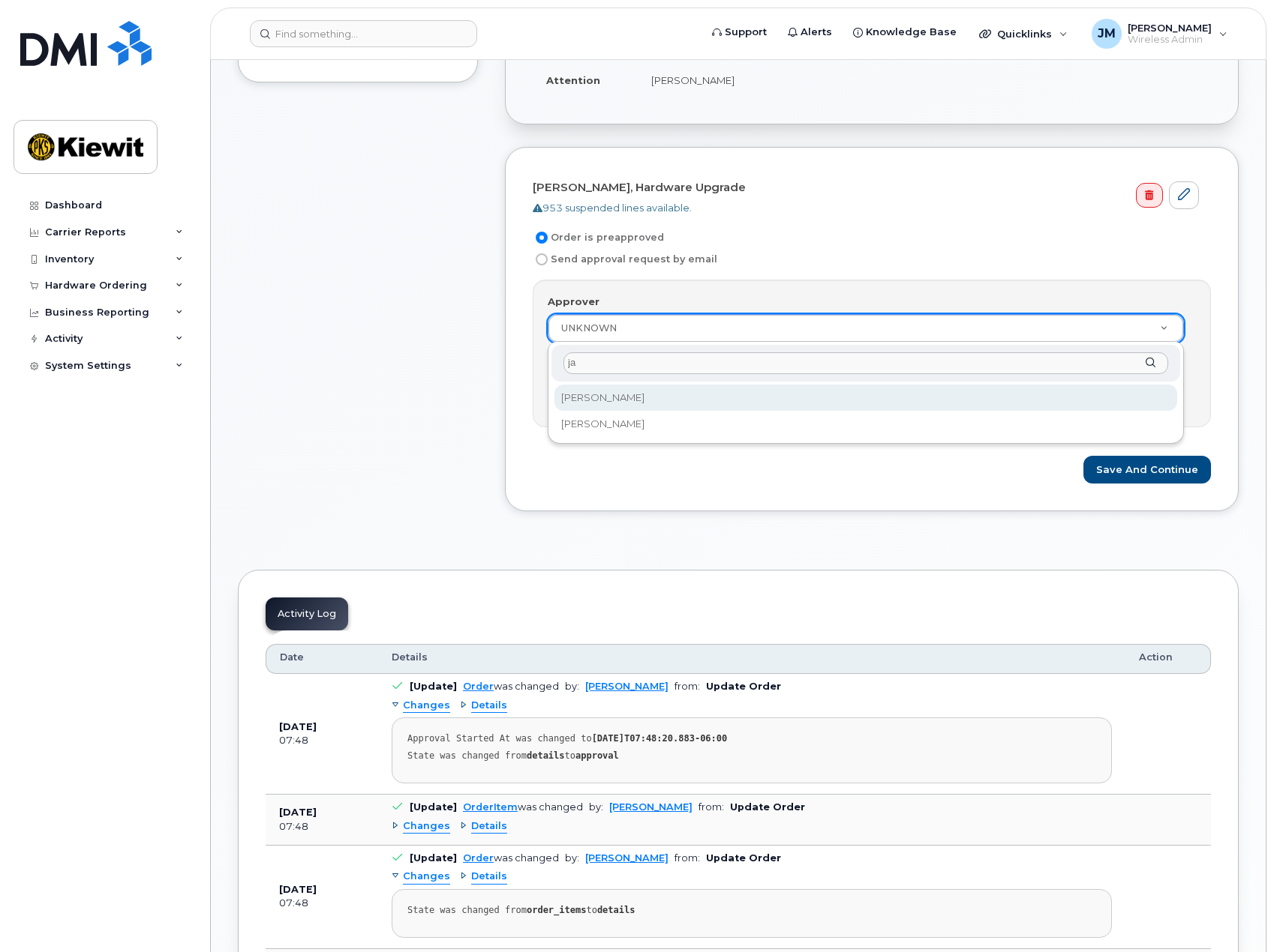
type input "j"
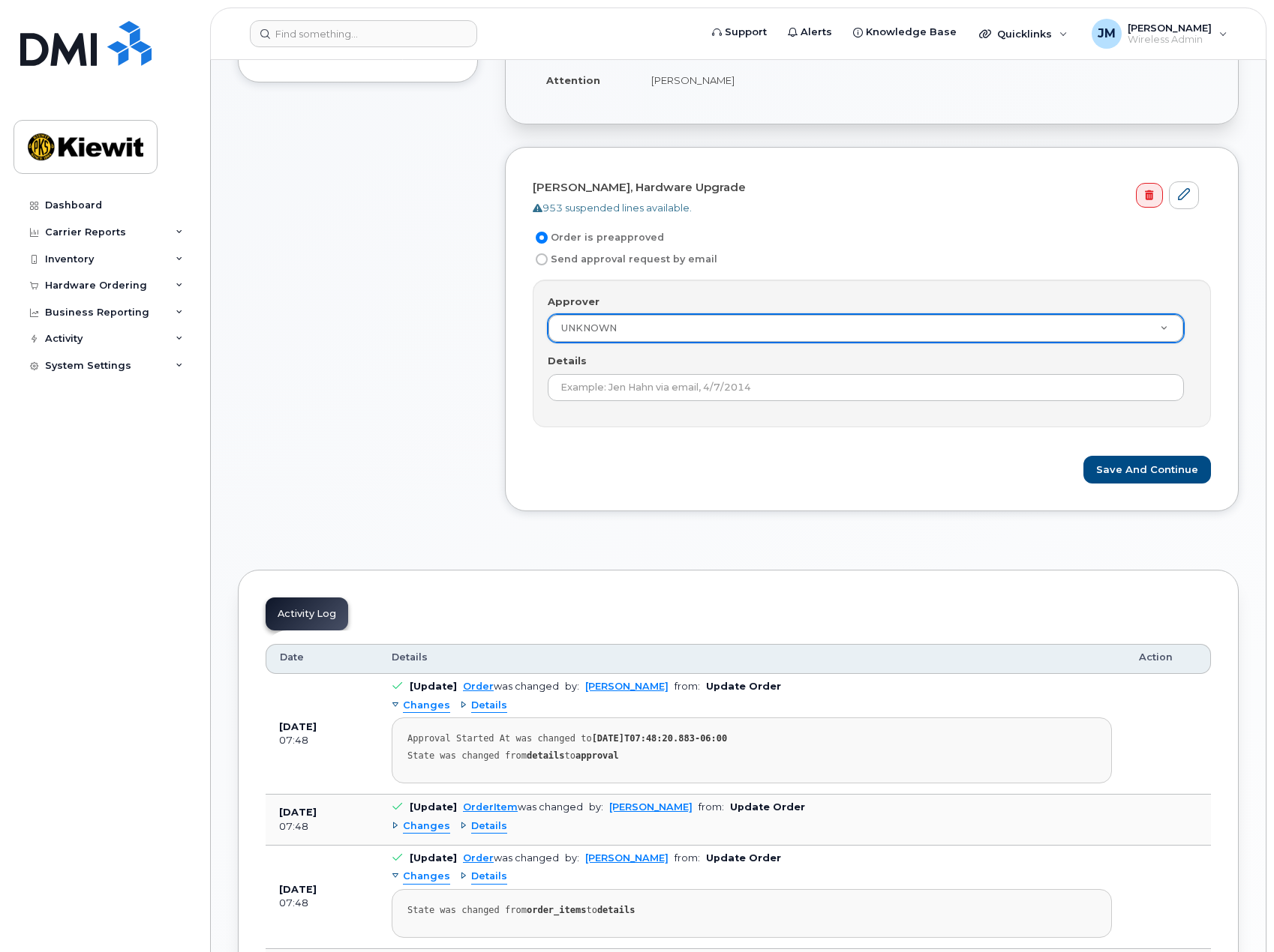
click at [624, 254] on label "Send approval request by email" at bounding box center [624, 259] width 184 height 18
click at [548, 254] on input "Send approval request by email" at bounding box center [541, 259] width 12 height 12
radio input "true"
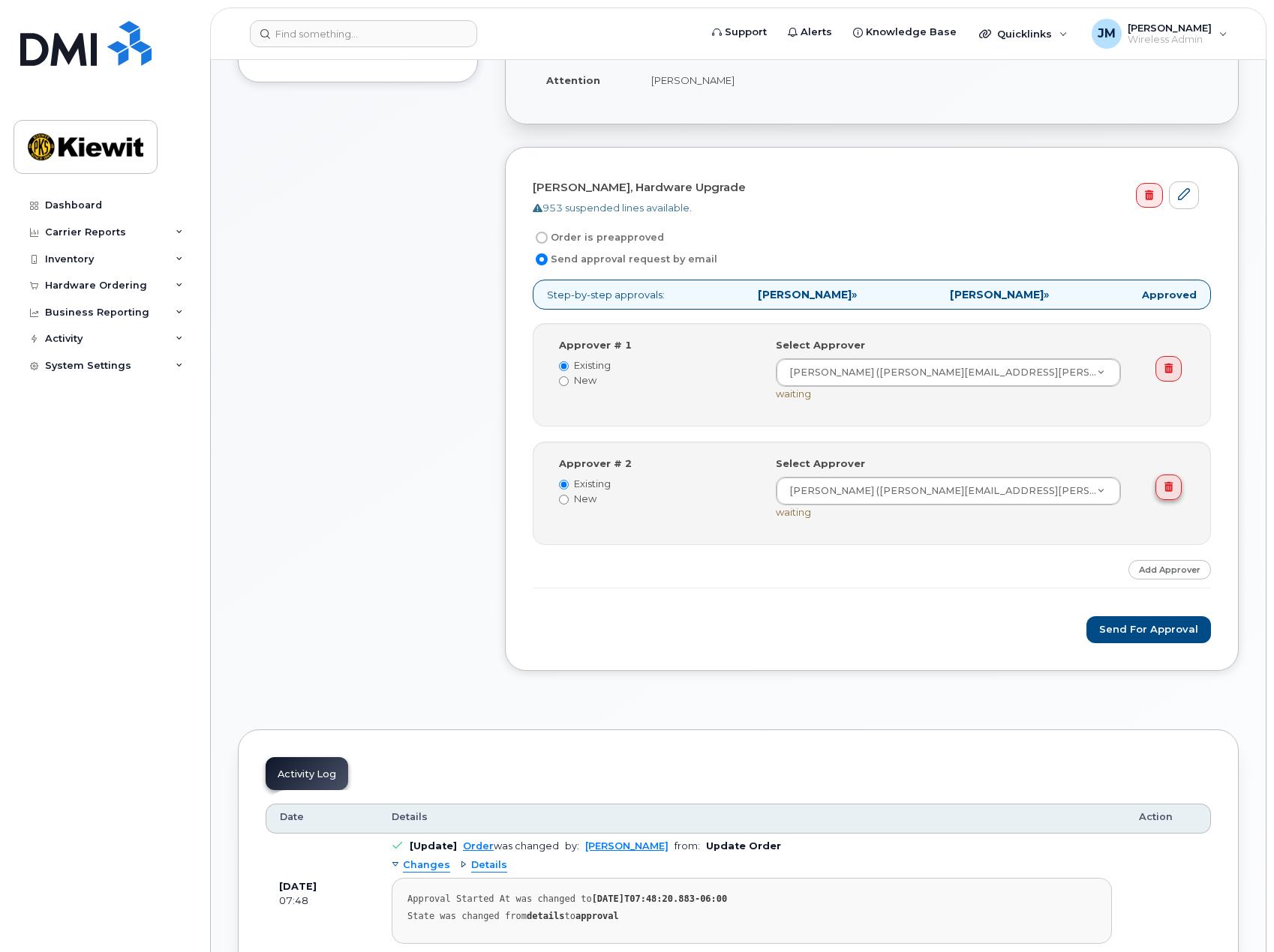
click at [1167, 483] on icon at bounding box center [1168, 487] width 8 height 9
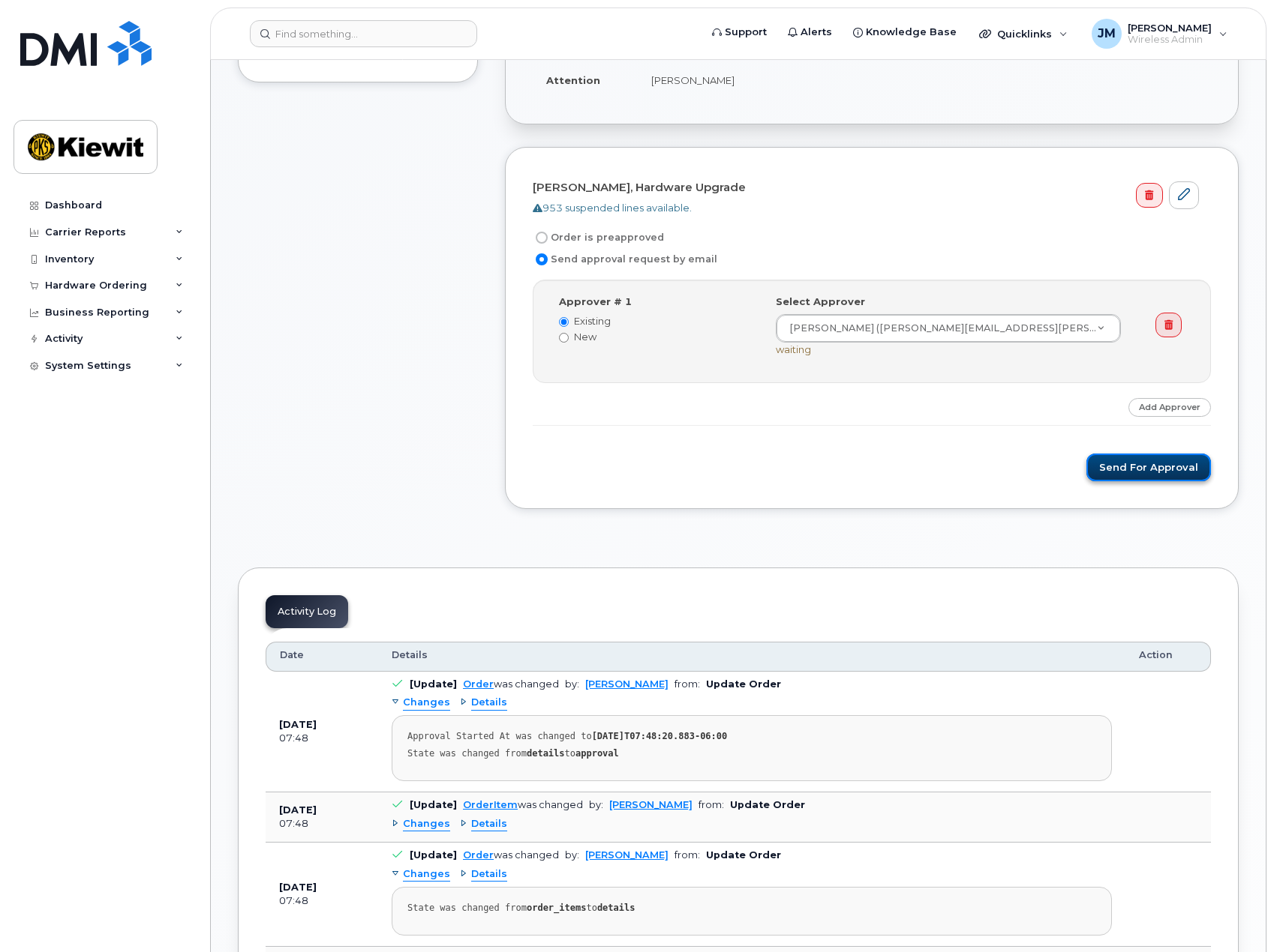
click at [1140, 465] on button "Send for Approval" at bounding box center [1148, 467] width 125 height 28
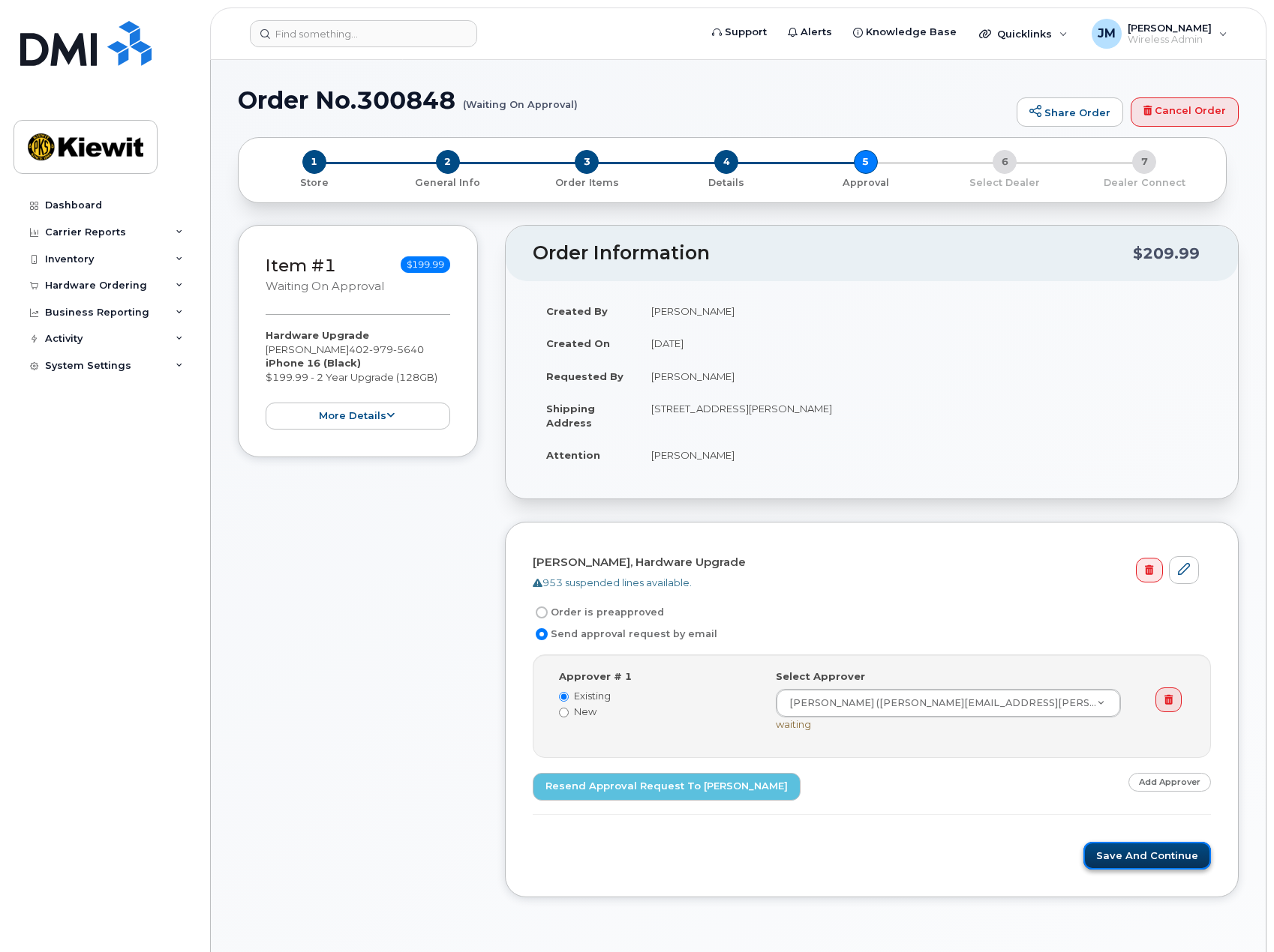
click at [1106, 855] on button "Save and Continue" at bounding box center [1147, 856] width 127 height 28
drag, startPoint x: 236, startPoint y: 99, endPoint x: 457, endPoint y: 100, distance: 221.0
copy h1 "Order No.300848"
